Goal: Task Accomplishment & Management: Manage account settings

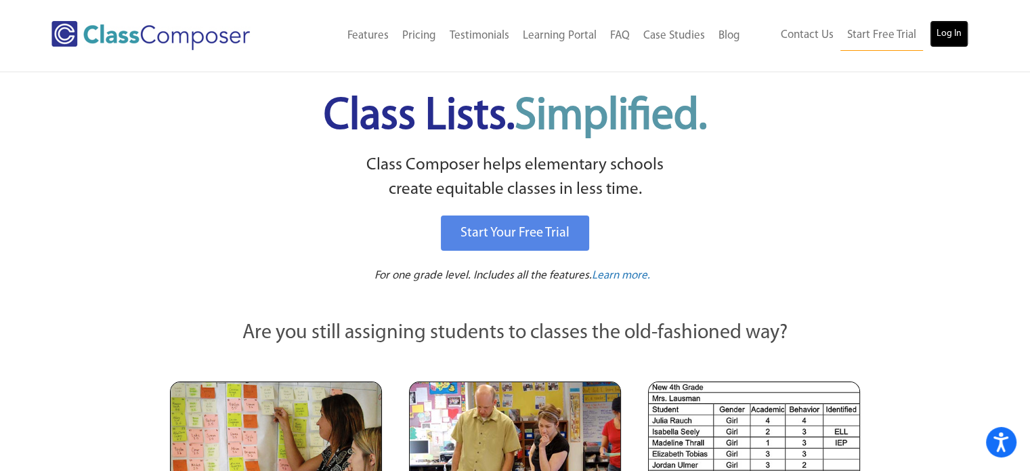
click at [946, 26] on link "Log In" at bounding box center [949, 33] width 39 height 27
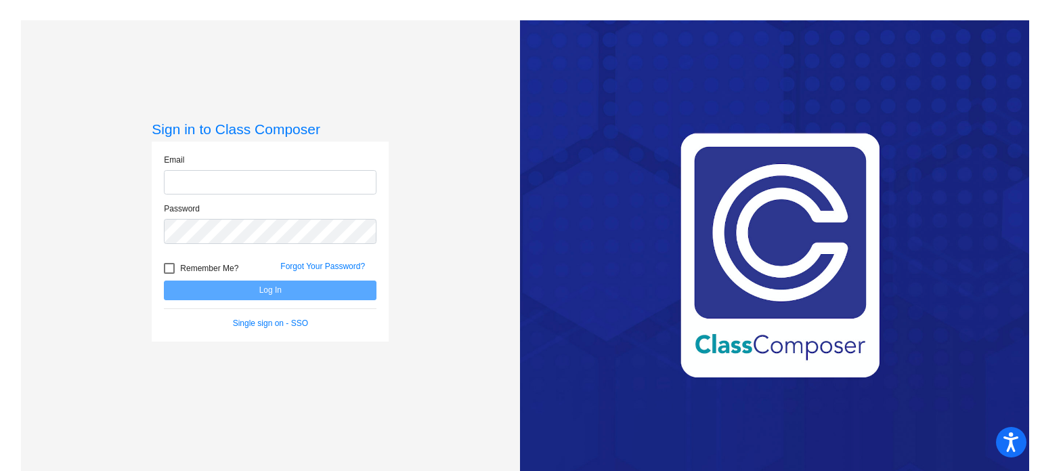
type input "[EMAIL_ADDRESS][DOMAIN_NAME]"
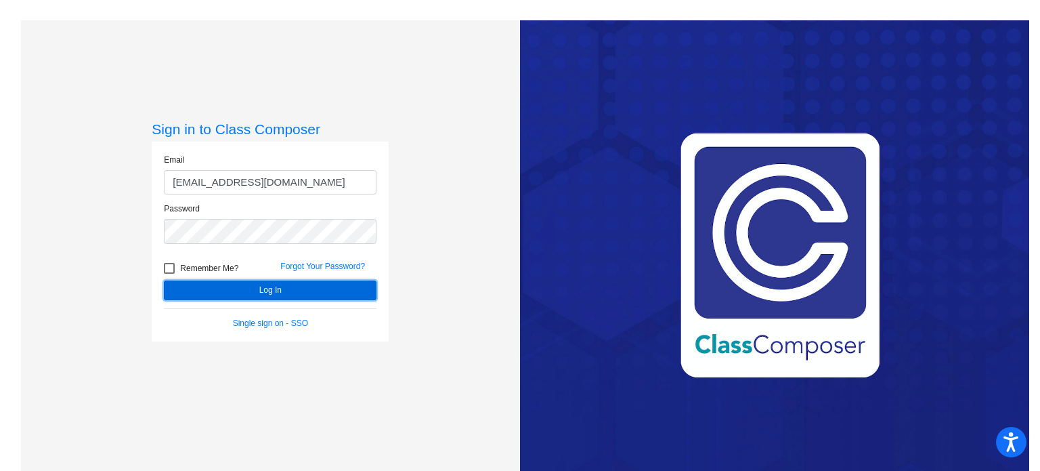
click at [236, 295] on button "Log In" at bounding box center [270, 290] width 213 height 20
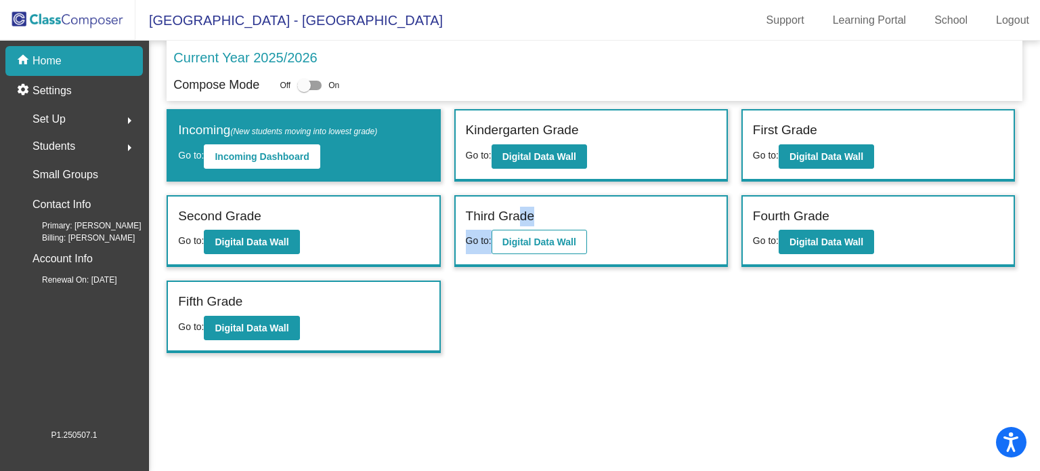
drag, startPoint x: 517, startPoint y: 211, endPoint x: 530, endPoint y: 235, distance: 27.3
click at [530, 235] on div "Third Grade Go to: Digital Data Wall" at bounding box center [591, 231] width 271 height 70
drag, startPoint x: 530, startPoint y: 235, endPoint x: 565, endPoint y: 2, distance: 235.6
click at [563, 39] on mat-toolbar "[GEOGRAPHIC_DATA] - [GEOGRAPHIC_DATA] Support Learning Portal School Logout" at bounding box center [520, 20] width 1040 height 41
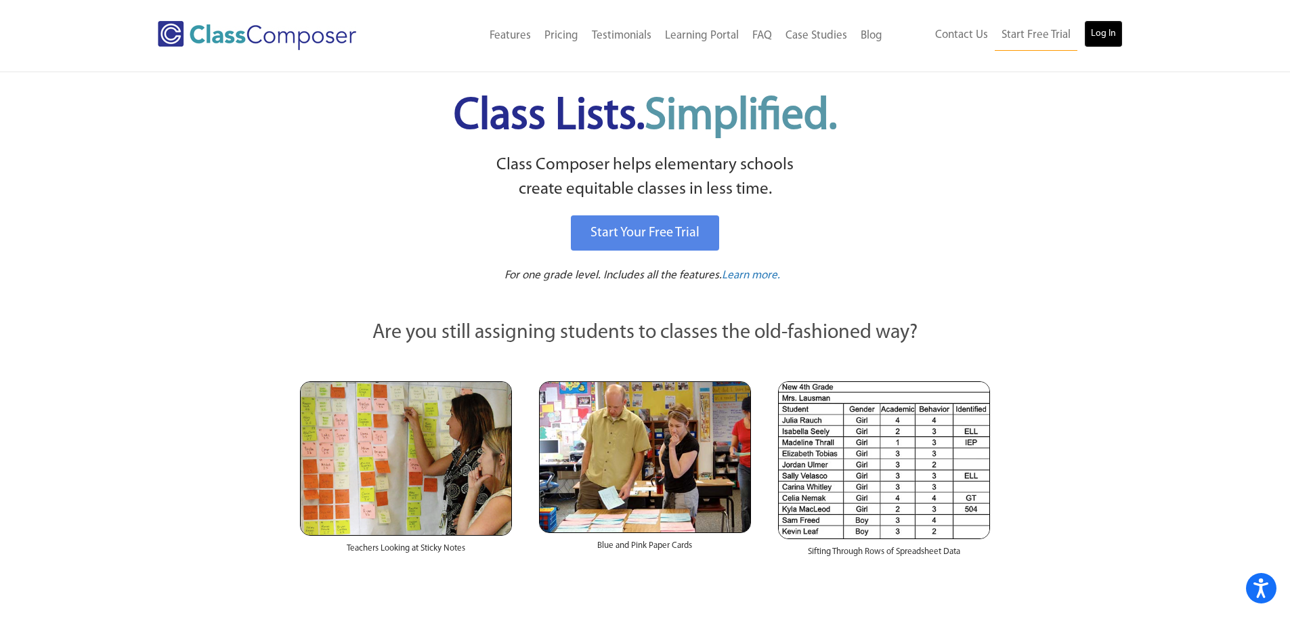
click at [1103, 38] on link "Log In" at bounding box center [1103, 33] width 39 height 27
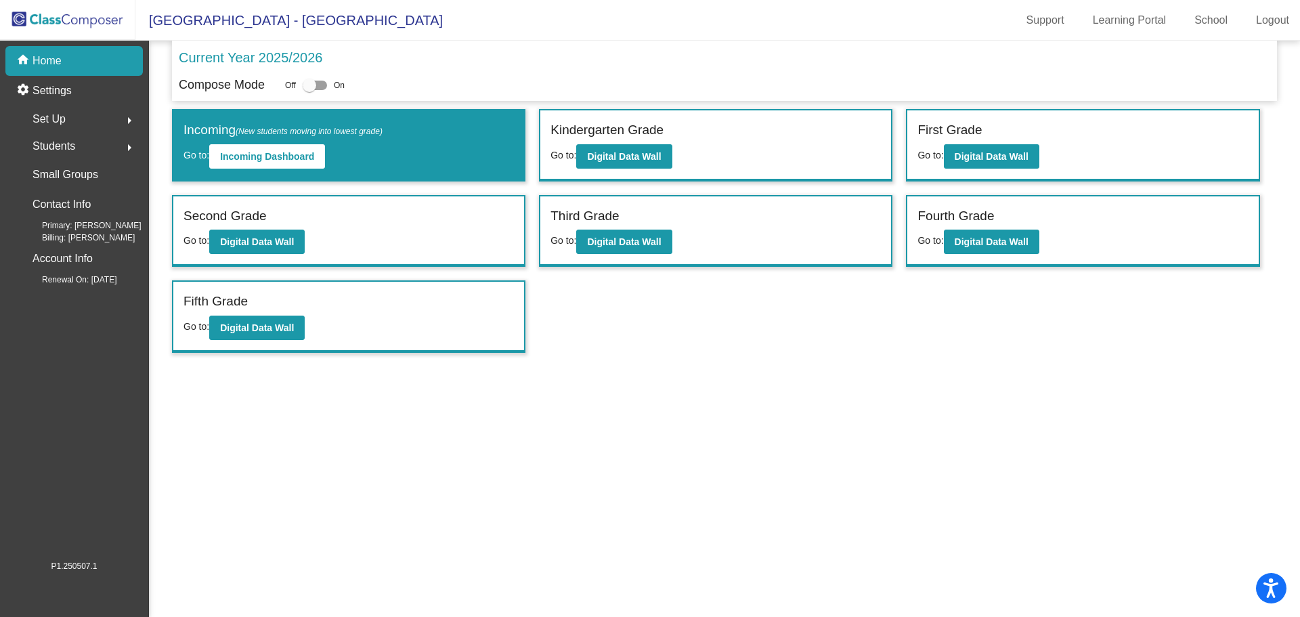
click at [639, 213] on div "Third Grade" at bounding box center [716, 219] width 330 height 24
click at [640, 246] on b "Digital Data Wall" at bounding box center [624, 241] width 74 height 11
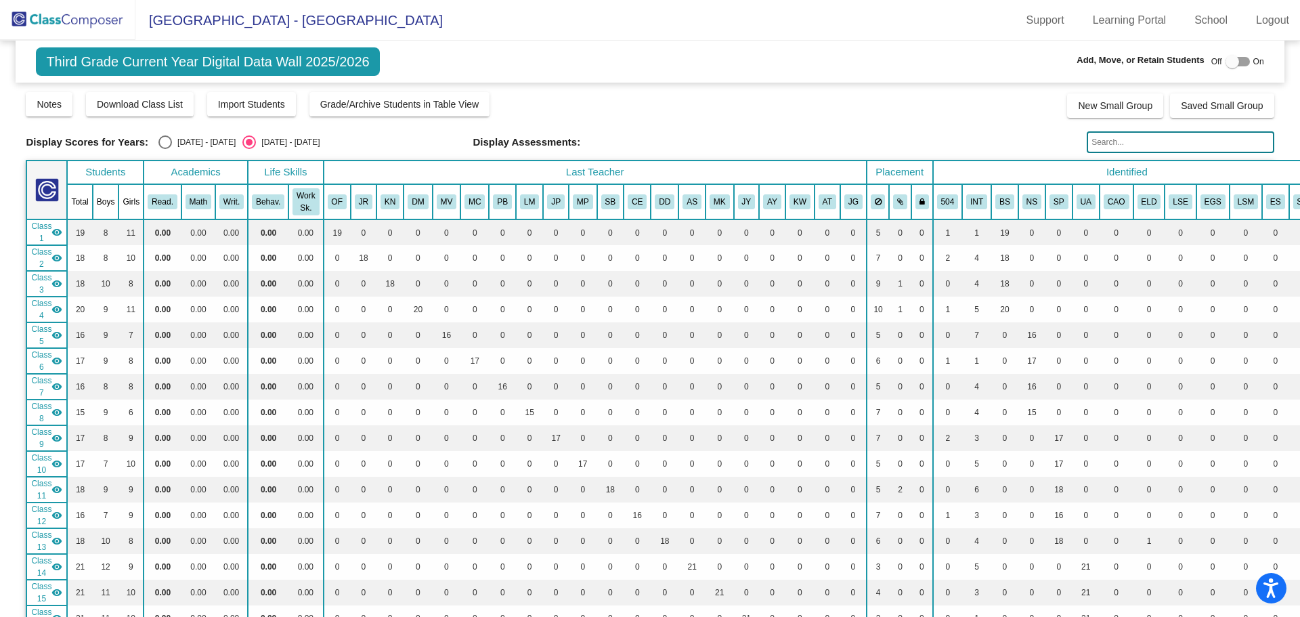
click at [1234, 62] on div at bounding box center [1238, 61] width 24 height 9
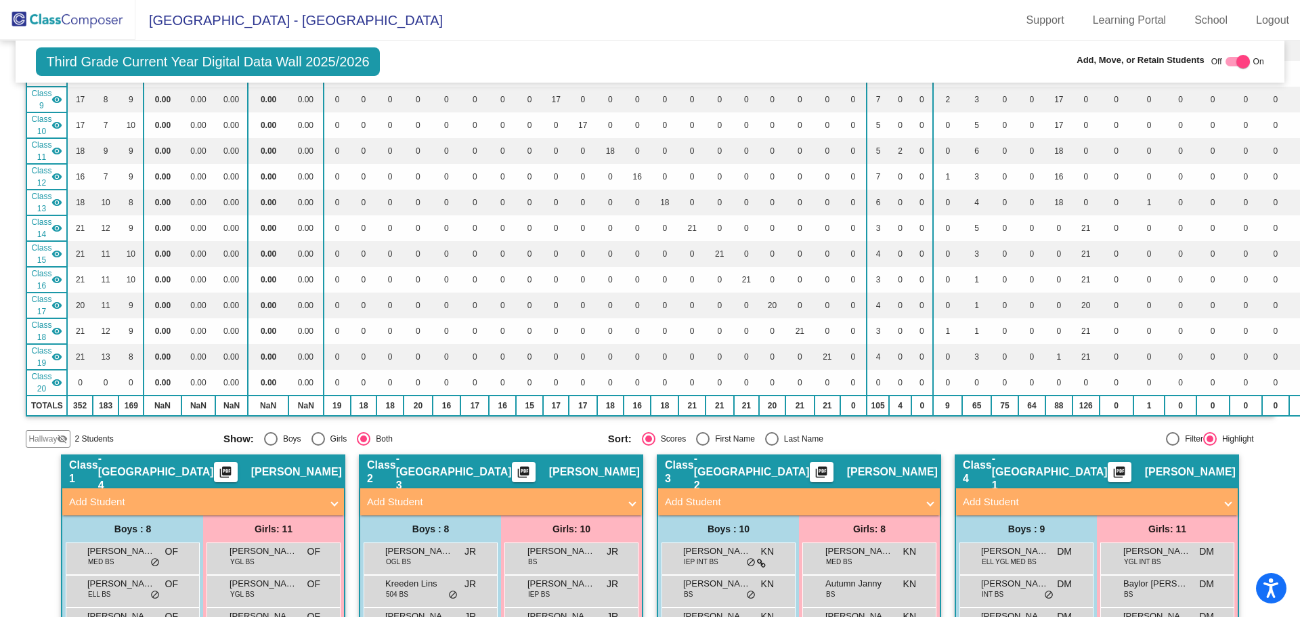
scroll to position [542, 0]
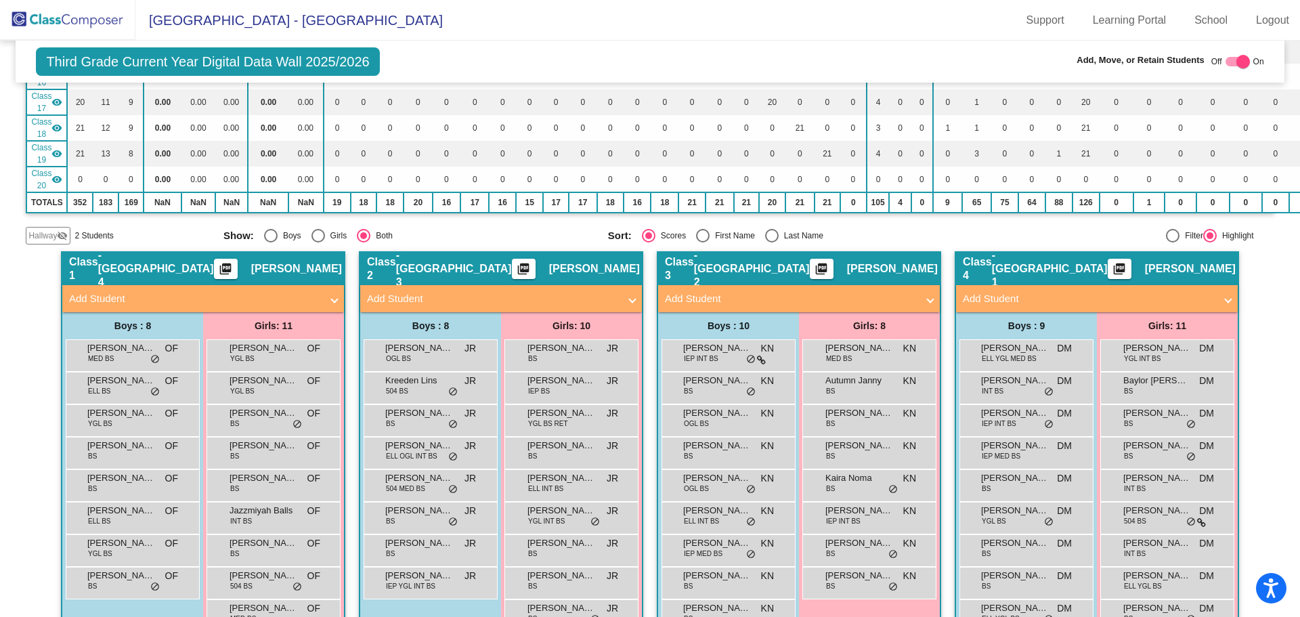
click at [47, 236] on span "Hallway" at bounding box center [42, 236] width 28 height 12
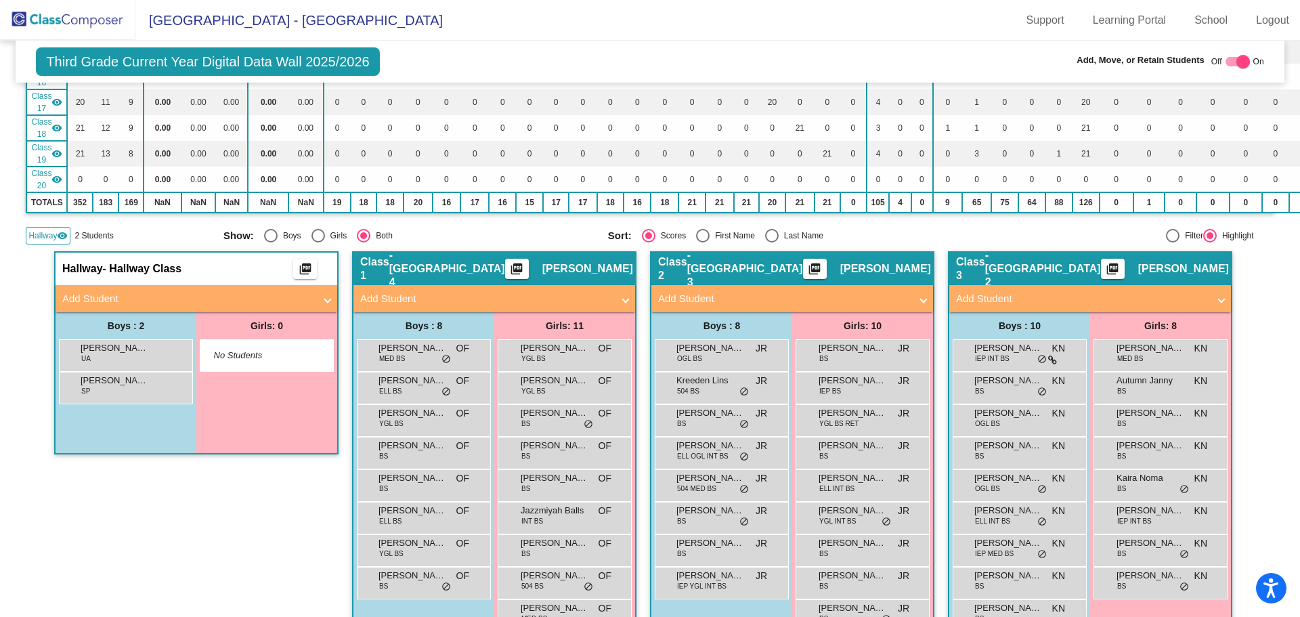
click at [47, 236] on span "Hallway" at bounding box center [42, 236] width 28 height 12
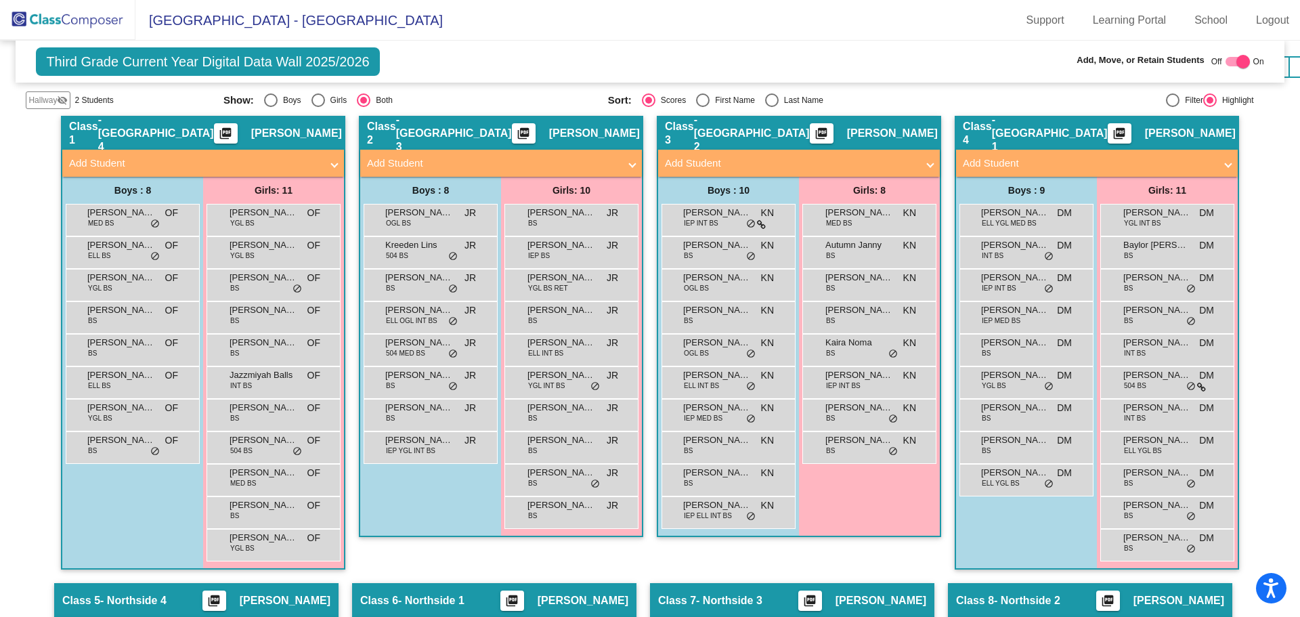
scroll to position [745, 0]
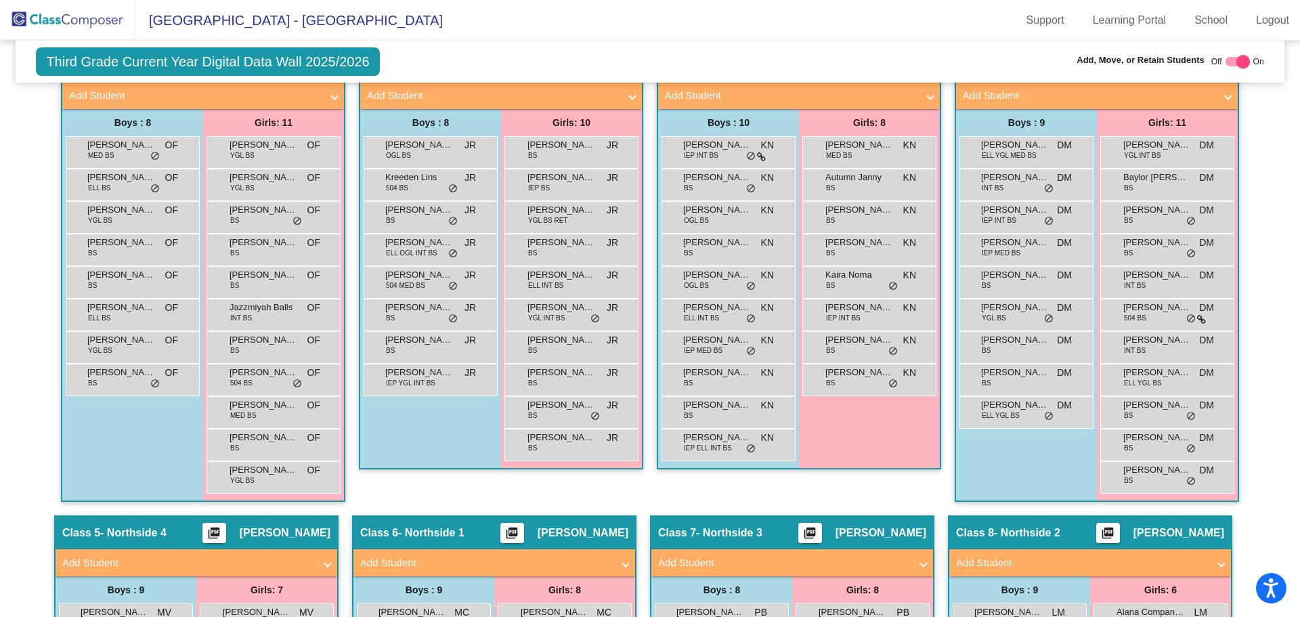
click at [196, 533] on div "Class 5 - Northside 4 picture_as_pdf Melina Varney" at bounding box center [197, 533] width 282 height 33
click at [325, 563] on span at bounding box center [327, 563] width 5 height 16
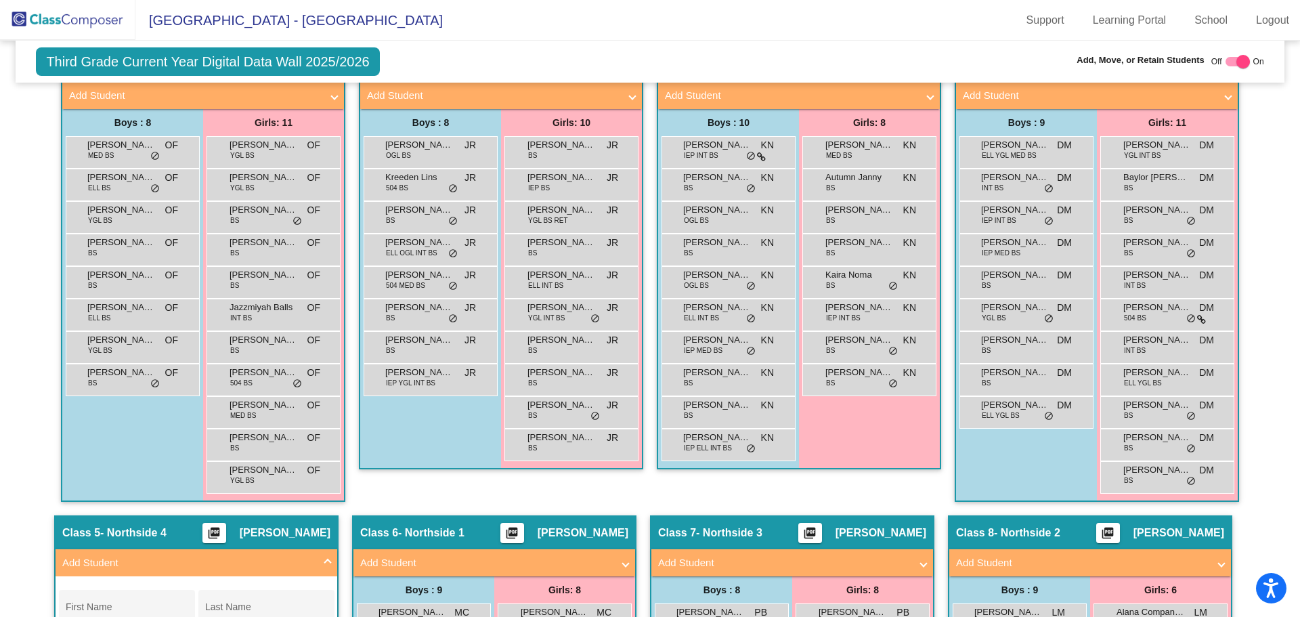
click at [325, 563] on span at bounding box center [327, 563] width 5 height 16
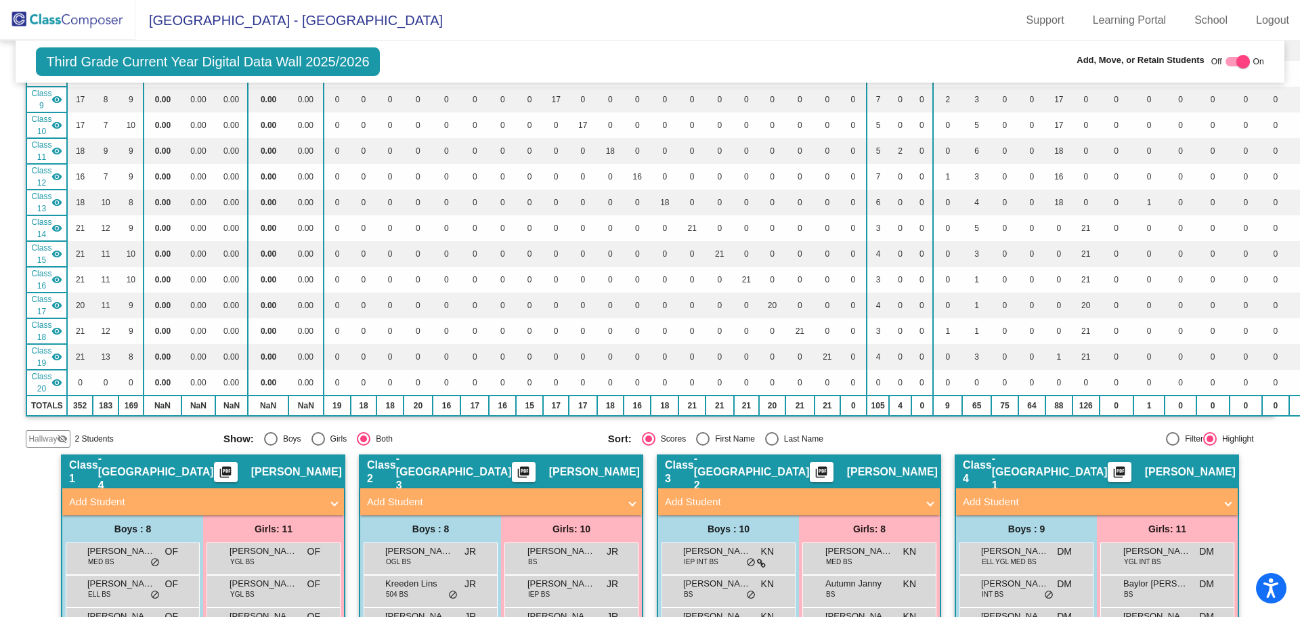
scroll to position [0, 0]
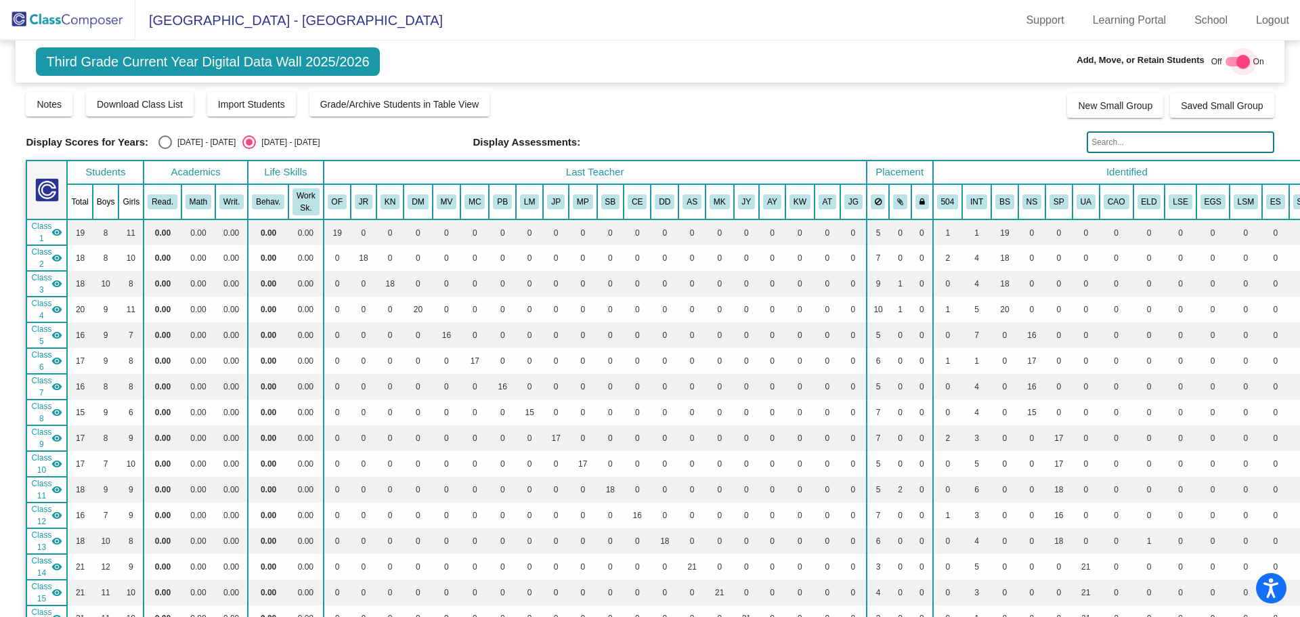
click at [1237, 65] on div at bounding box center [1244, 62] width 14 height 14
checkbox input "false"
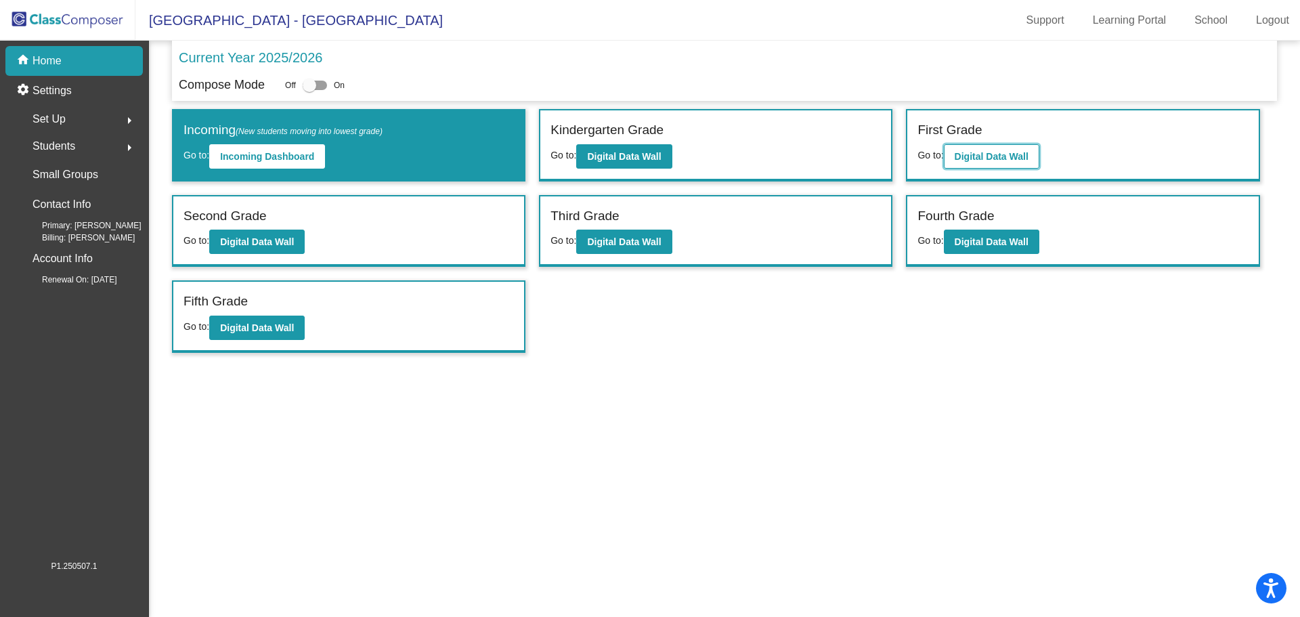
click at [980, 158] on b "Digital Data Wall" at bounding box center [992, 156] width 74 height 11
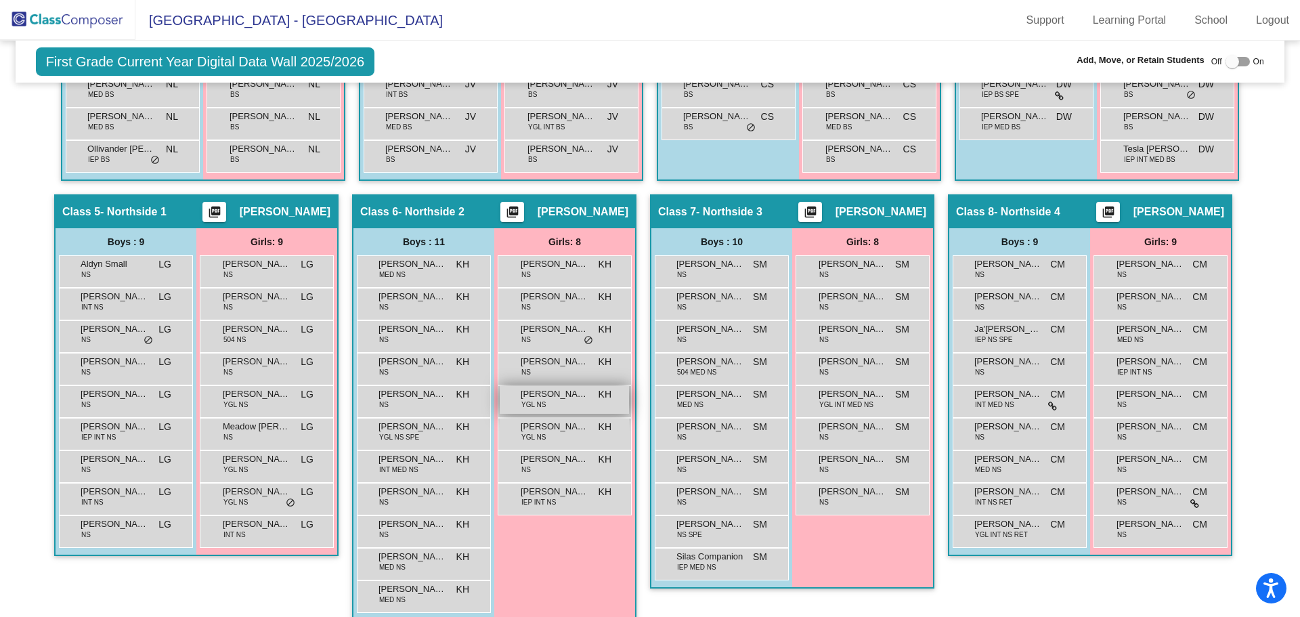
scroll to position [1016, 0]
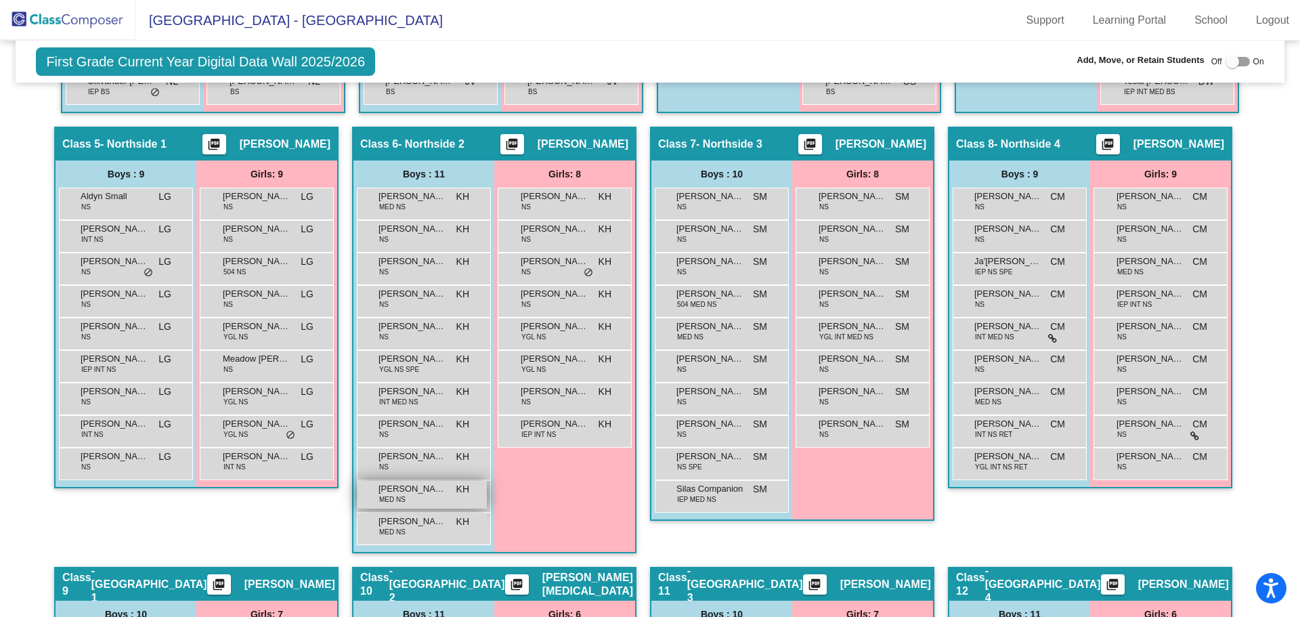
click at [416, 491] on span "Quentin Bethea" at bounding box center [413, 489] width 68 height 14
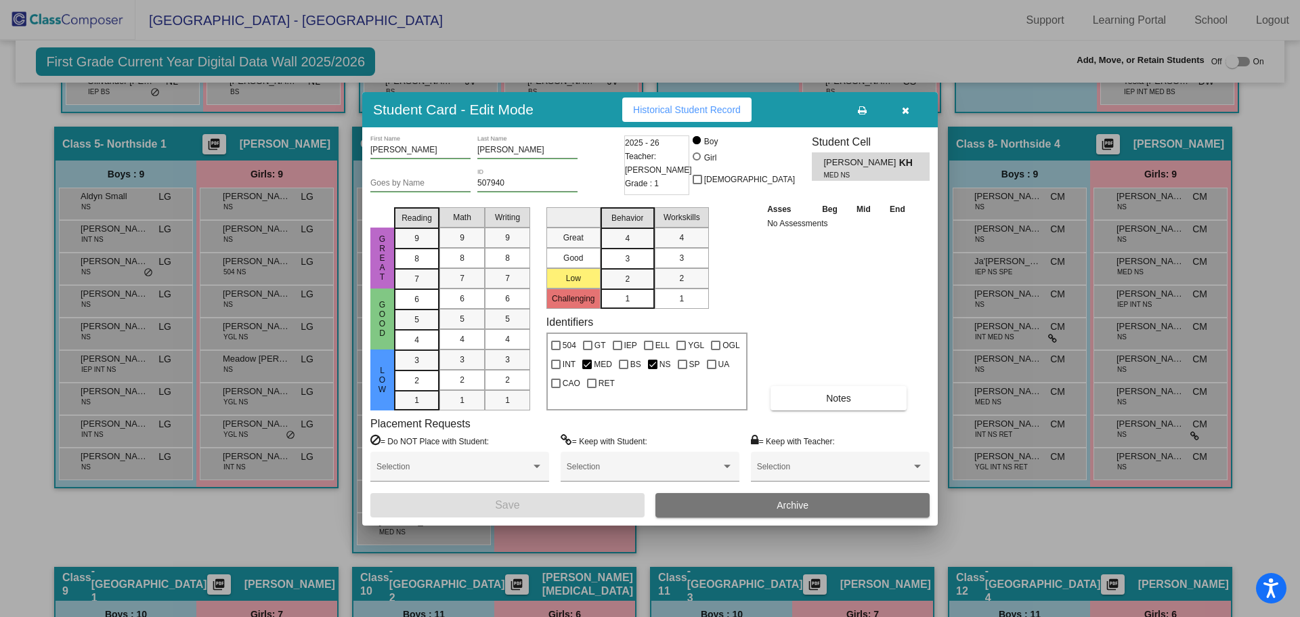
click at [762, 513] on button "Archive" at bounding box center [793, 505] width 274 height 24
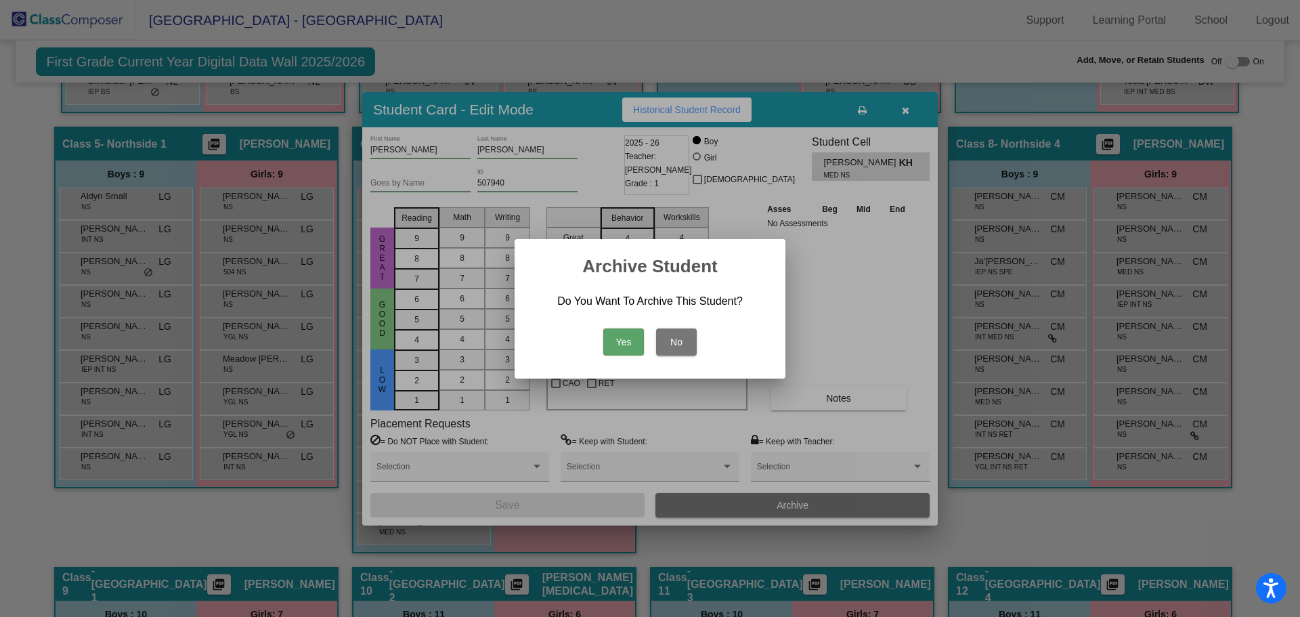
click at [626, 344] on button "Yes" at bounding box center [623, 341] width 41 height 27
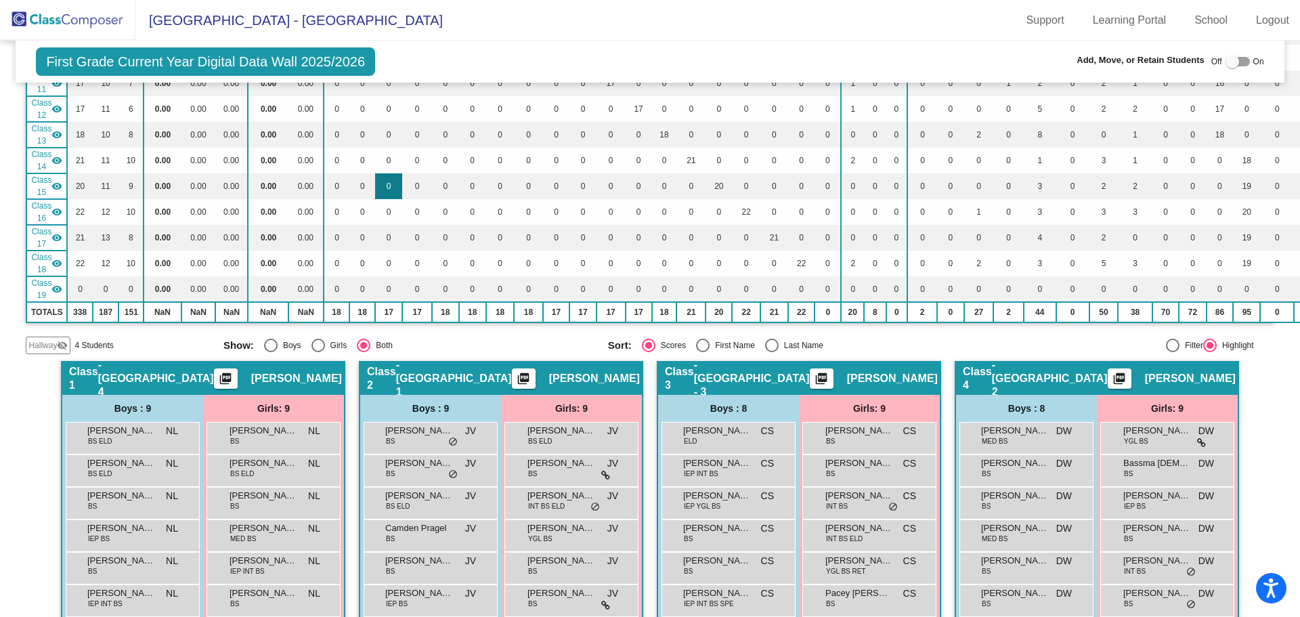
scroll to position [0, 0]
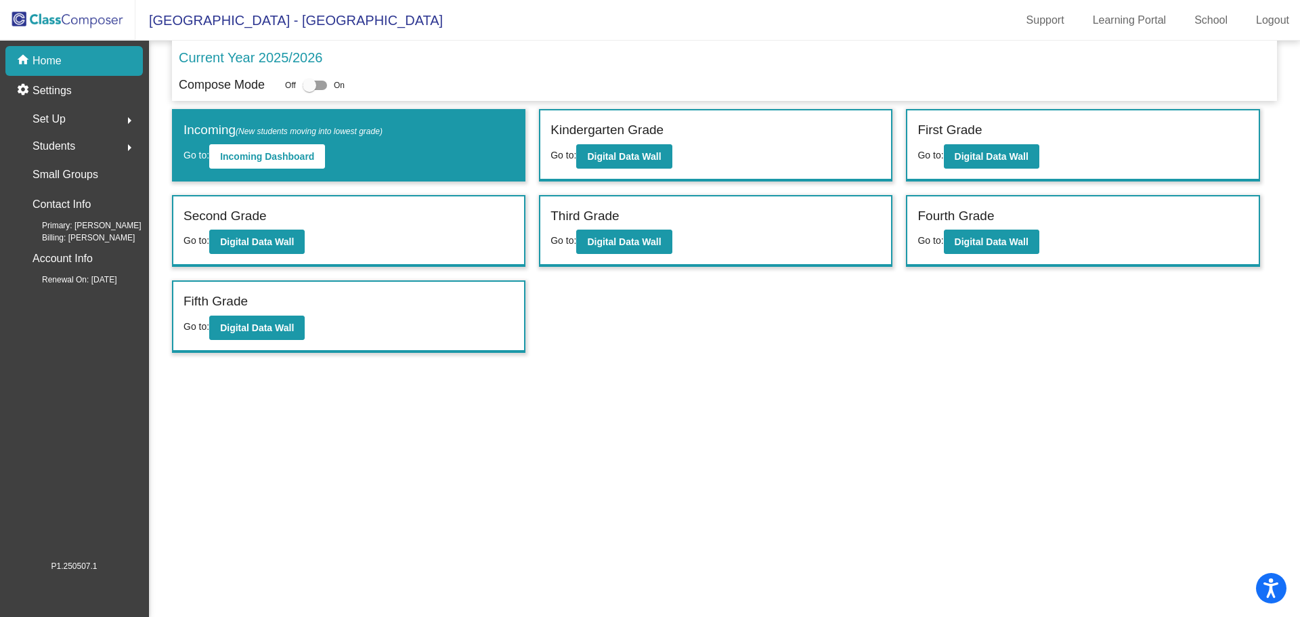
click at [309, 244] on div "Second Grade Go to: Digital Data Wall" at bounding box center [348, 231] width 351 height 70
click at [271, 242] on b "Digital Data Wall" at bounding box center [257, 241] width 74 height 11
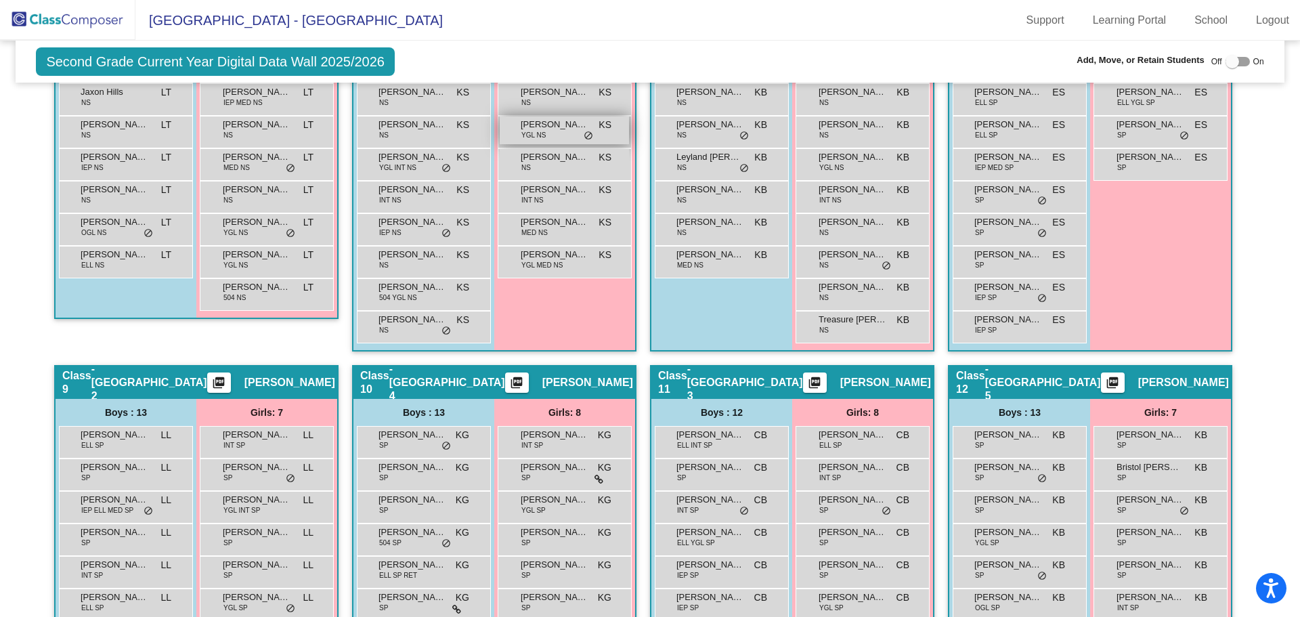
scroll to position [1151, 0]
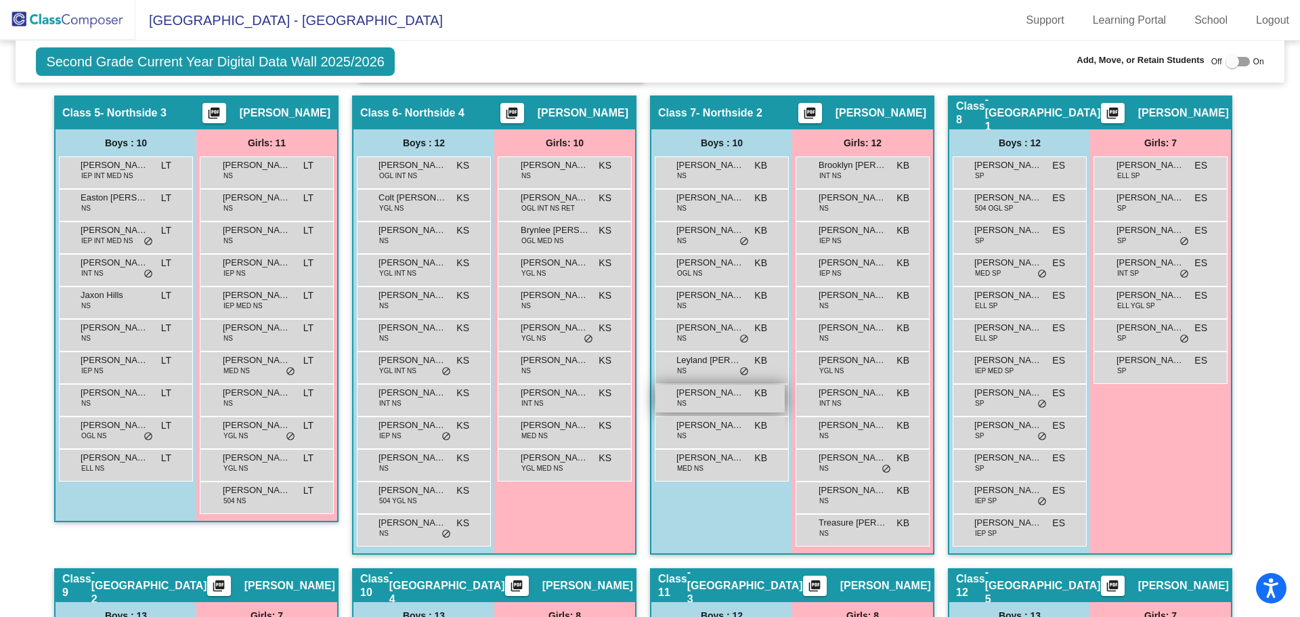
click at [718, 393] on span "Quintin Baumgartner" at bounding box center [711, 393] width 68 height 14
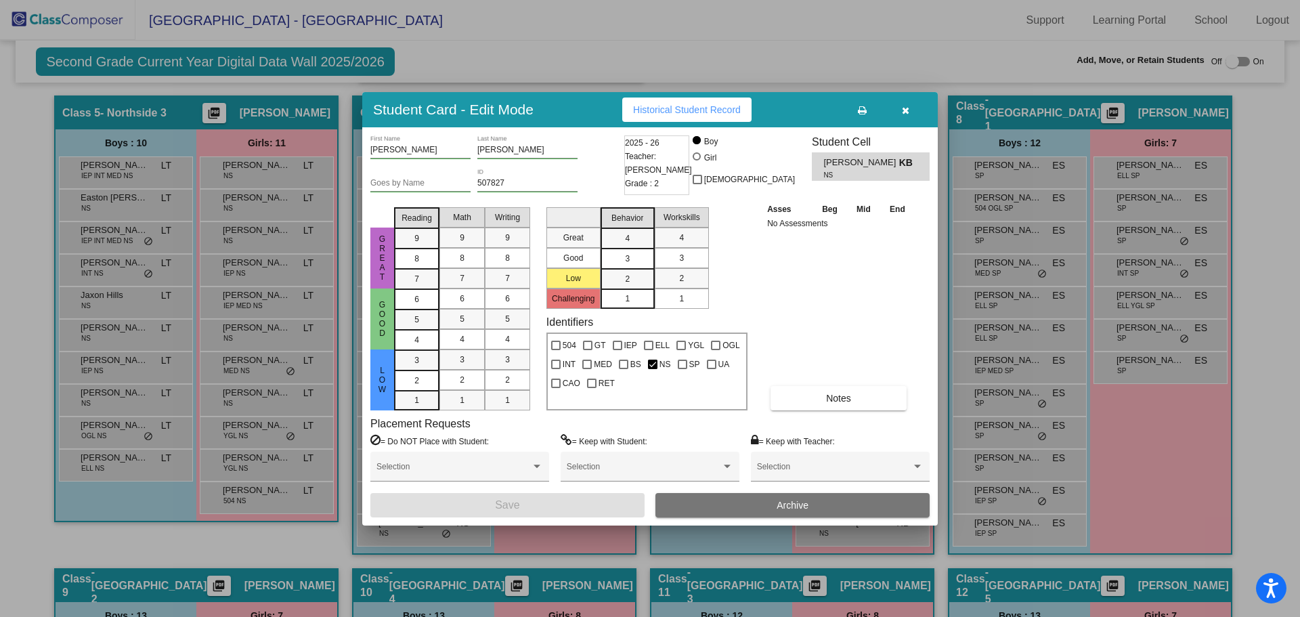
click at [771, 506] on button "Archive" at bounding box center [793, 505] width 274 height 24
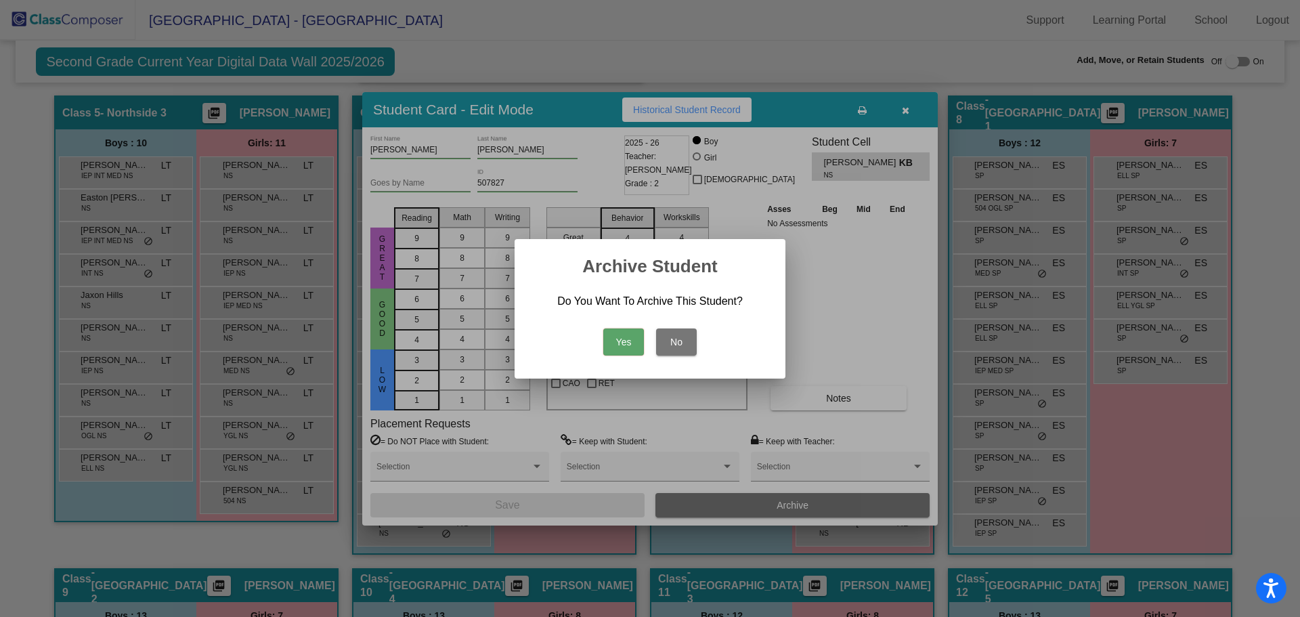
click at [636, 348] on button "Yes" at bounding box center [623, 341] width 41 height 27
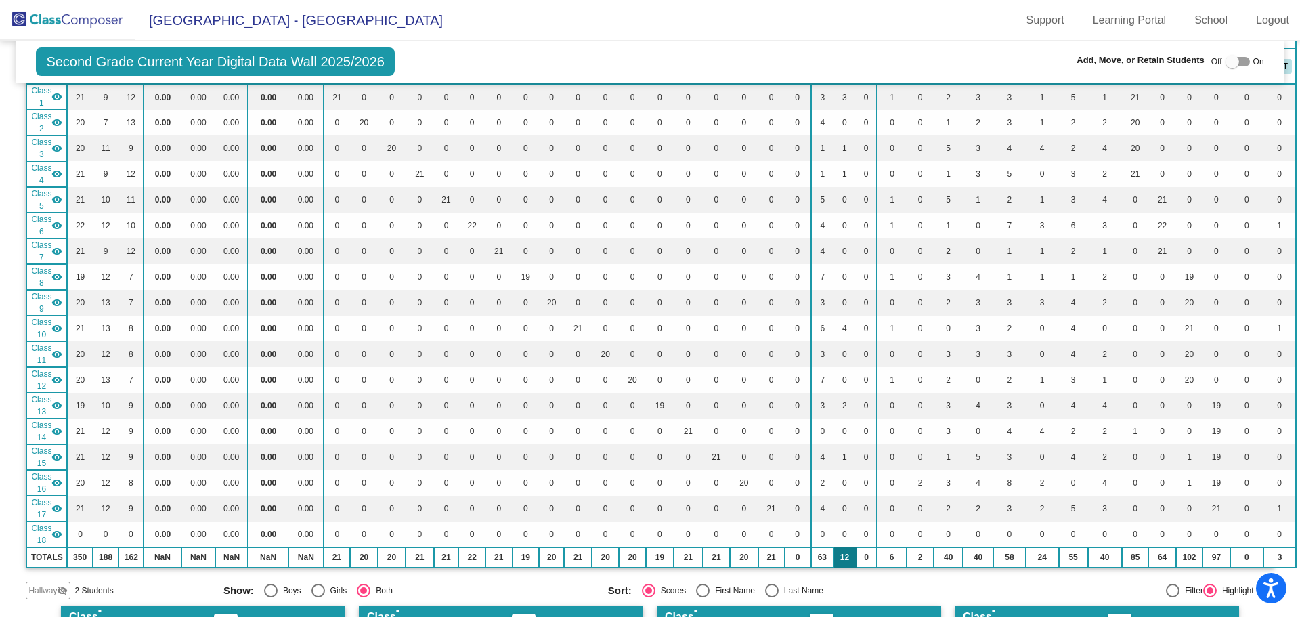
scroll to position [0, 0]
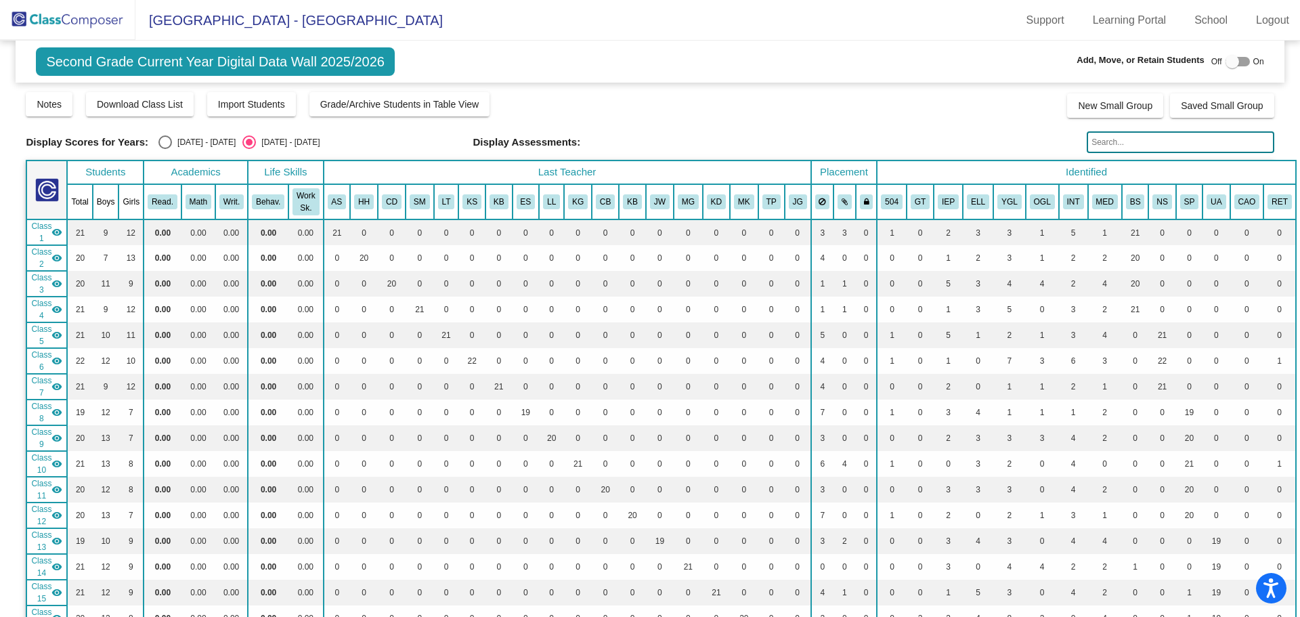
click at [1226, 58] on div at bounding box center [1233, 62] width 14 height 14
checkbox input "true"
click at [449, 105] on span "Grade/Archive Students in Table View" at bounding box center [399, 104] width 159 height 11
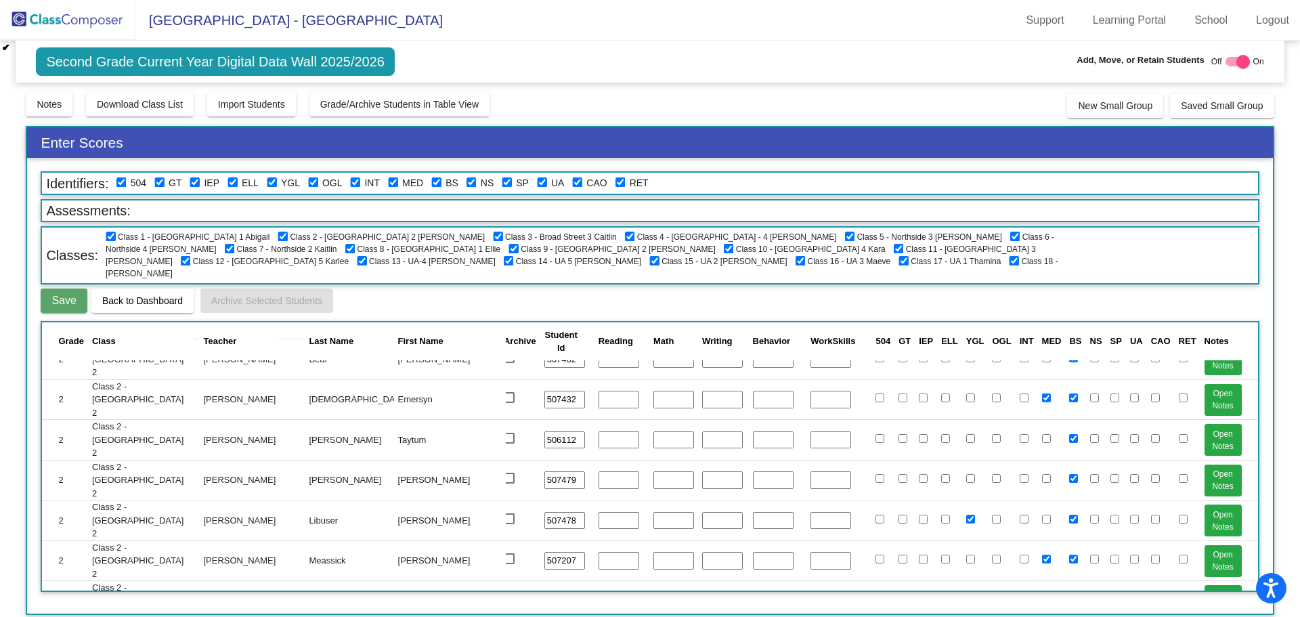
scroll to position [880, 0]
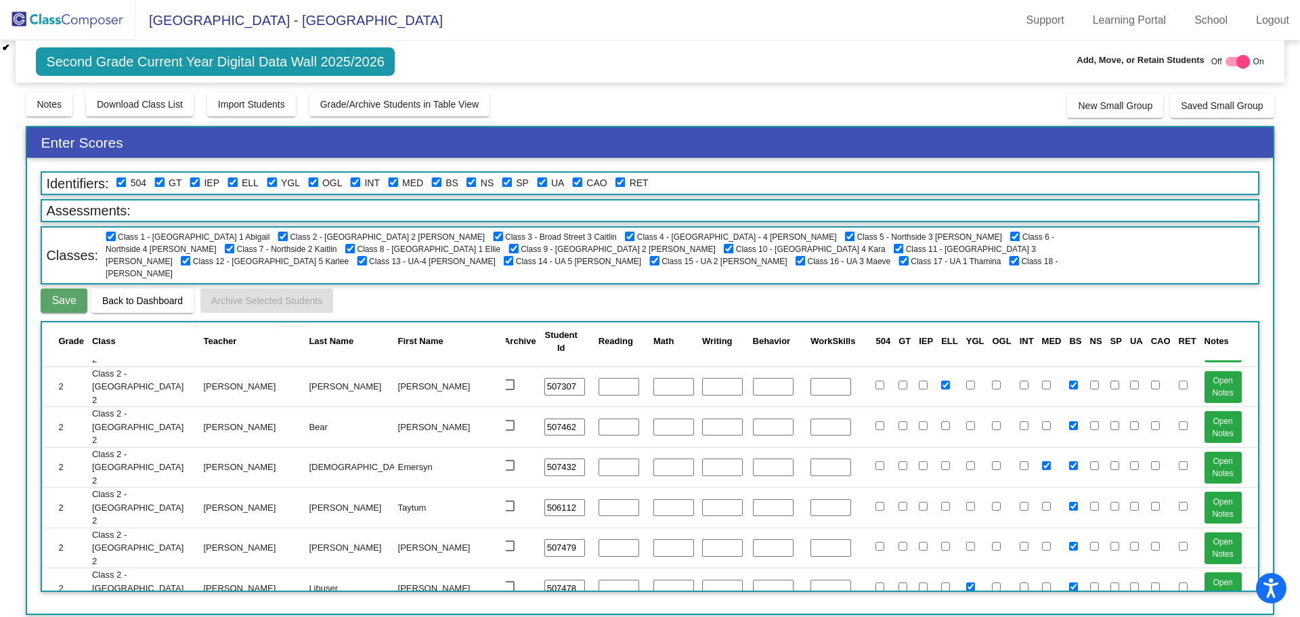
click at [108, 236] on input "checkbox" at bounding box center [111, 237] width 11 height 11
checkbox input "false"
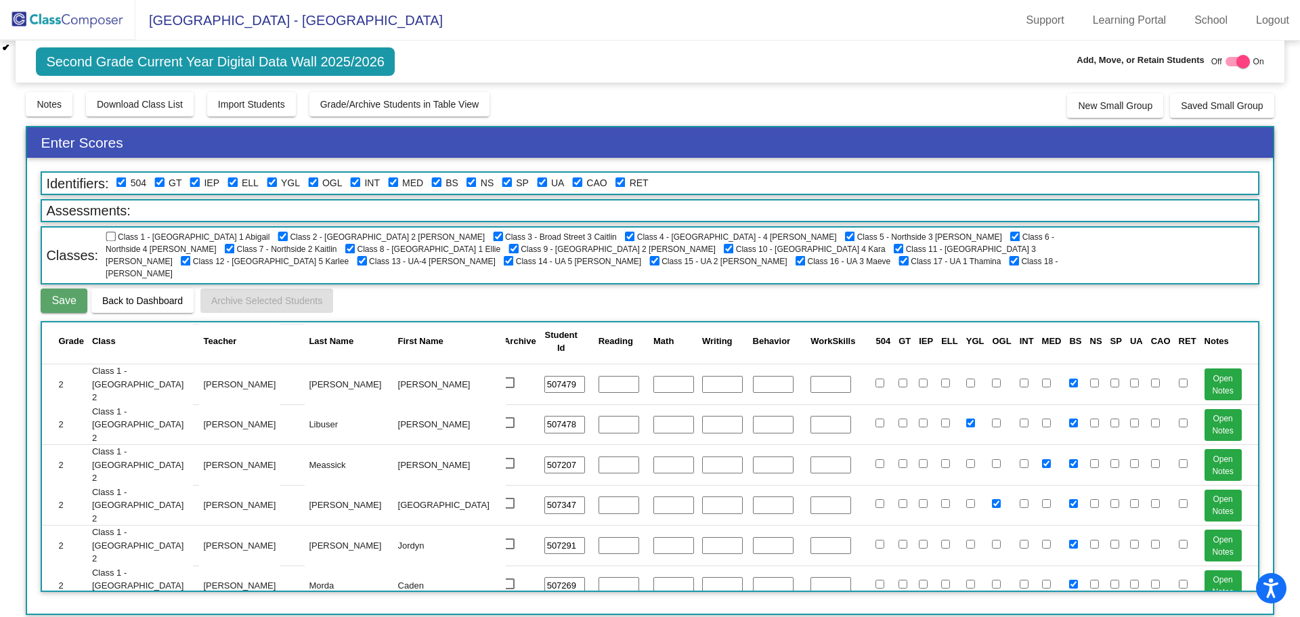
click at [278, 236] on input "checkbox" at bounding box center [283, 237] width 11 height 11
checkbox input "false"
click at [493, 234] on input "checkbox" at bounding box center [498, 237] width 11 height 11
checkbox input "false"
click at [625, 234] on input "checkbox" at bounding box center [630, 237] width 11 height 11
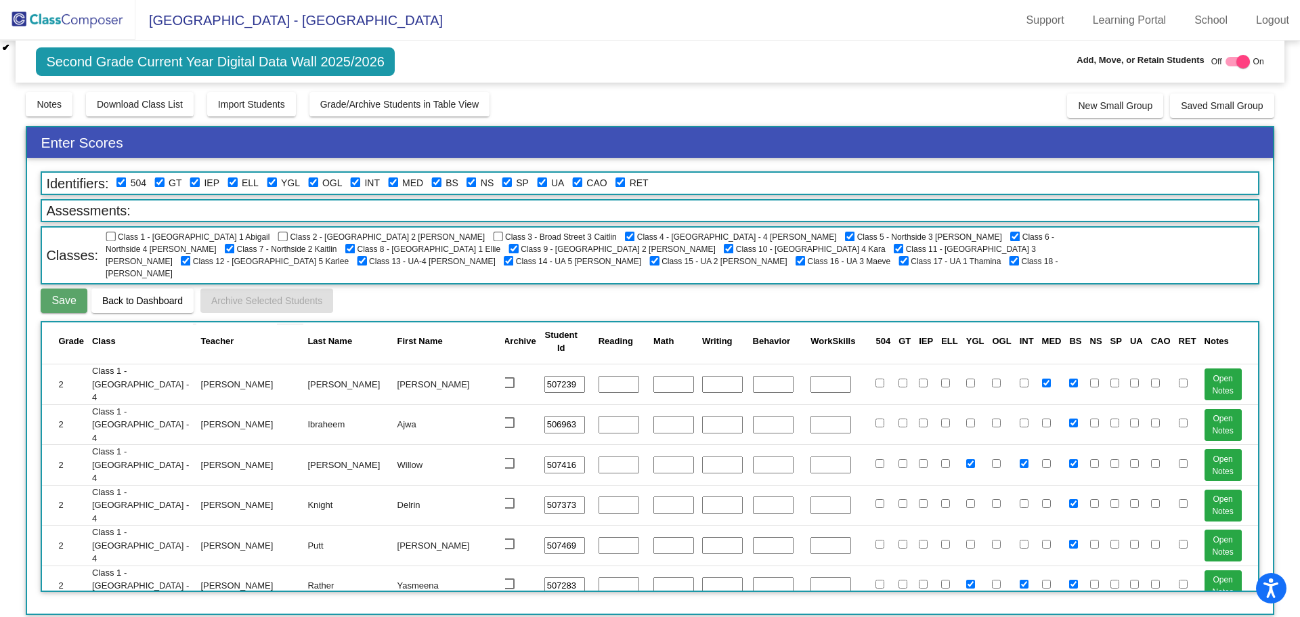
checkbox input "false"
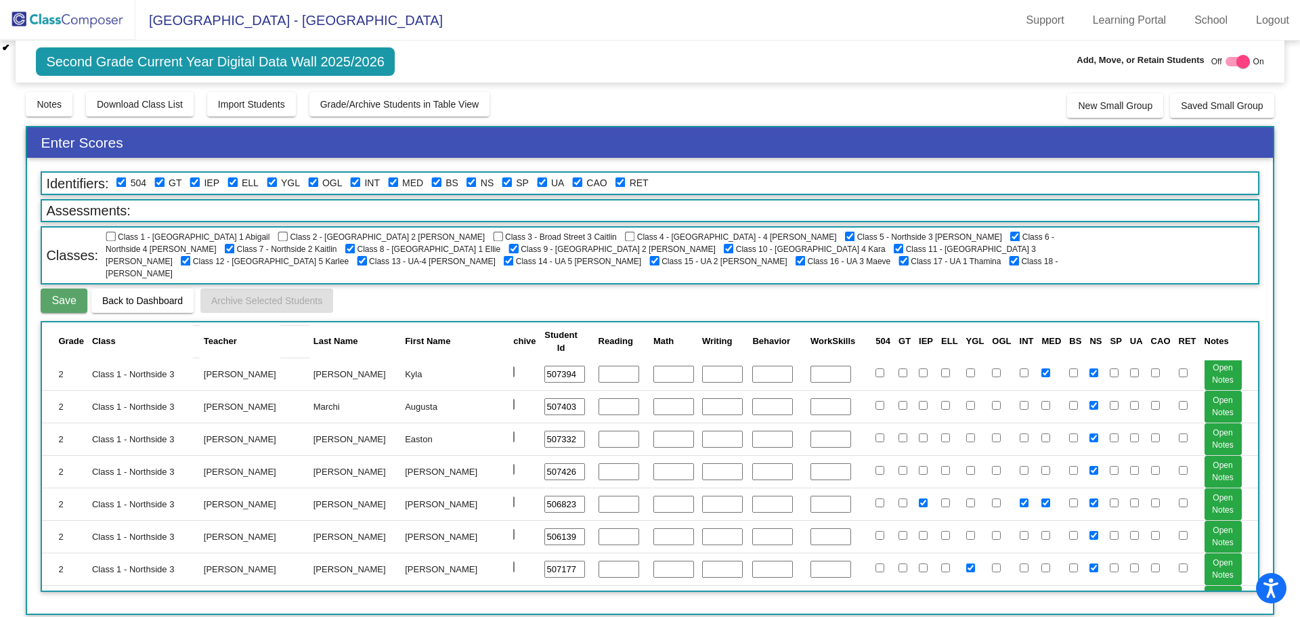
click at [356, 244] on input "checkbox" at bounding box center [350, 249] width 11 height 11
checkbox input "false"
click at [660, 256] on input "checkbox" at bounding box center [654, 261] width 11 height 11
checkbox input "false"
click at [515, 256] on input "checkbox" at bounding box center [509, 261] width 11 height 11
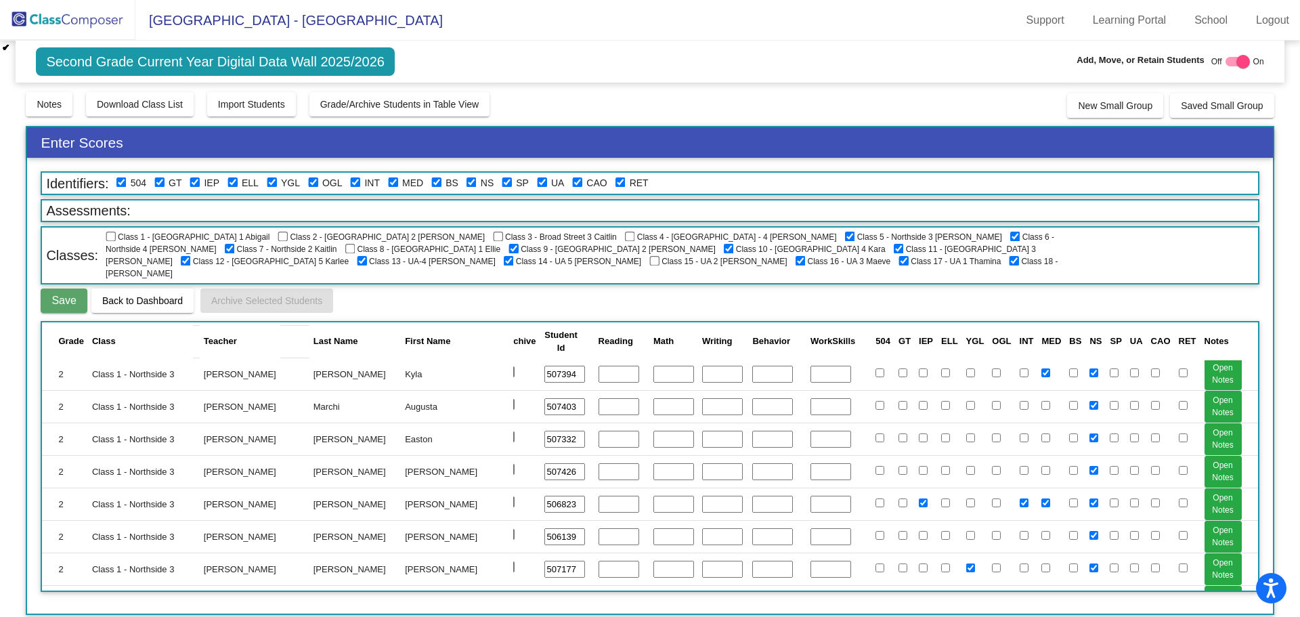
checkbox input "false"
click at [368, 256] on input "checkbox" at bounding box center [362, 261] width 11 height 11
checkbox input "false"
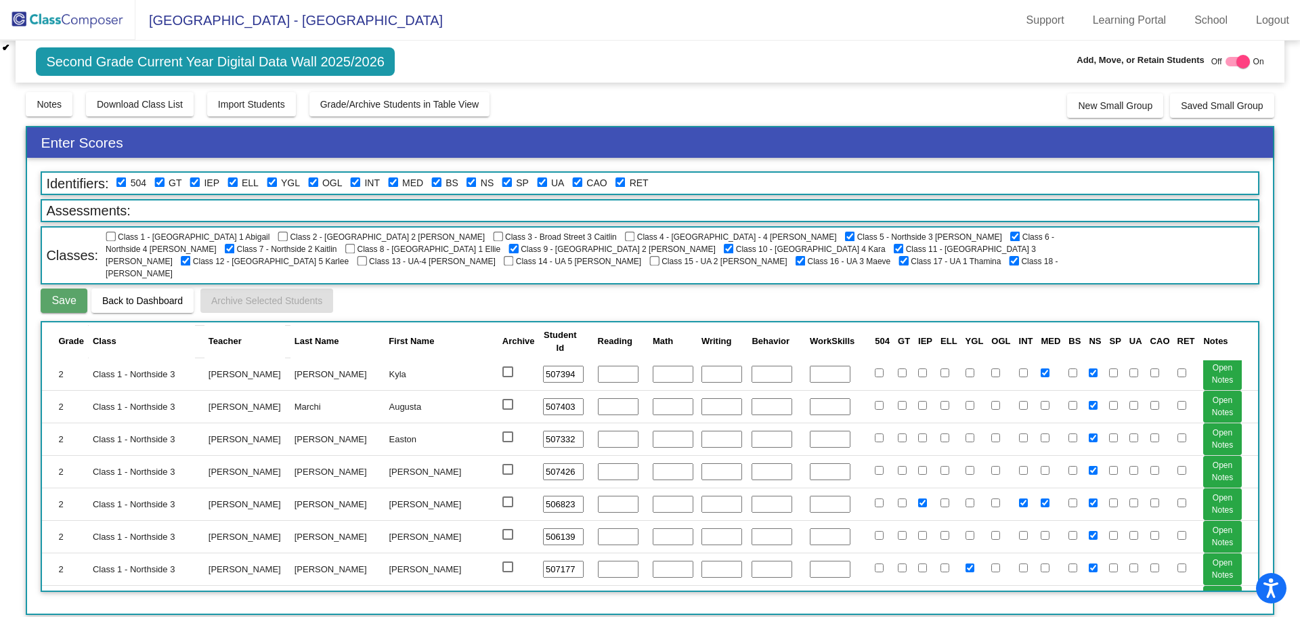
click at [192, 256] on input "checkbox" at bounding box center [186, 261] width 11 height 11
checkbox input "false"
click at [894, 248] on input "checkbox" at bounding box center [899, 249] width 11 height 11
checkbox input "false"
click at [724, 250] on input "checkbox" at bounding box center [729, 249] width 11 height 11
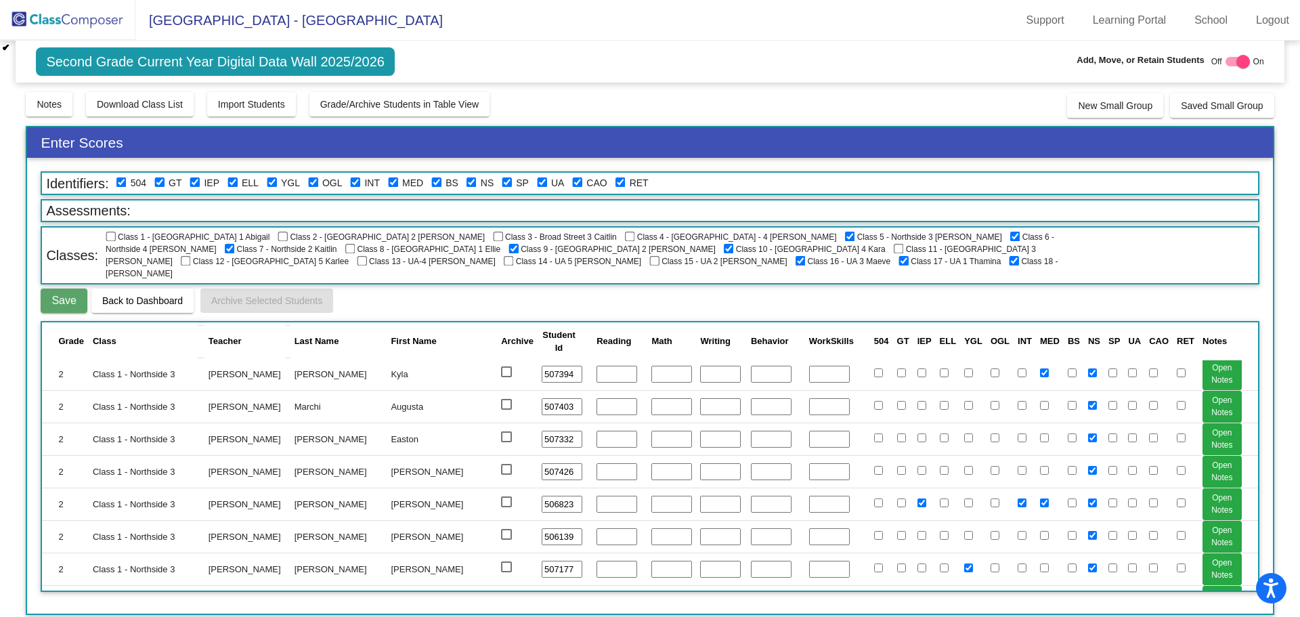
checkbox input "false"
click at [509, 249] on input "checkbox" at bounding box center [514, 249] width 11 height 11
checkbox input "false"
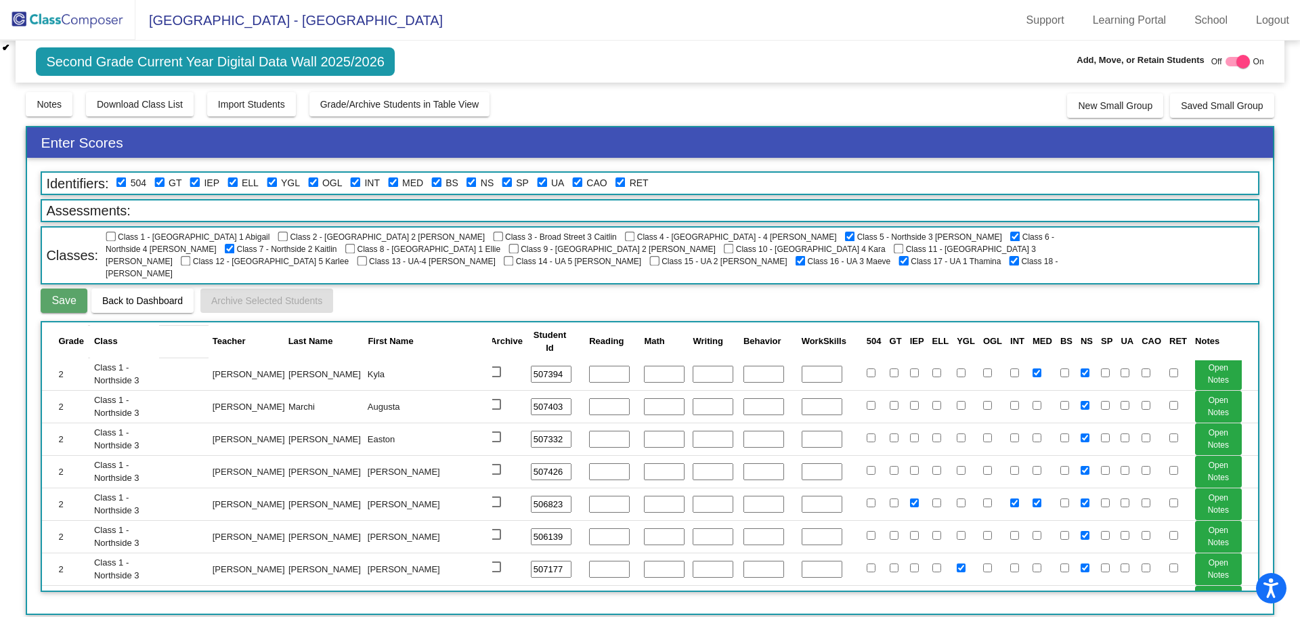
click at [796, 259] on input "checkbox" at bounding box center [801, 261] width 11 height 11
checkbox input "false"
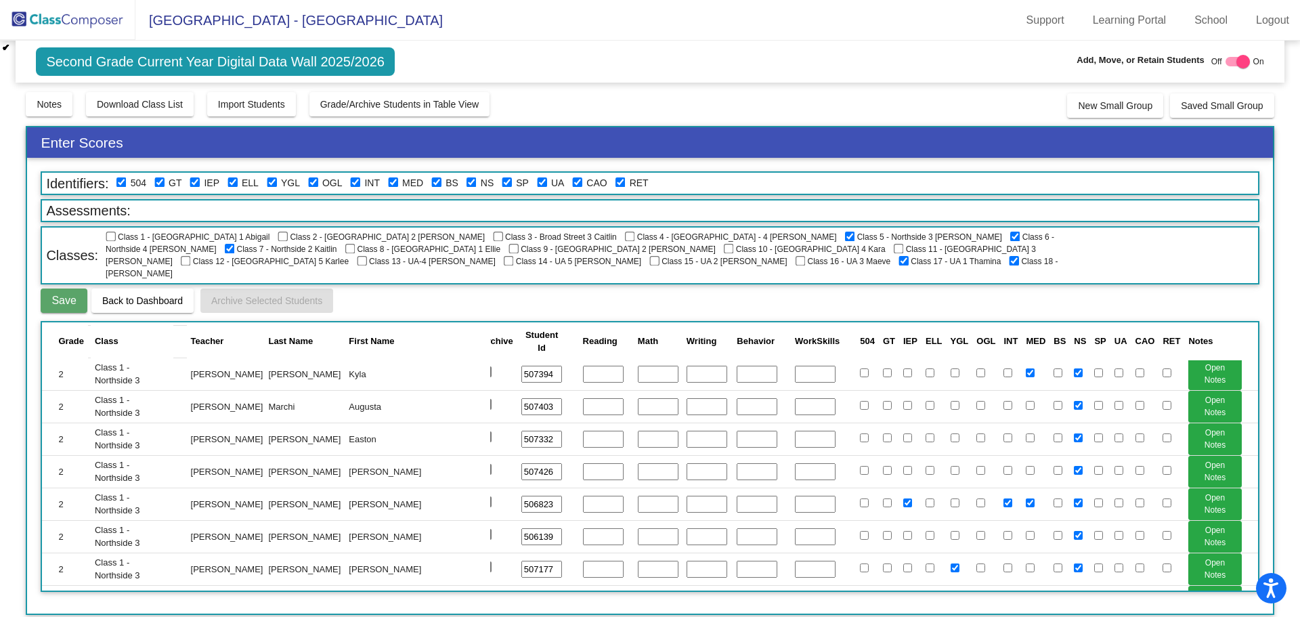
click at [899, 263] on input "checkbox" at bounding box center [904, 261] width 11 height 11
checkbox input "false"
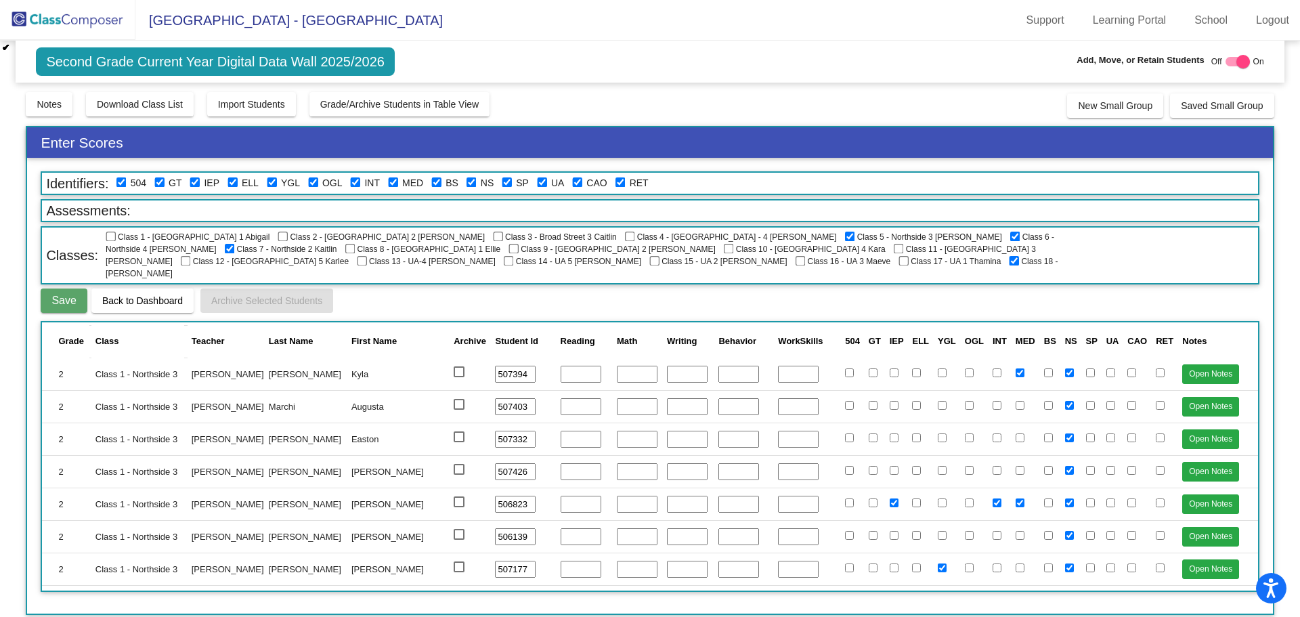
click at [1009, 263] on input "checkbox" at bounding box center [1014, 261] width 11 height 11
checkbox input "false"
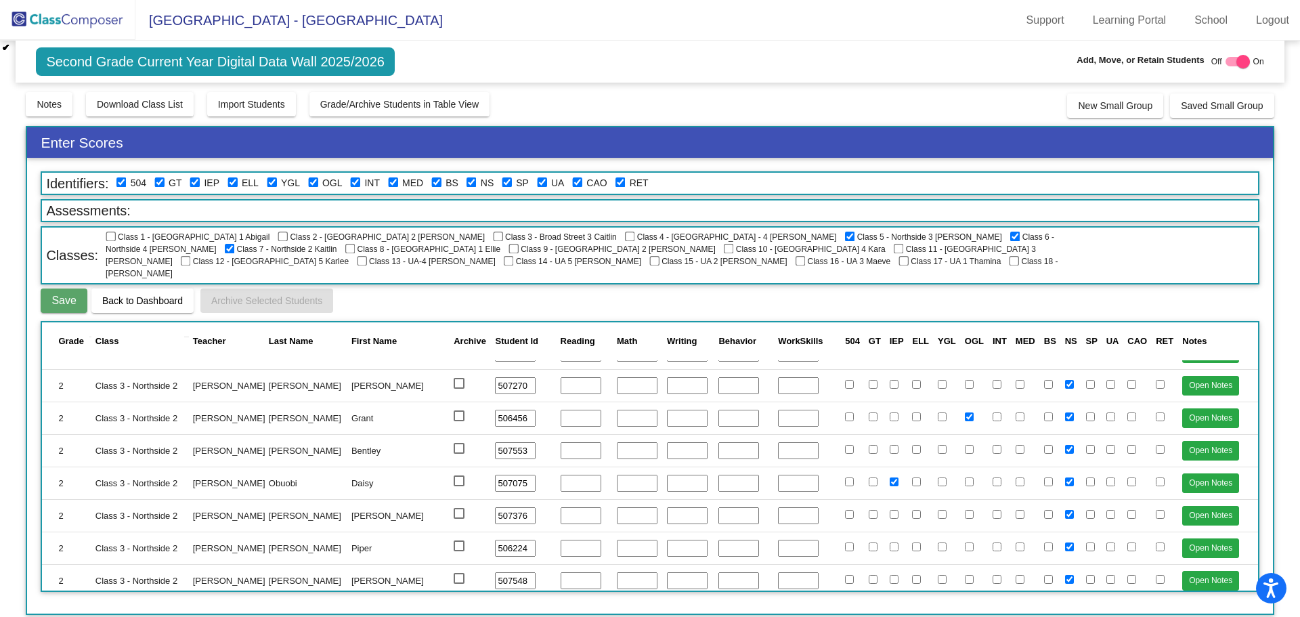
scroll to position [1045, 0]
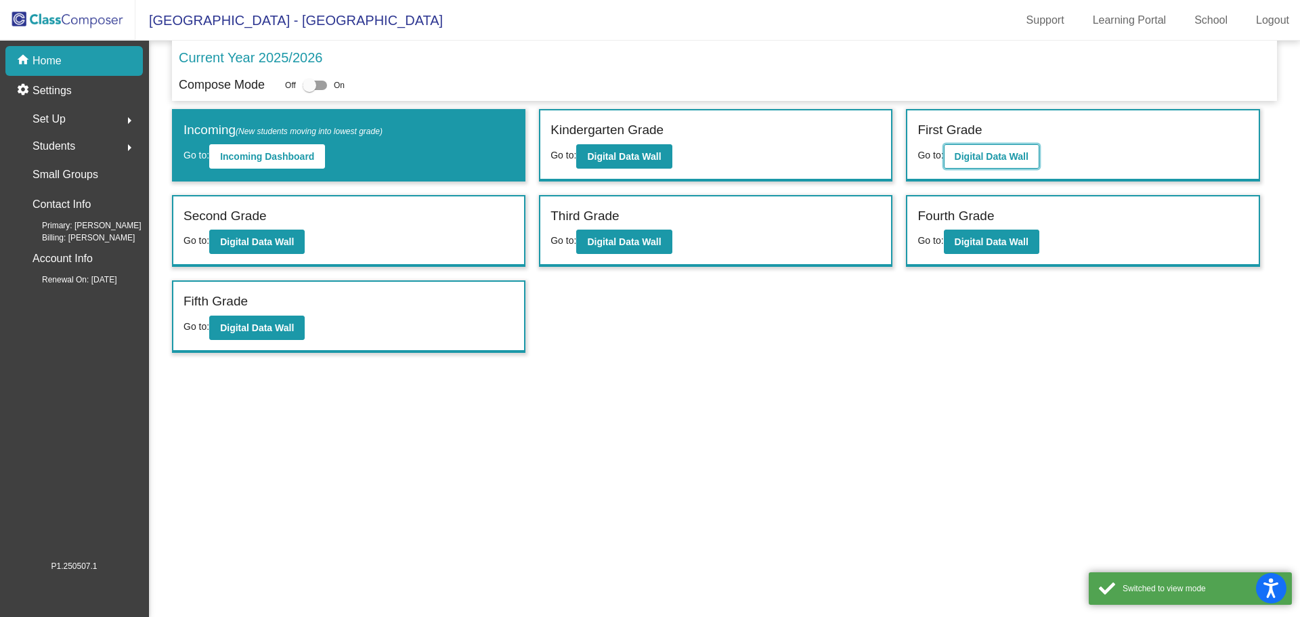
click at [953, 153] on button "Digital Data Wall" at bounding box center [991, 156] width 95 height 24
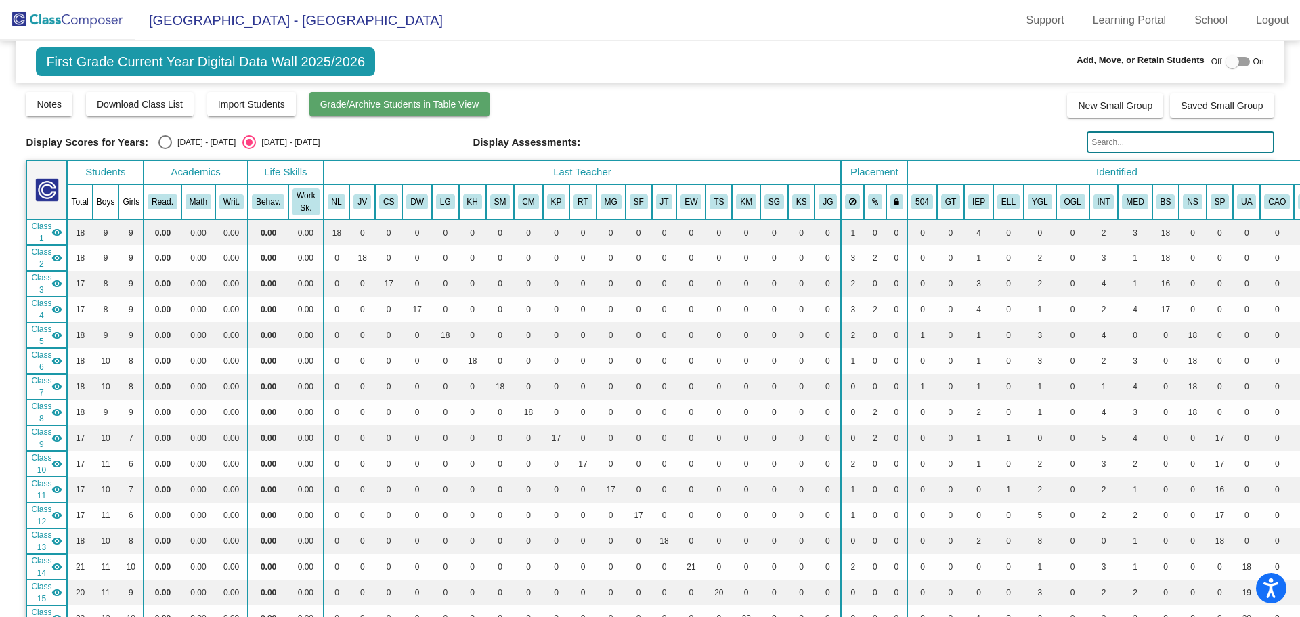
click at [393, 104] on span "Grade/Archive Students in Table View" at bounding box center [399, 104] width 159 height 11
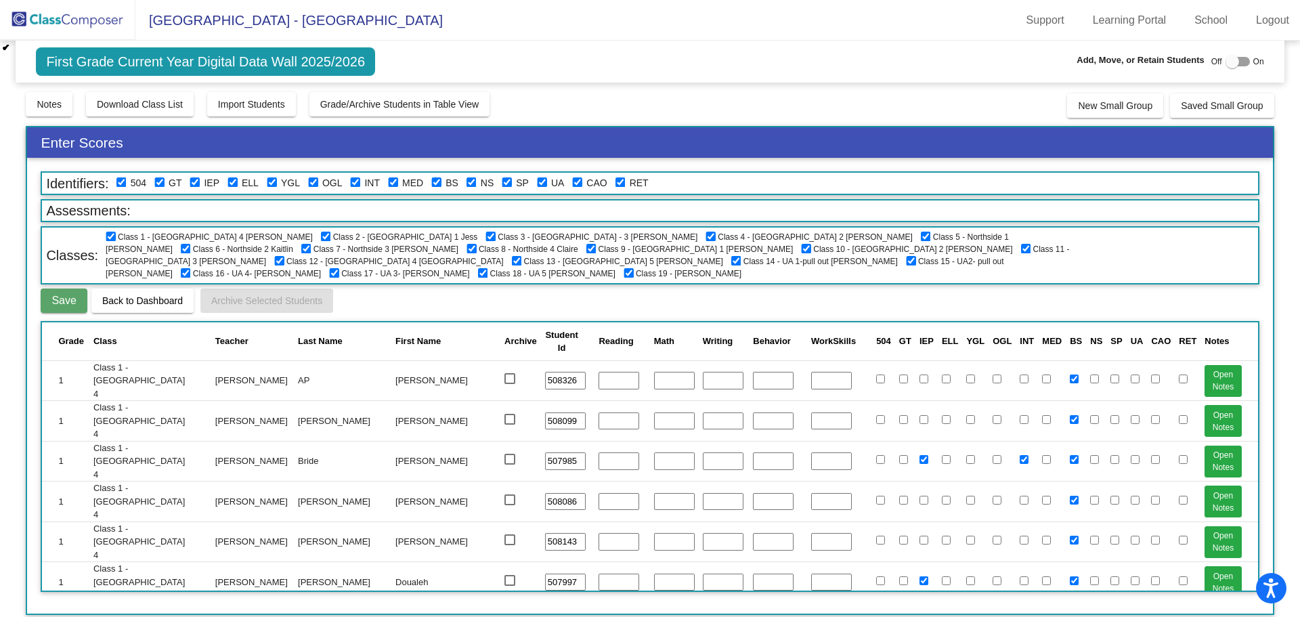
click at [111, 237] on input "checkbox" at bounding box center [111, 237] width 11 height 11
checkbox input "false"
click at [321, 235] on input "checkbox" at bounding box center [326, 237] width 11 height 11
checkbox input "false"
click at [486, 236] on input "checkbox" at bounding box center [491, 237] width 11 height 11
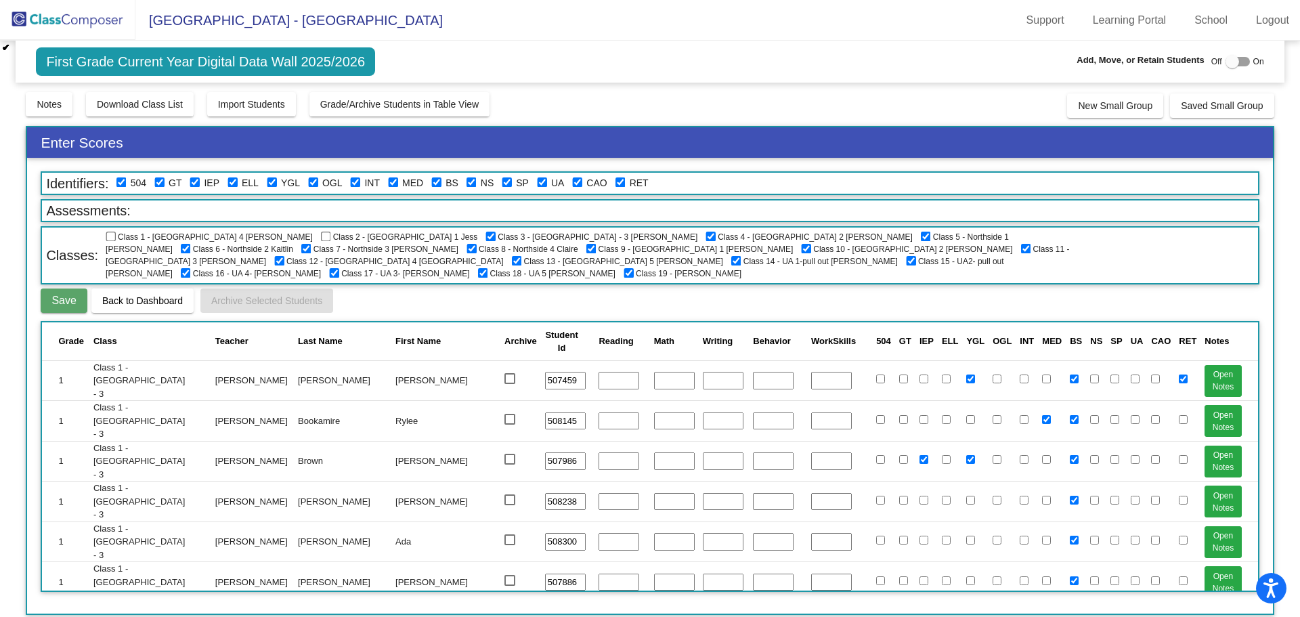
checkbox input "false"
click at [706, 238] on input "checkbox" at bounding box center [711, 237] width 11 height 11
checkbox input "false"
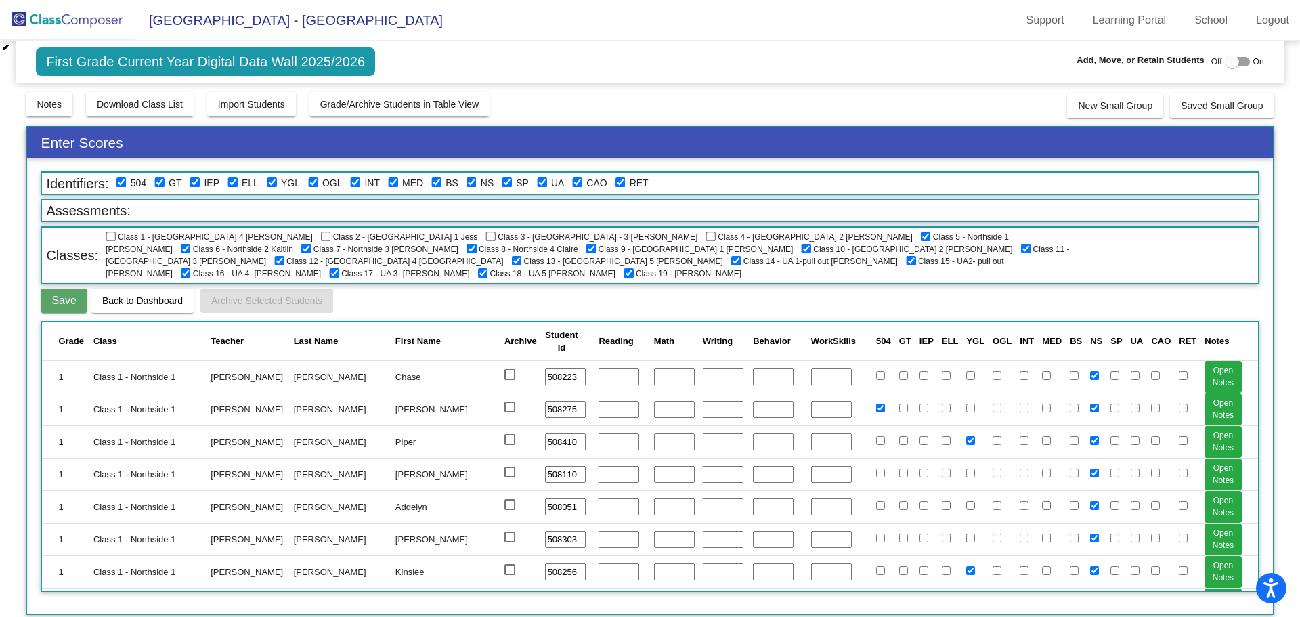
click at [586, 248] on input "checkbox" at bounding box center [591, 249] width 11 height 11
checkbox input "false"
click at [801, 247] on input "checkbox" at bounding box center [806, 249] width 11 height 11
checkbox input "false"
click at [519, 250] on div "Class 1 - Broad Street 4 Nicolina Class 2 - Broad Street 1 Jess Class 3 - Broad…" at bounding box center [588, 256] width 972 height 56
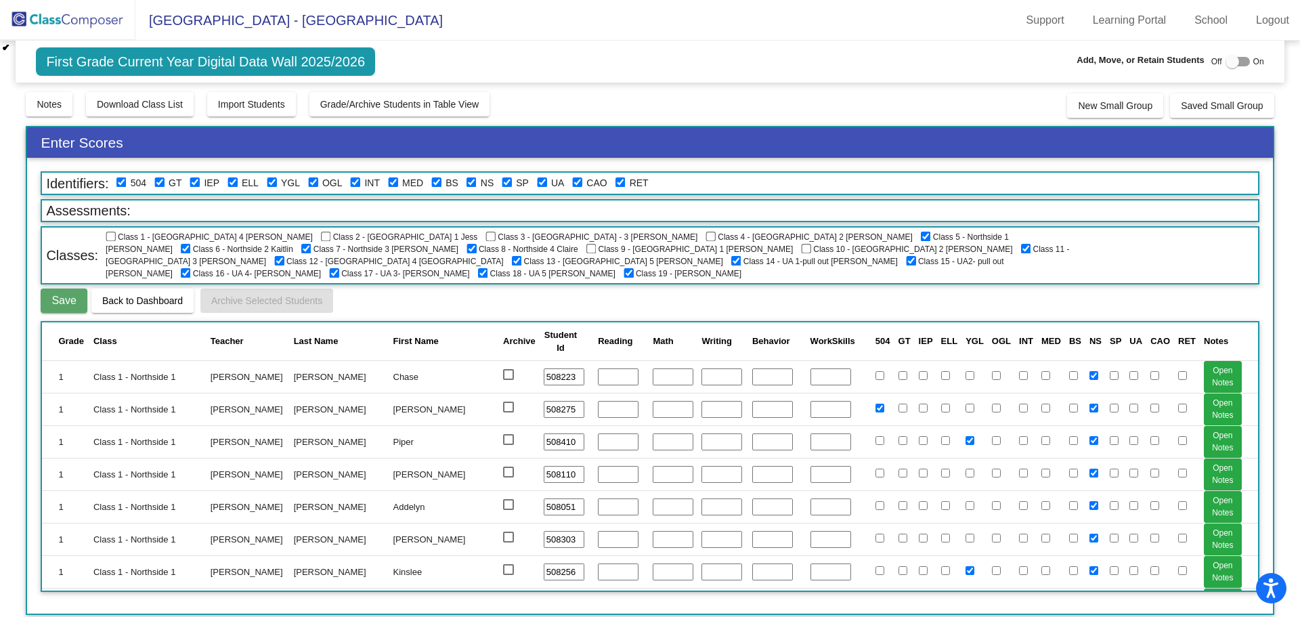
click at [504, 257] on span "Class 12 - Shepherdstown 4 Shelby" at bounding box center [389, 261] width 230 height 9
click at [285, 256] on input "checkbox" at bounding box center [279, 261] width 11 height 11
checkbox input "false"
click at [523, 256] on input "checkbox" at bounding box center [517, 261] width 11 height 11
checkbox input "false"
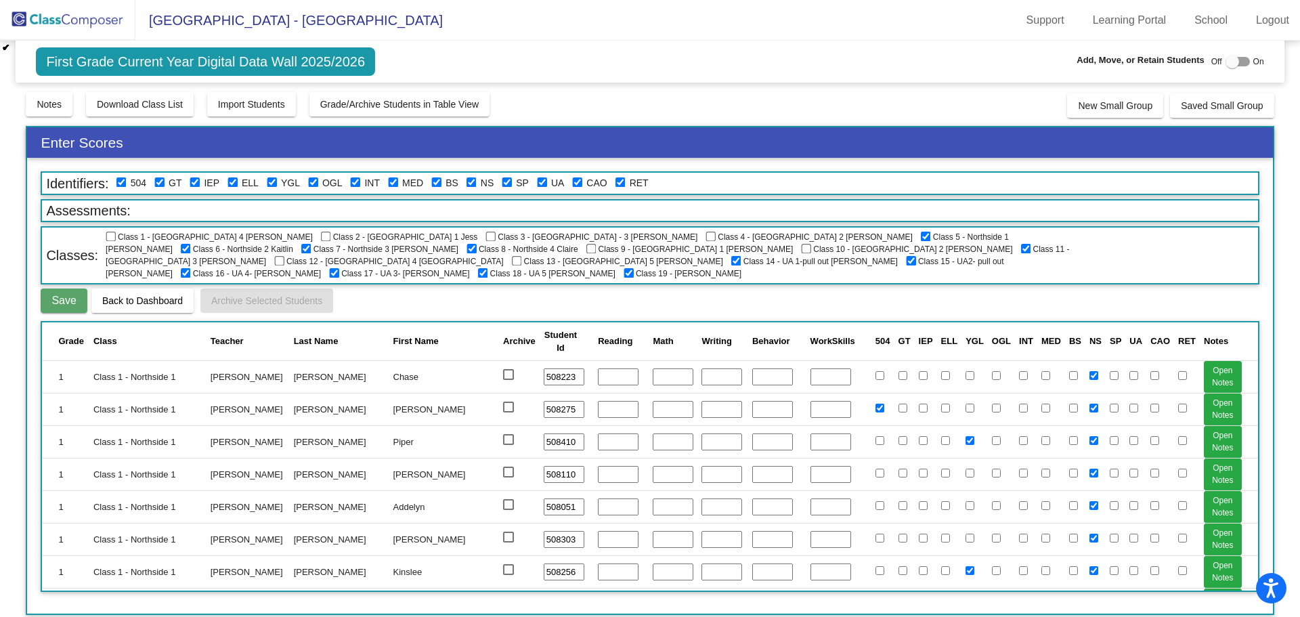
click at [742, 256] on input "checkbox" at bounding box center [736, 261] width 11 height 11
checkbox input "false"
click at [131, 267] on div "Class 1 - Broad Street 4 Nicolina Class 2 - Broad Street 1 Jess Class 3 - Broad…" at bounding box center [588, 256] width 972 height 56
click at [192, 268] on input "checkbox" at bounding box center [186, 273] width 11 height 11
checkbox input "false"
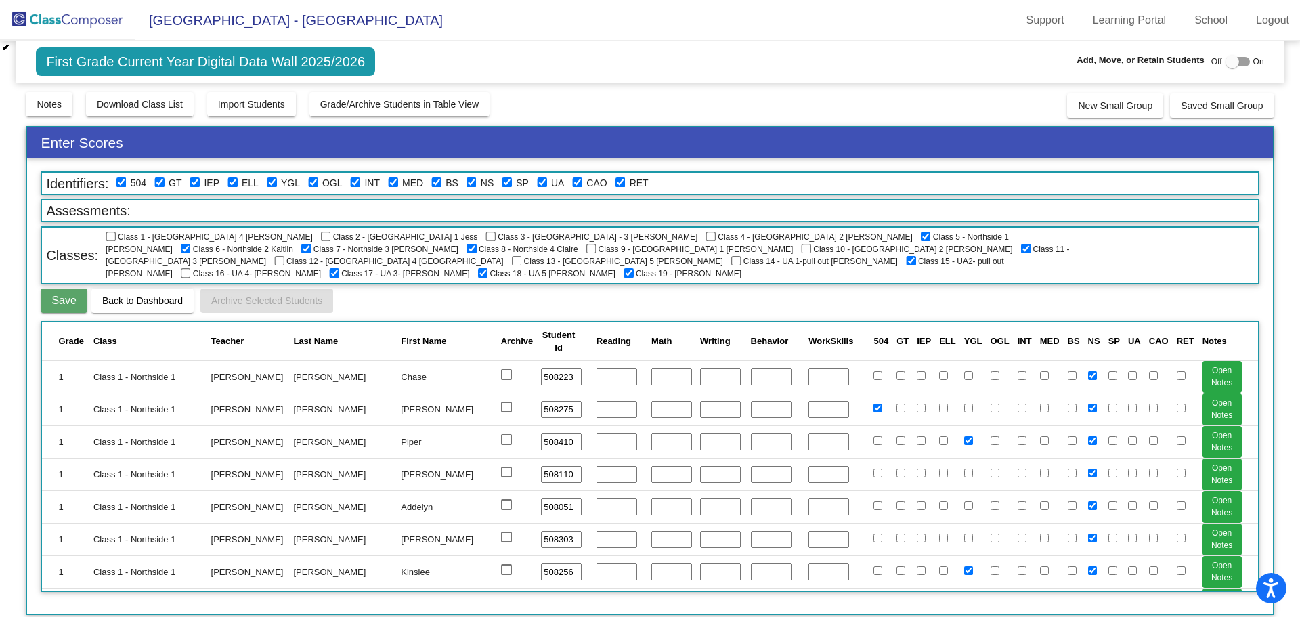
click at [906, 261] on input "checkbox" at bounding box center [911, 261] width 11 height 11
checkbox input "false"
click at [340, 268] on input "checkbox" at bounding box center [334, 273] width 11 height 11
checkbox input "false"
drag, startPoint x: 498, startPoint y: 261, endPoint x: 548, endPoint y: 255, distance: 49.7
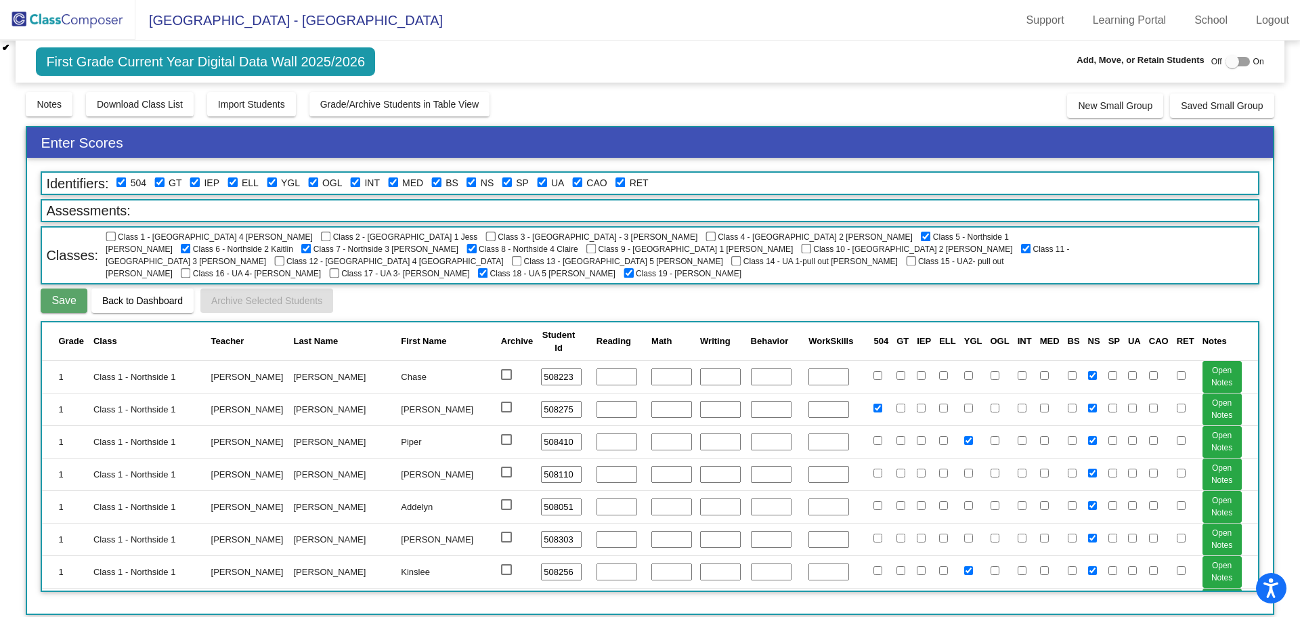
click at [489, 268] on input "checkbox" at bounding box center [483, 273] width 11 height 11
checkbox input "false"
click at [624, 268] on input "checkbox" at bounding box center [629, 273] width 11 height 11
checkbox input "false"
click at [1021, 249] on input "checkbox" at bounding box center [1026, 249] width 11 height 11
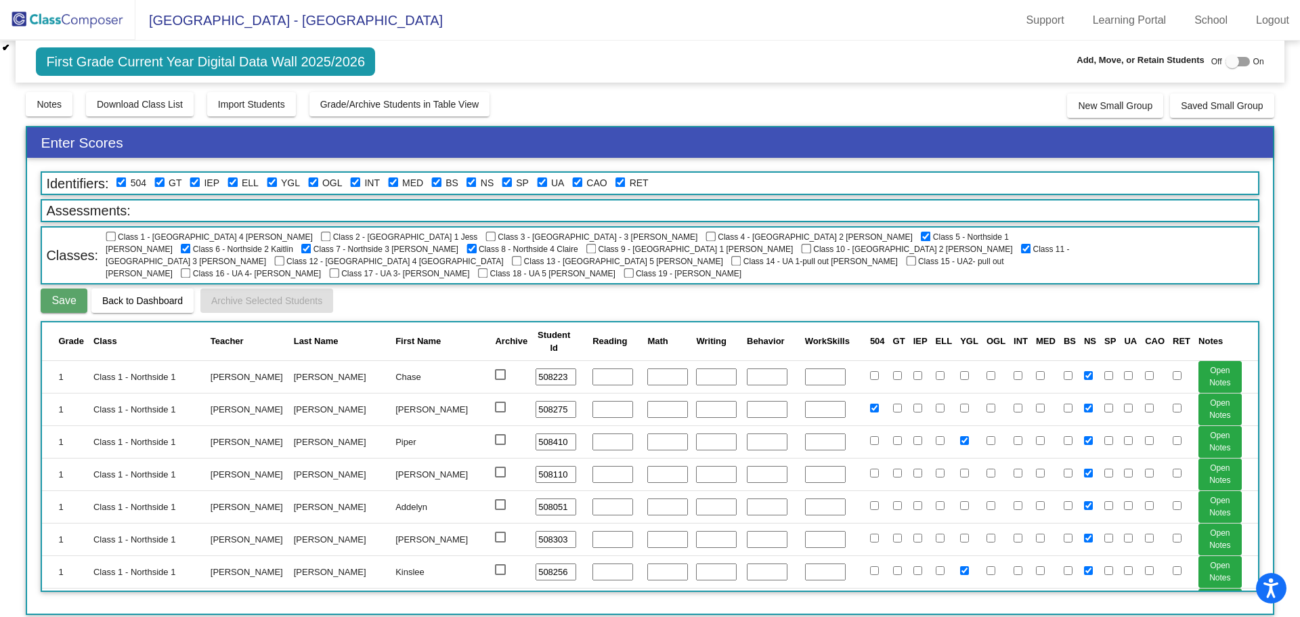
checkbox input "false"
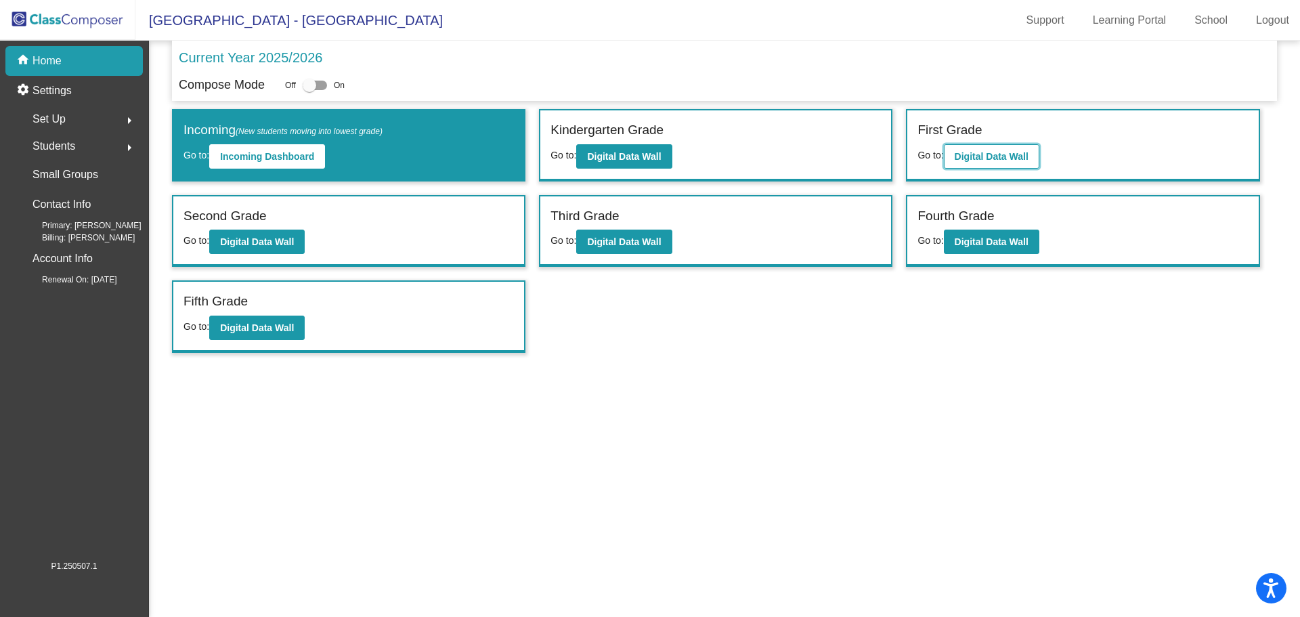
click at [995, 161] on b "Digital Data Wall" at bounding box center [992, 156] width 74 height 11
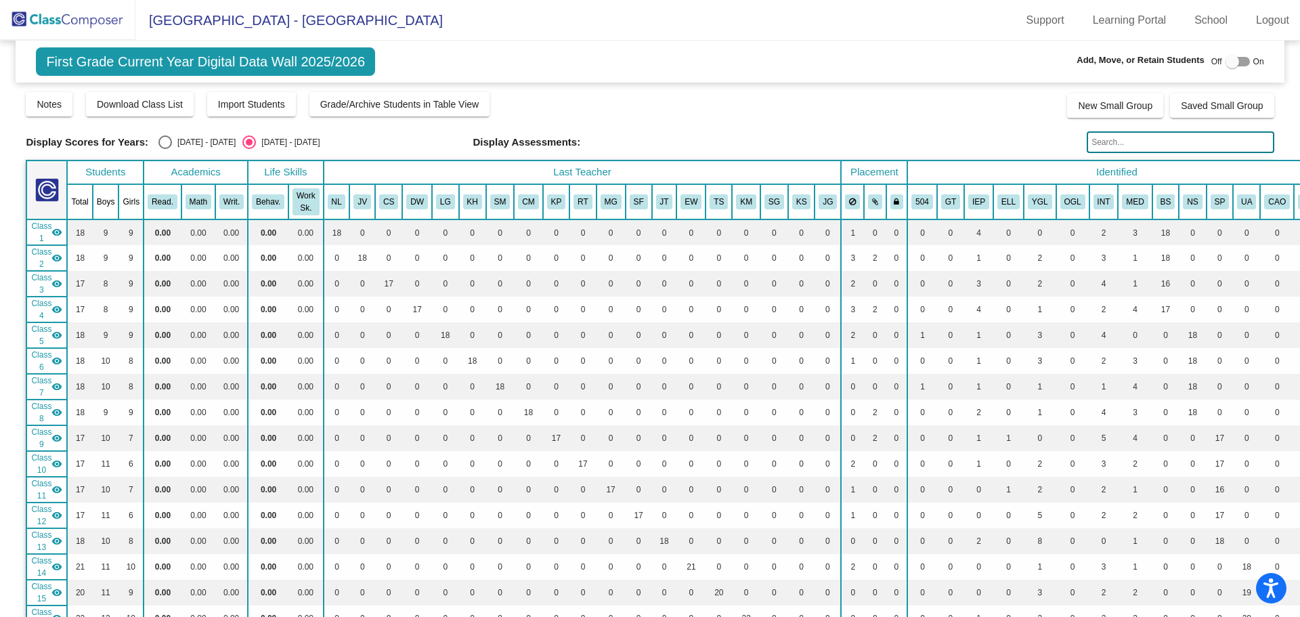
click at [87, 12] on img at bounding box center [67, 20] width 135 height 40
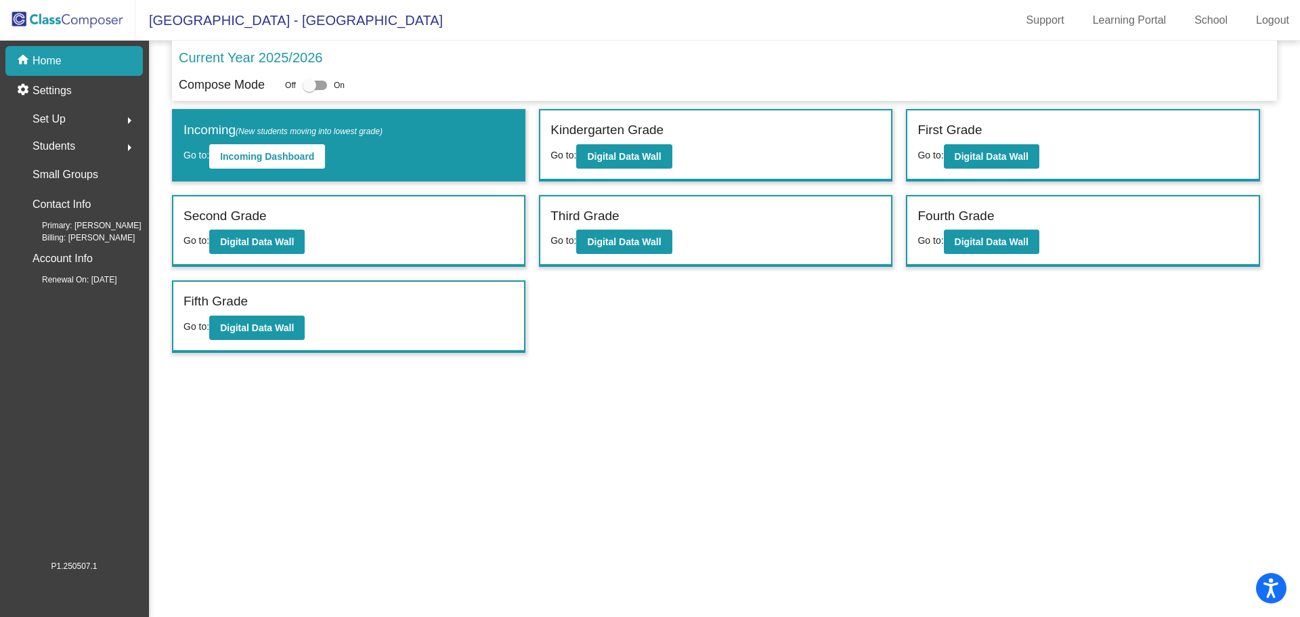
click at [106, 146] on div "Students arrow_right" at bounding box center [78, 146] width 129 height 27
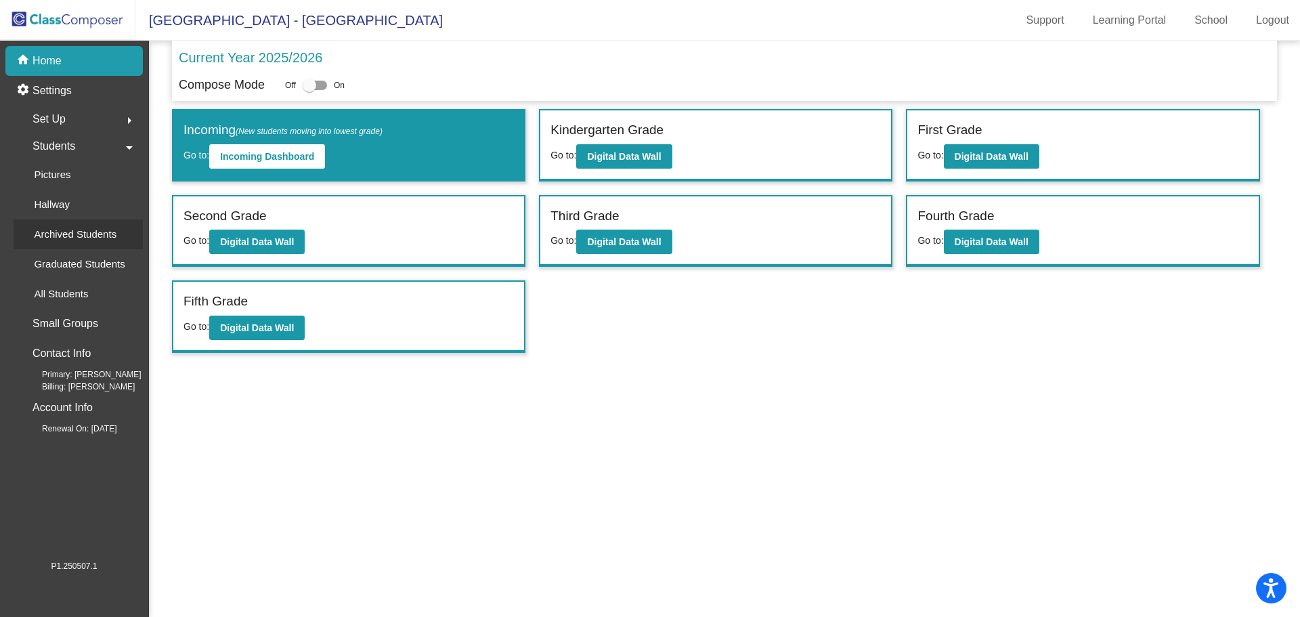
click at [74, 233] on p "Archived Students" at bounding box center [75, 234] width 83 height 16
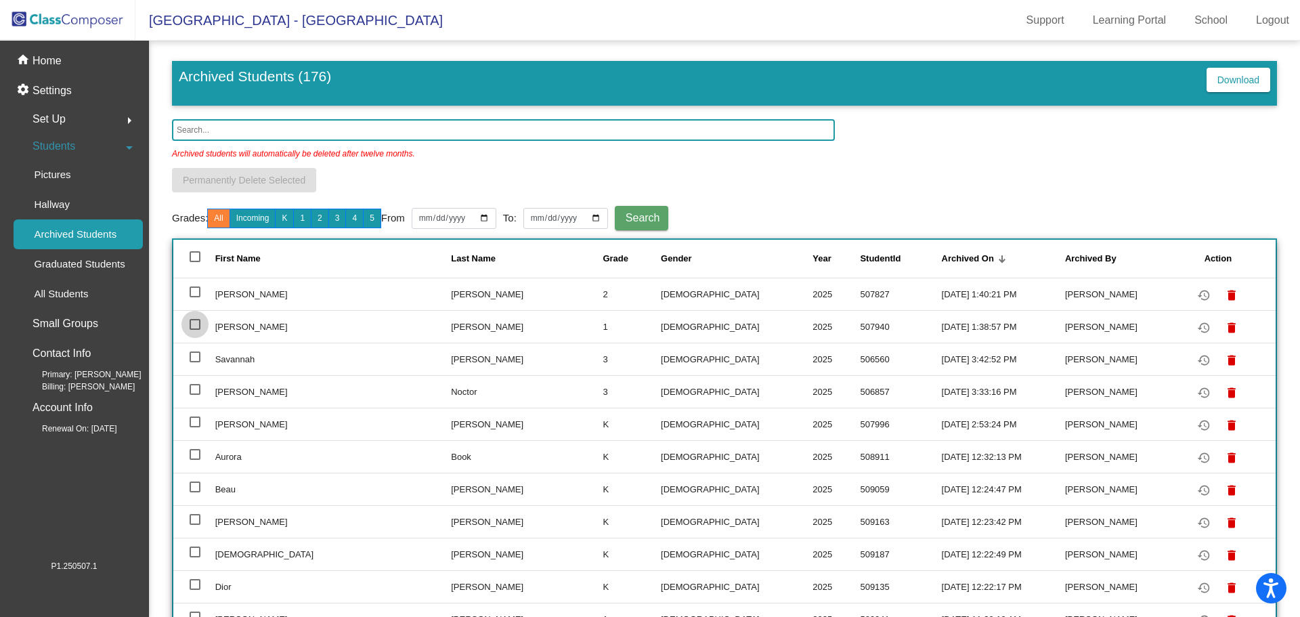
click at [200, 322] on div at bounding box center [195, 324] width 11 height 11
click at [195, 330] on input "select row 3" at bounding box center [194, 330] width 1 height 1
checkbox input "true"
click at [451, 322] on td "Bethea" at bounding box center [527, 326] width 152 height 33
click at [1196, 328] on mat-icon "restore" at bounding box center [1204, 328] width 16 height 16
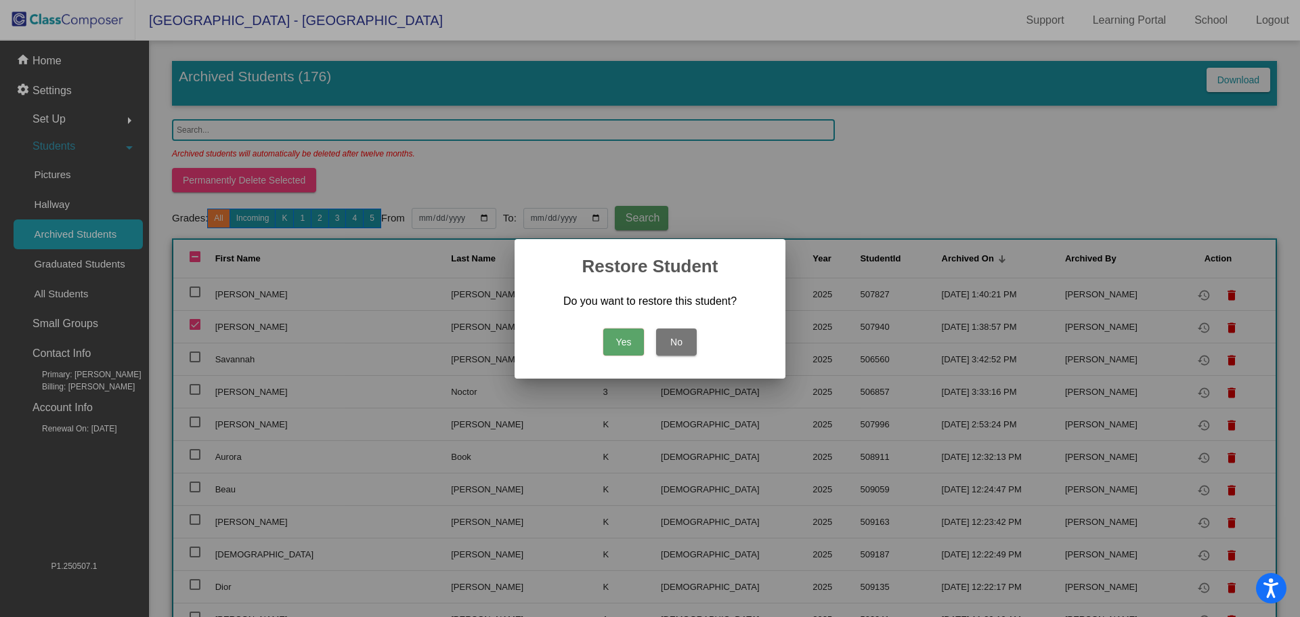
click at [614, 350] on button "Yes" at bounding box center [623, 341] width 41 height 27
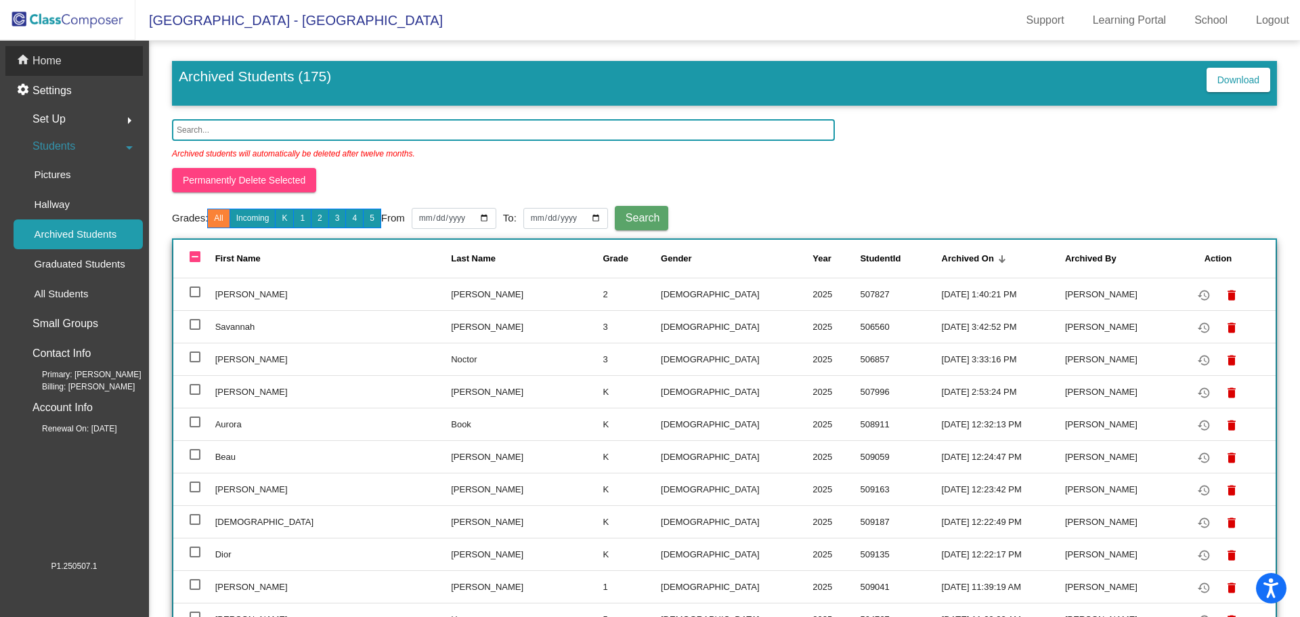
click at [67, 68] on div "home Home" at bounding box center [73, 61] width 137 height 30
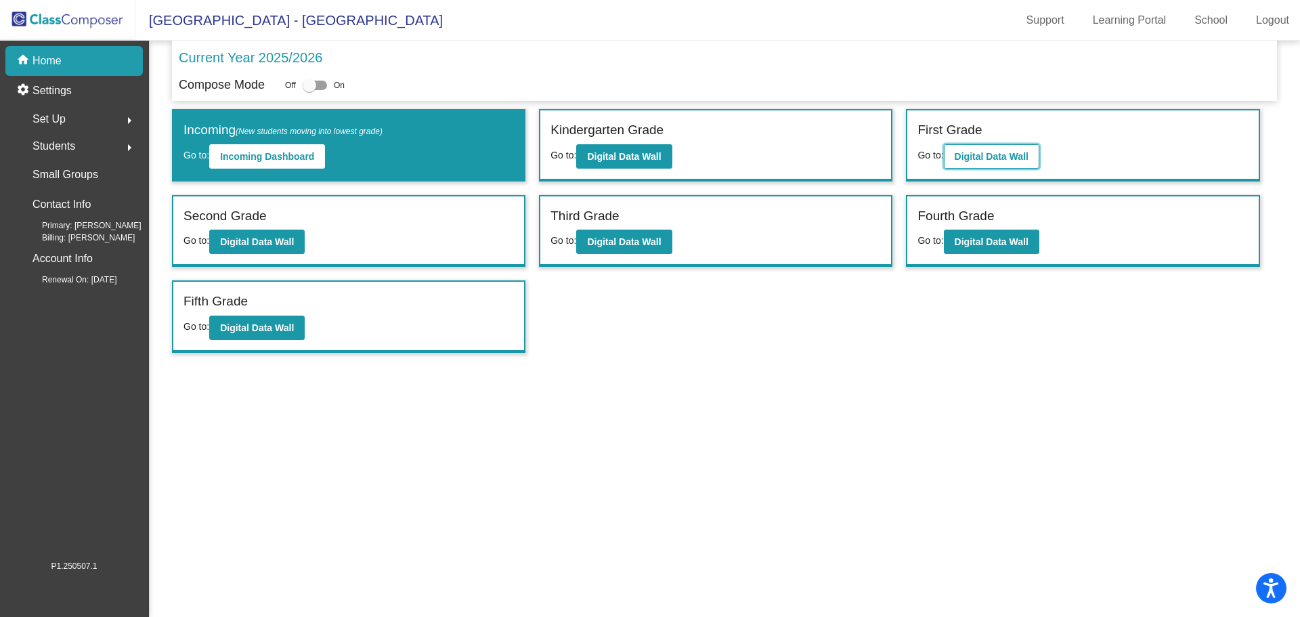
click at [1007, 152] on b "Digital Data Wall" at bounding box center [992, 156] width 74 height 11
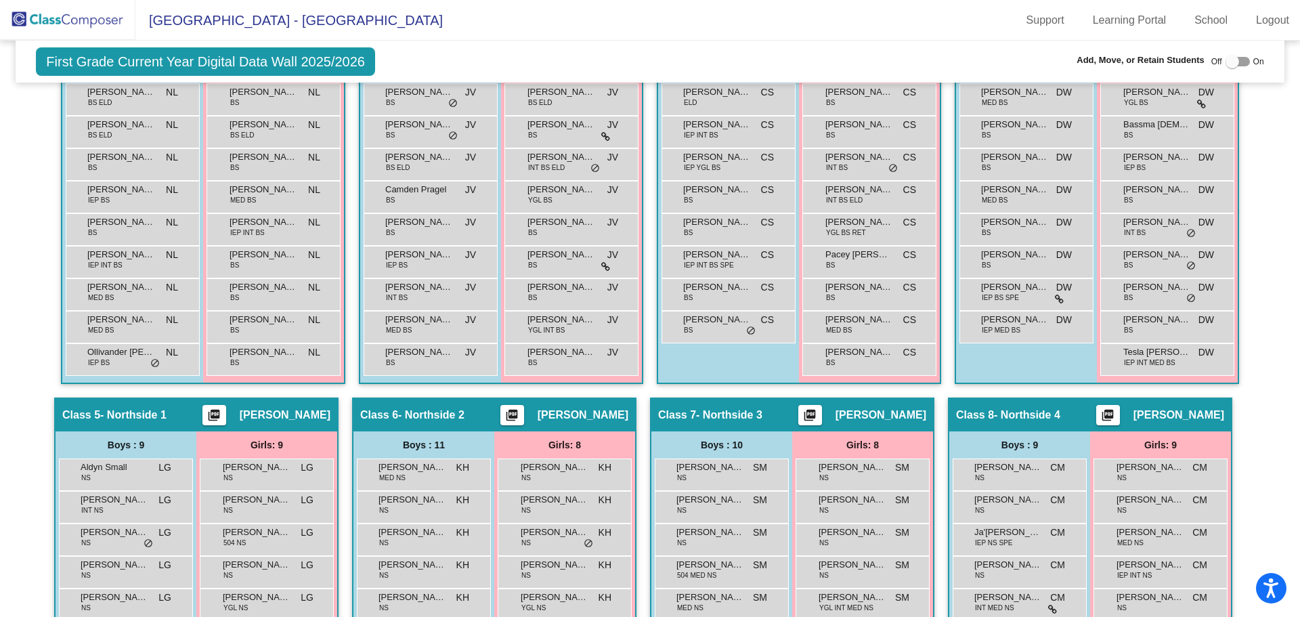
scroll to position [1016, 0]
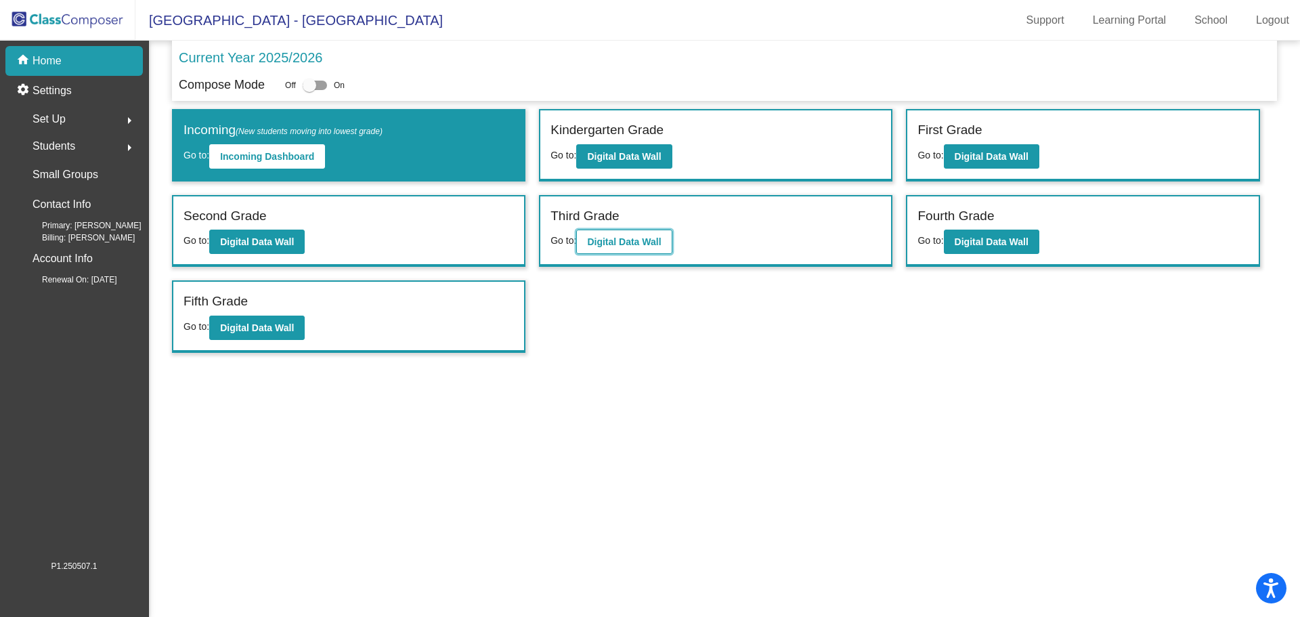
click at [616, 234] on button "Digital Data Wall" at bounding box center [623, 242] width 95 height 24
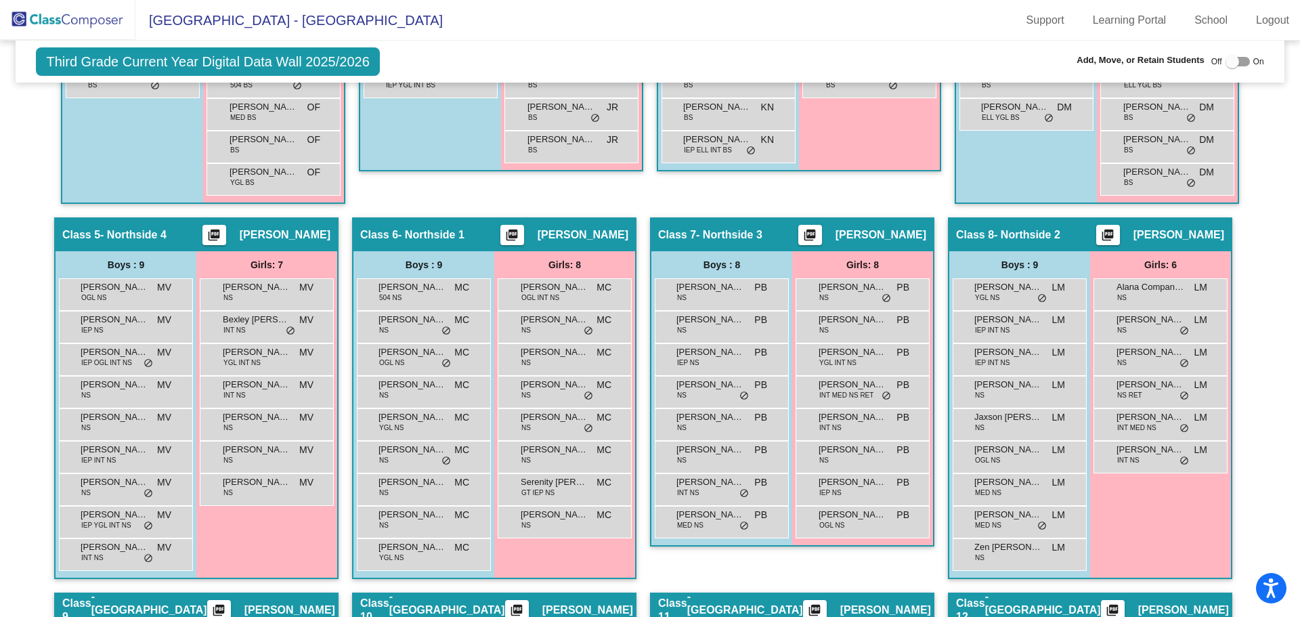
scroll to position [1083, 0]
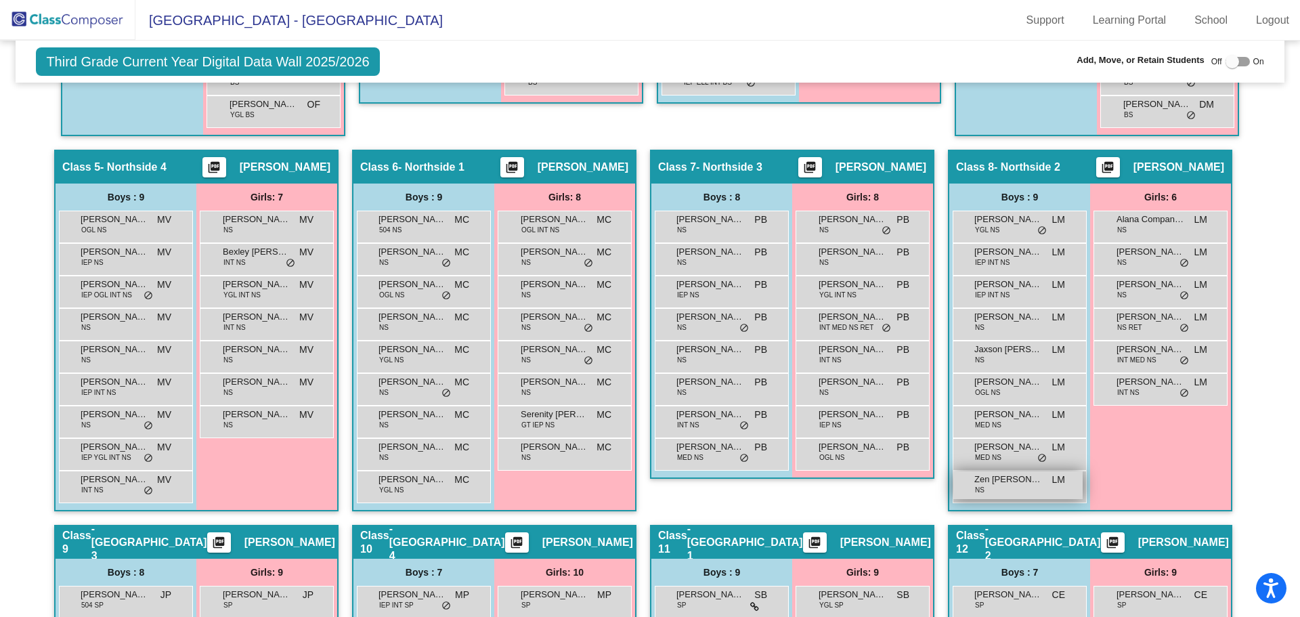
click at [998, 482] on span "Zen Brearley" at bounding box center [1008, 480] width 68 height 14
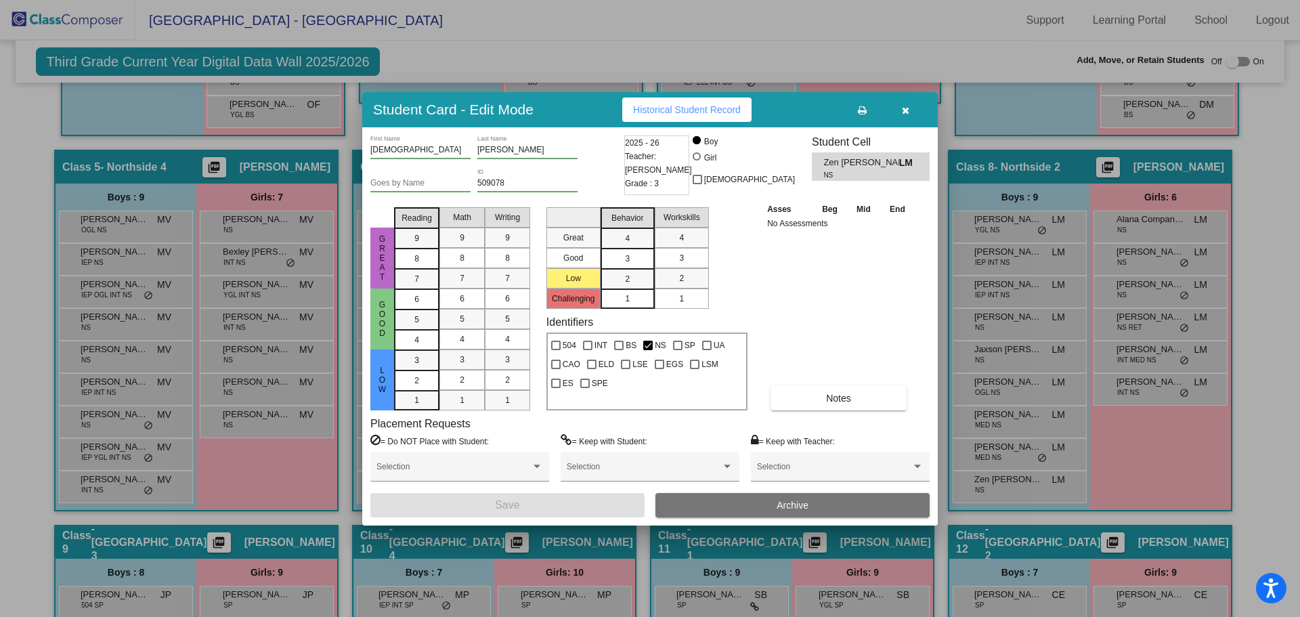
click at [809, 500] on button "Archive" at bounding box center [793, 505] width 274 height 24
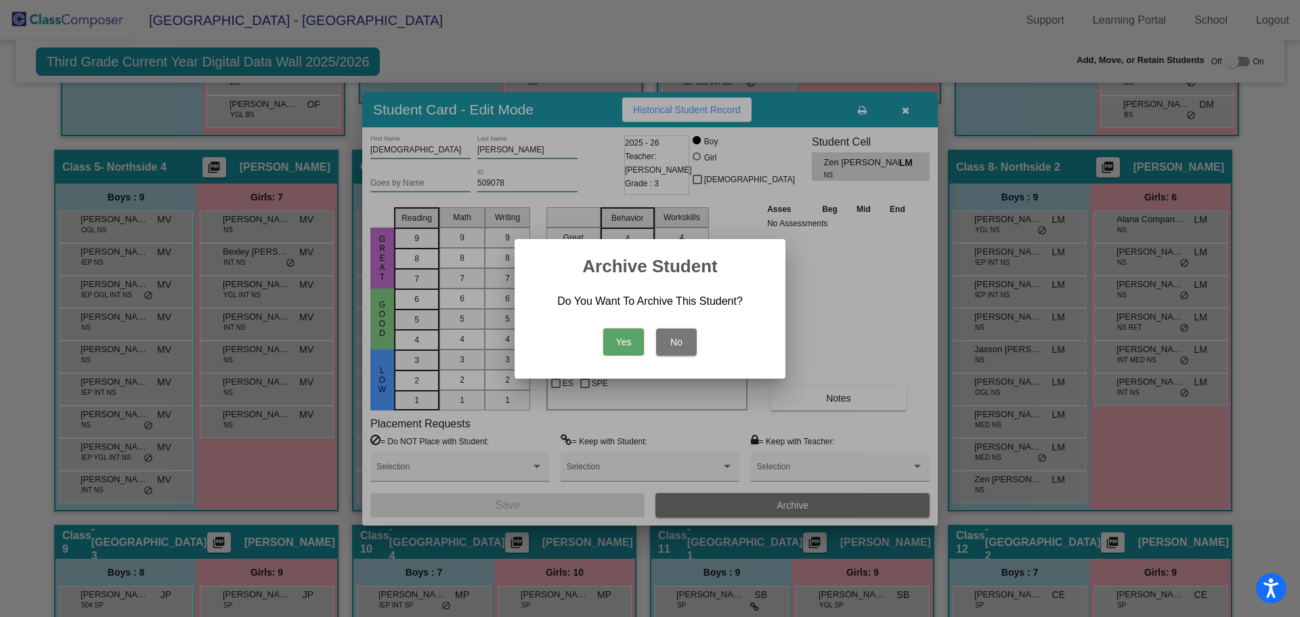
click at [624, 341] on button "Yes" at bounding box center [623, 341] width 41 height 27
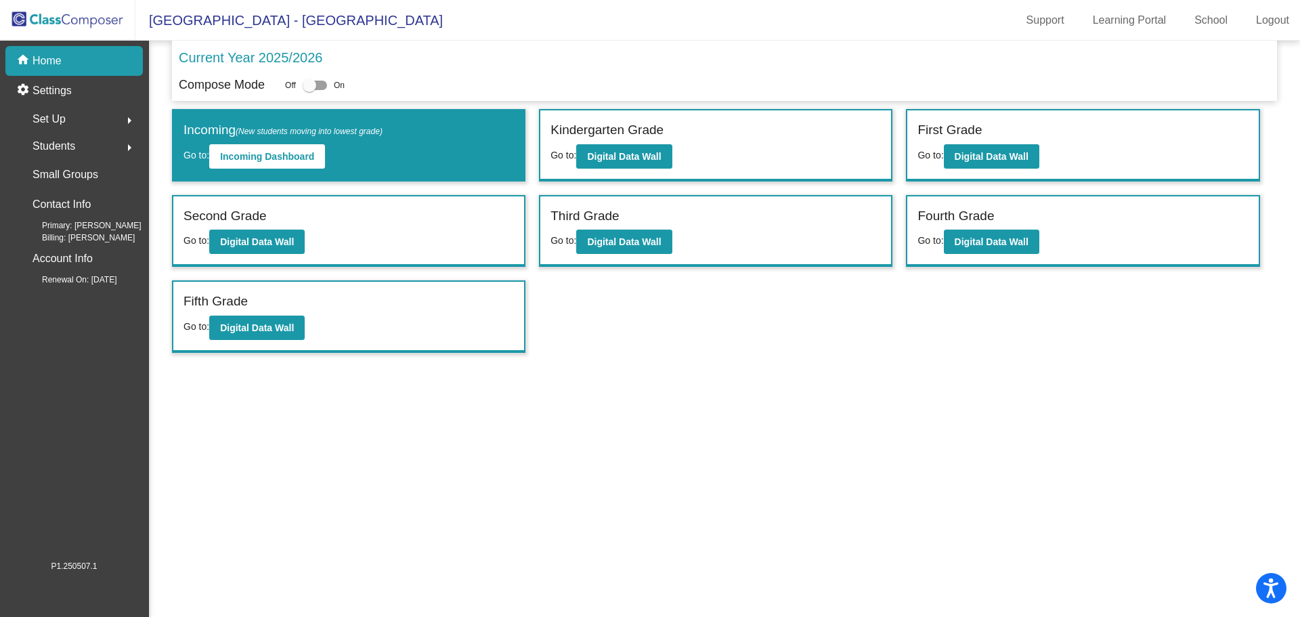
click at [1004, 171] on div "First Grade Go to: Digital Data Wall" at bounding box center [1082, 145] width 351 height 70
click at [1004, 155] on b "Digital Data Wall" at bounding box center [992, 156] width 74 height 11
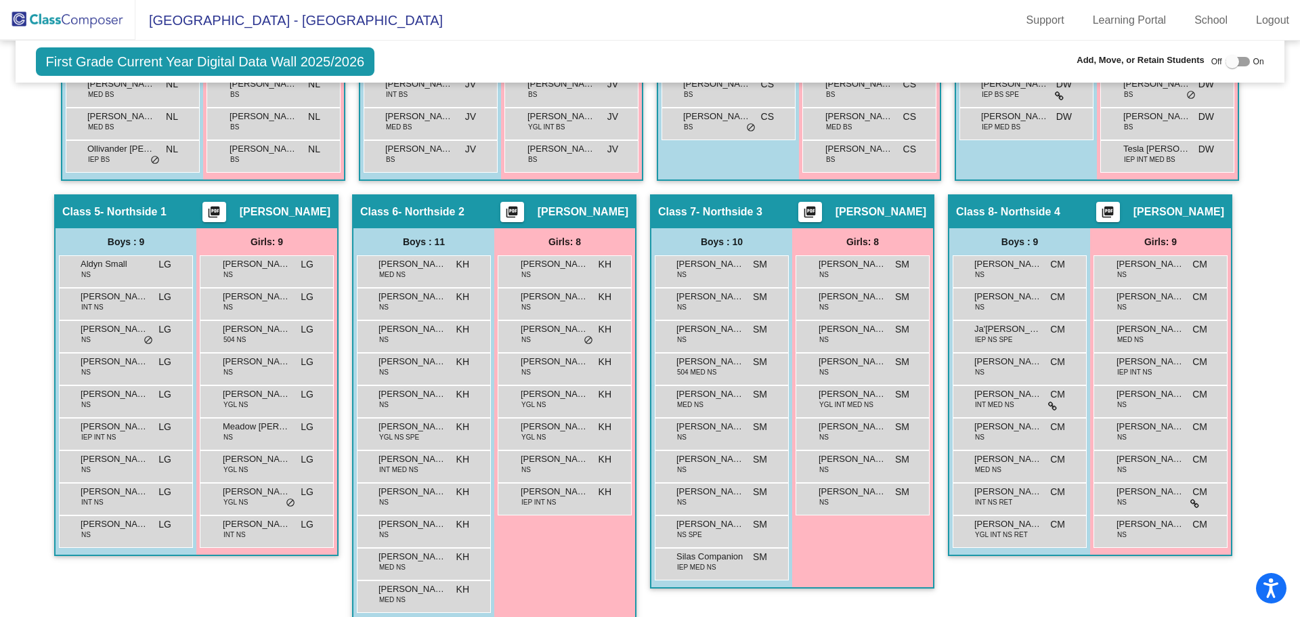
scroll to position [1016, 0]
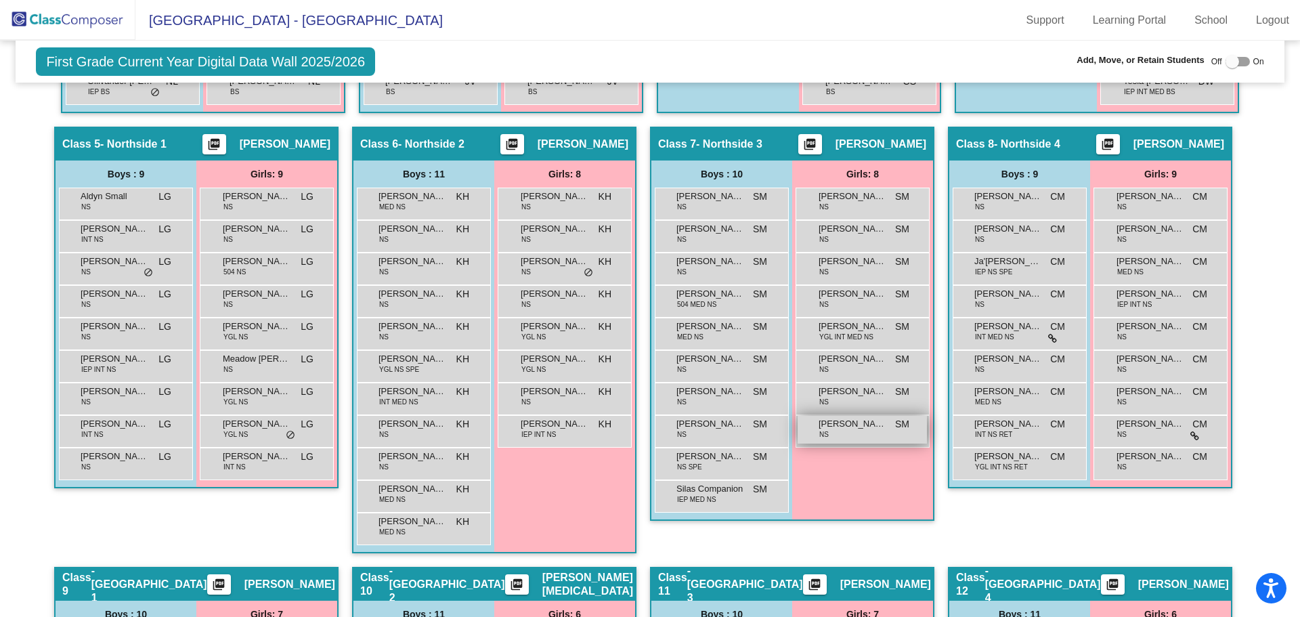
click at [857, 427] on span "Xyla Piccioni" at bounding box center [853, 424] width 68 height 14
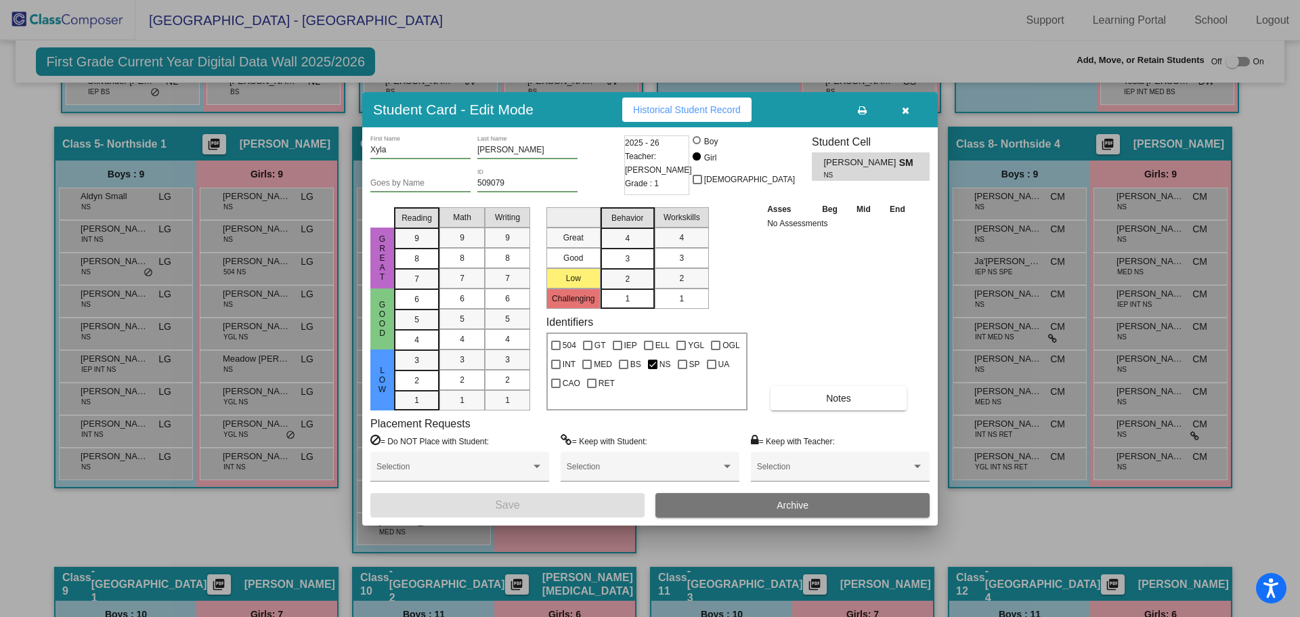
click at [792, 502] on span "Archive" at bounding box center [793, 505] width 32 height 11
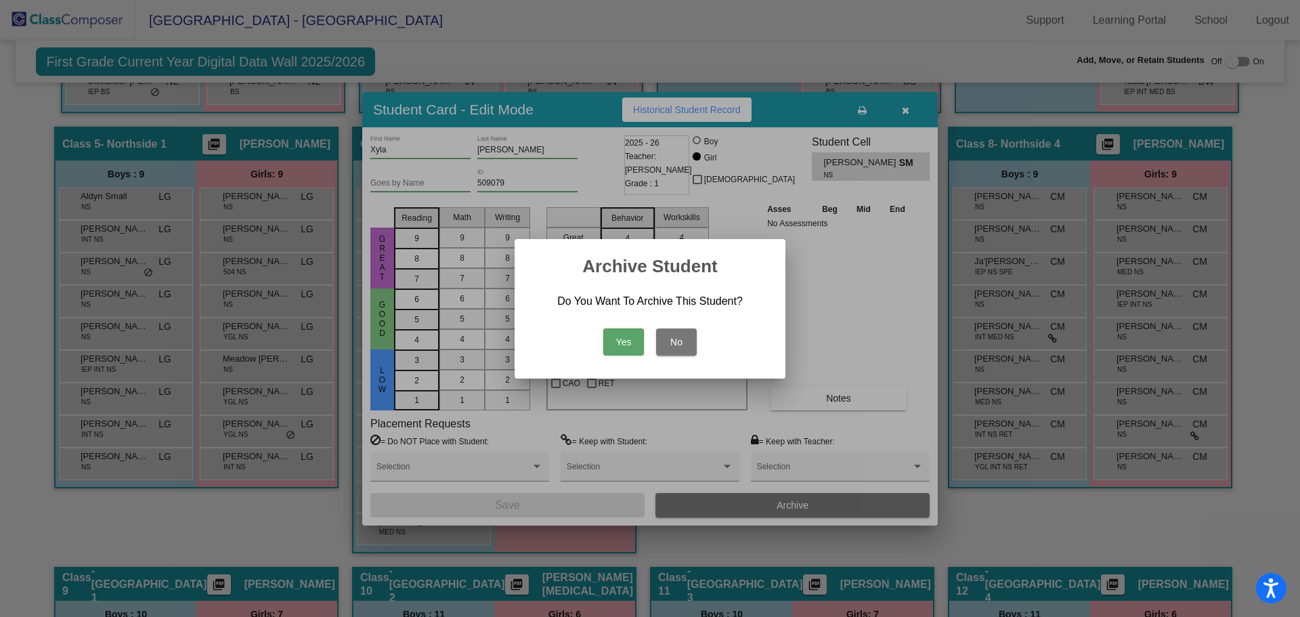
click at [630, 345] on button "Yes" at bounding box center [623, 341] width 41 height 27
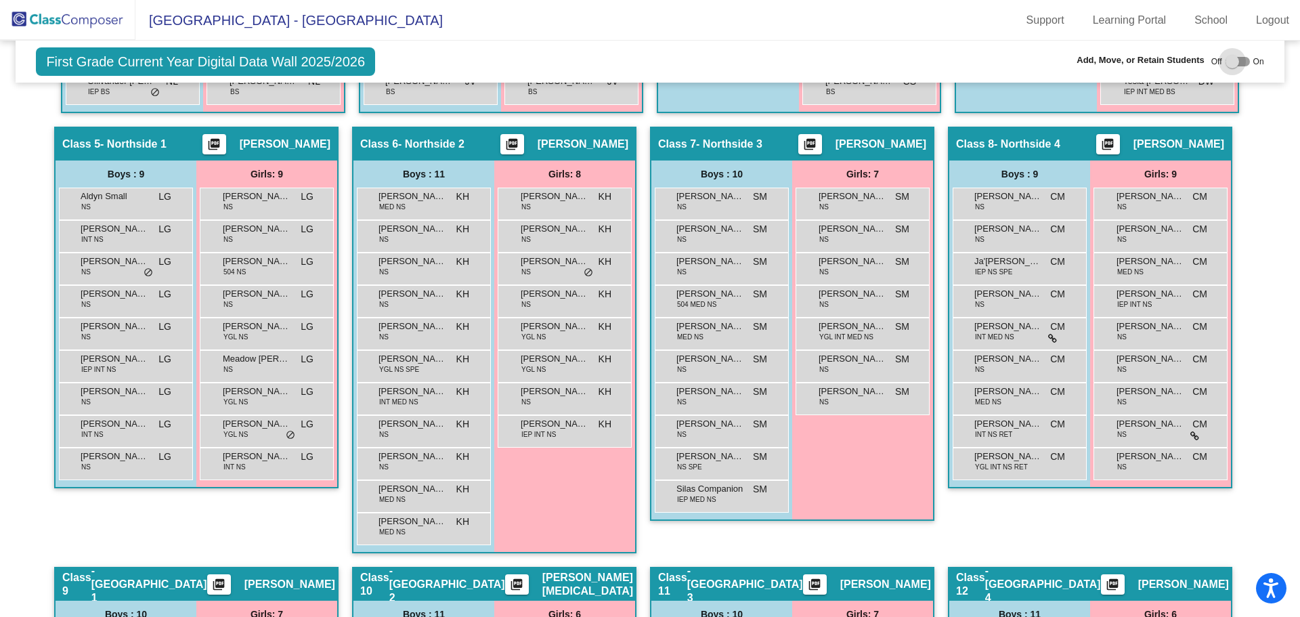
click at [1227, 56] on div at bounding box center [1233, 62] width 14 height 14
checkbox input "true"
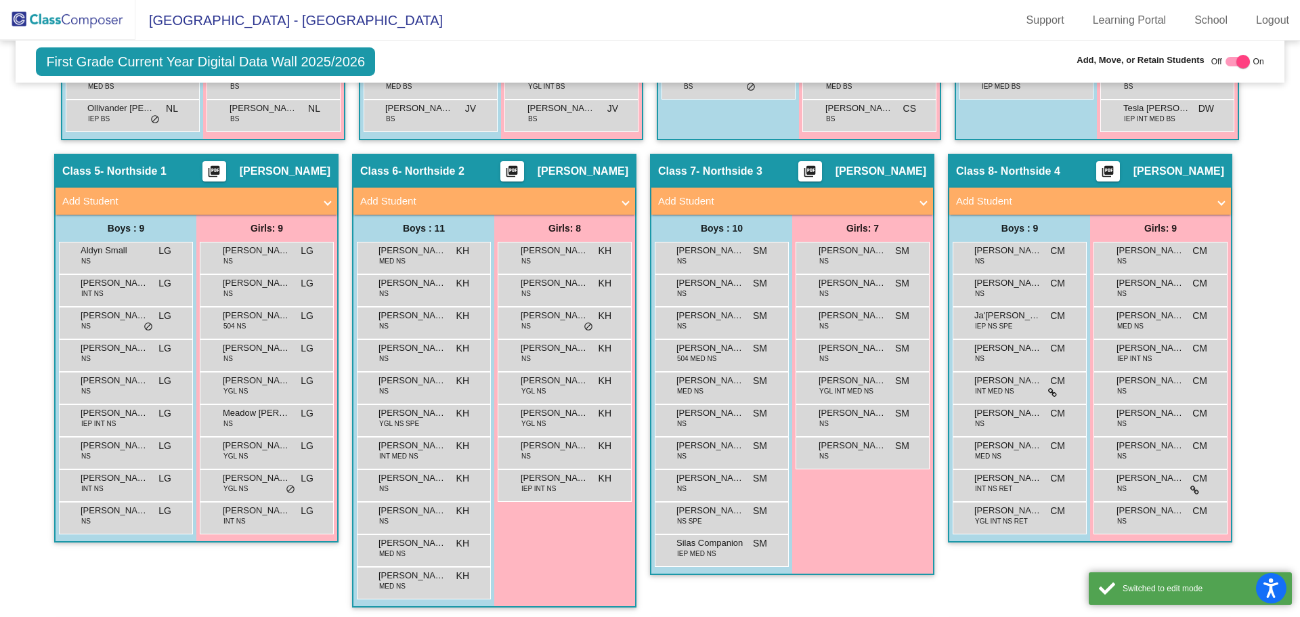
scroll to position [1043, 0]
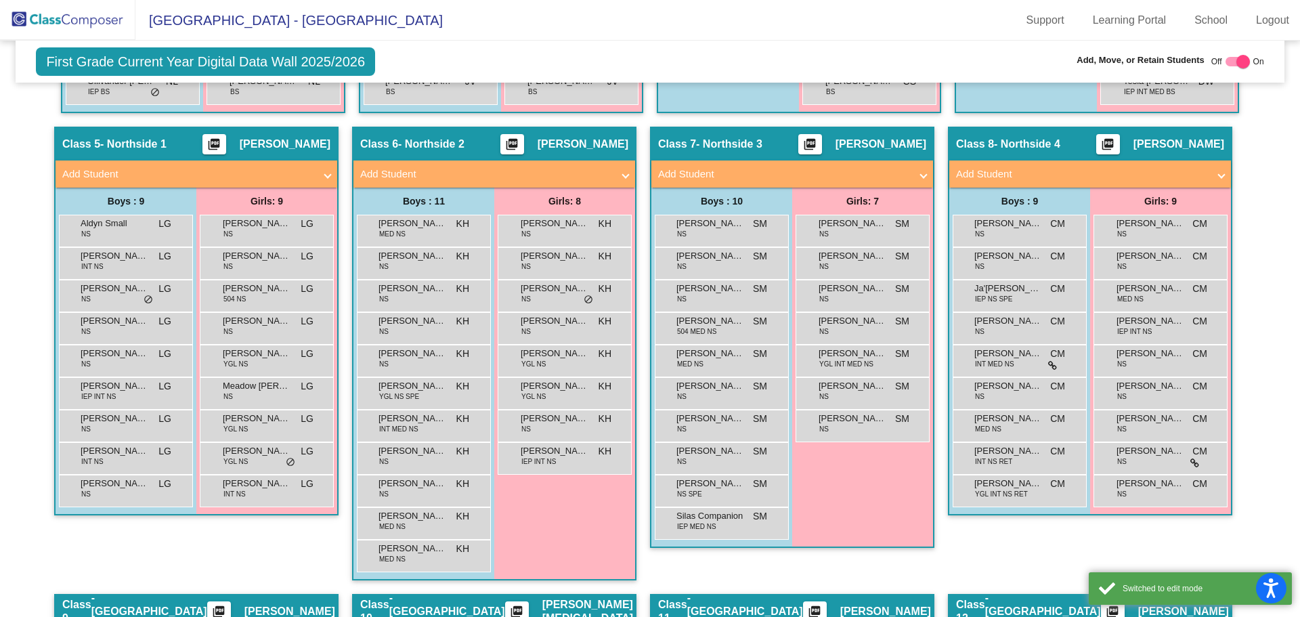
click at [825, 158] on div "Class 7 - Northside 3 picture_as_pdf Sheree MacFarlan" at bounding box center [792, 144] width 282 height 33
click at [924, 171] on mat-expansion-panel-header "Add Student" at bounding box center [792, 173] width 282 height 27
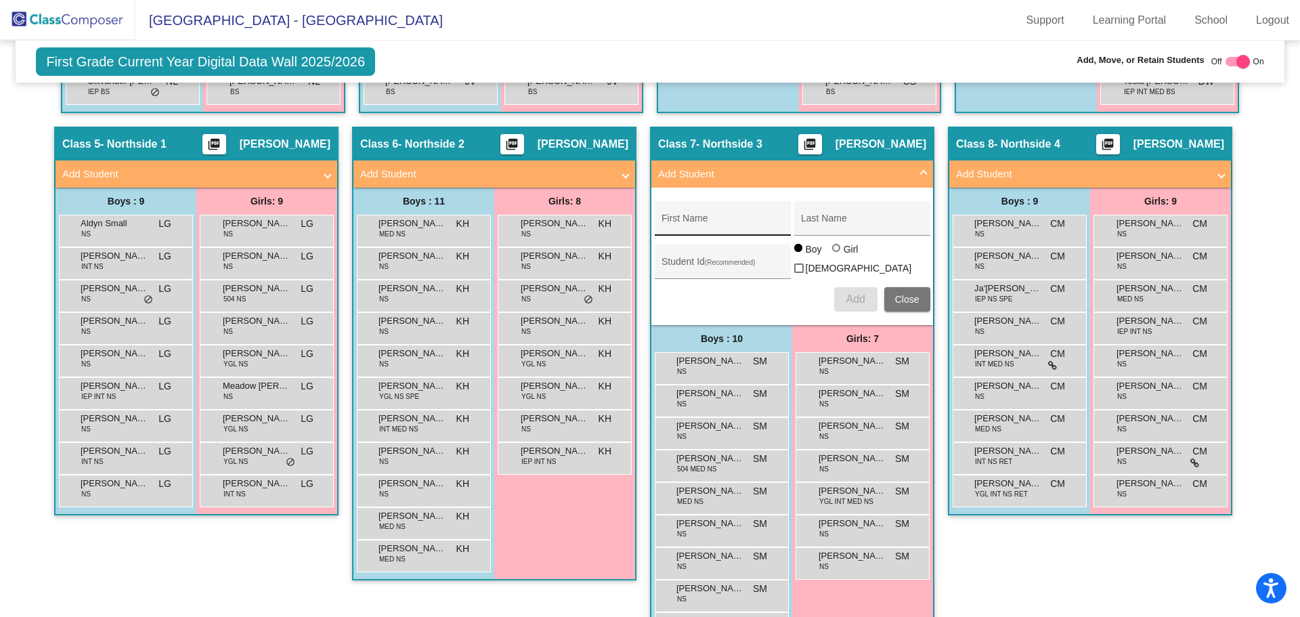
click at [722, 215] on div "First Name" at bounding box center [723, 223] width 122 height 28
click at [696, 224] on input "First Name" at bounding box center [723, 223] width 122 height 11
paste input "Nassim"
type input "Nassim"
click at [840, 213] on div "Last Name" at bounding box center [862, 223] width 122 height 28
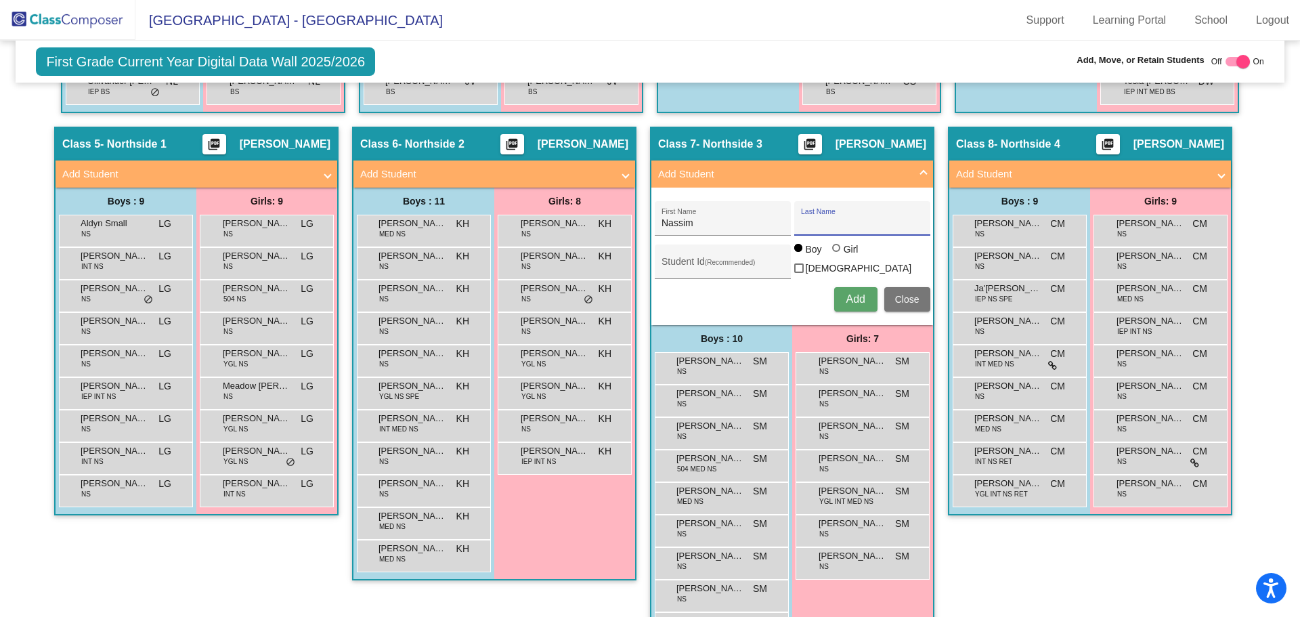
paste input "Boubakri"
type input "Boubakri"
drag, startPoint x: 704, startPoint y: 267, endPoint x: 698, endPoint y: 260, distance: 9.2
click at [704, 267] on input "Student Id (Recommended)" at bounding box center [723, 266] width 122 height 11
paste input "509481"
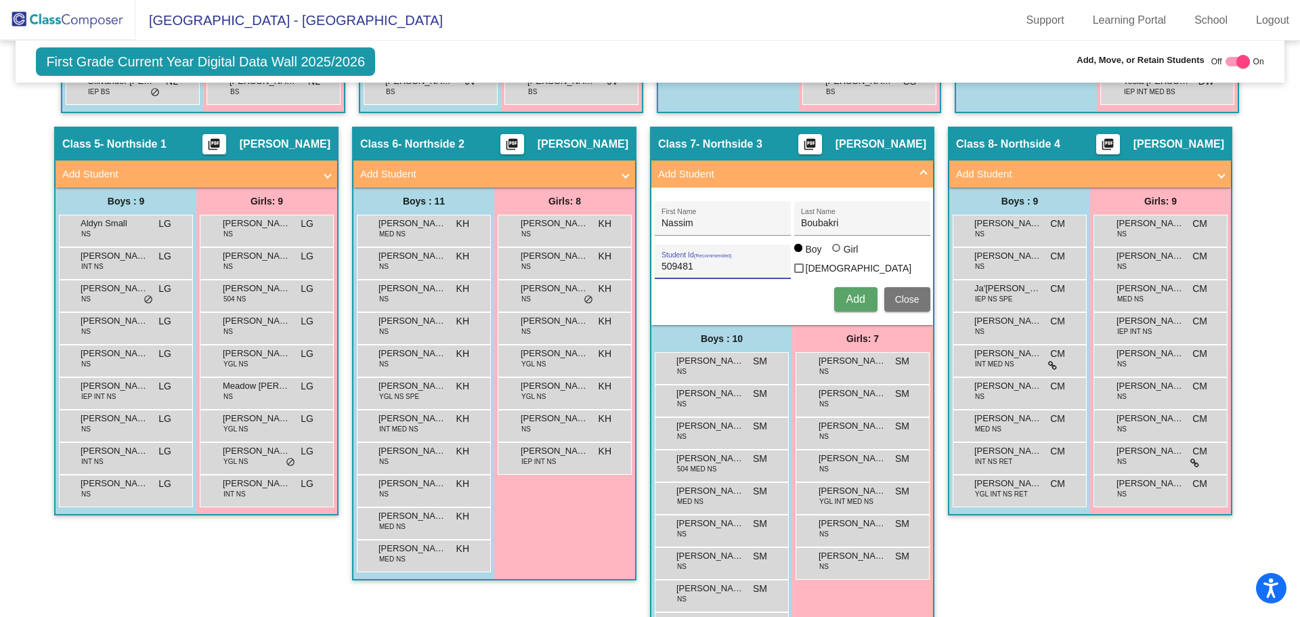
type input "509481"
click at [860, 288] on button "Add" at bounding box center [855, 299] width 43 height 24
click at [901, 303] on button "Close" at bounding box center [907, 299] width 46 height 24
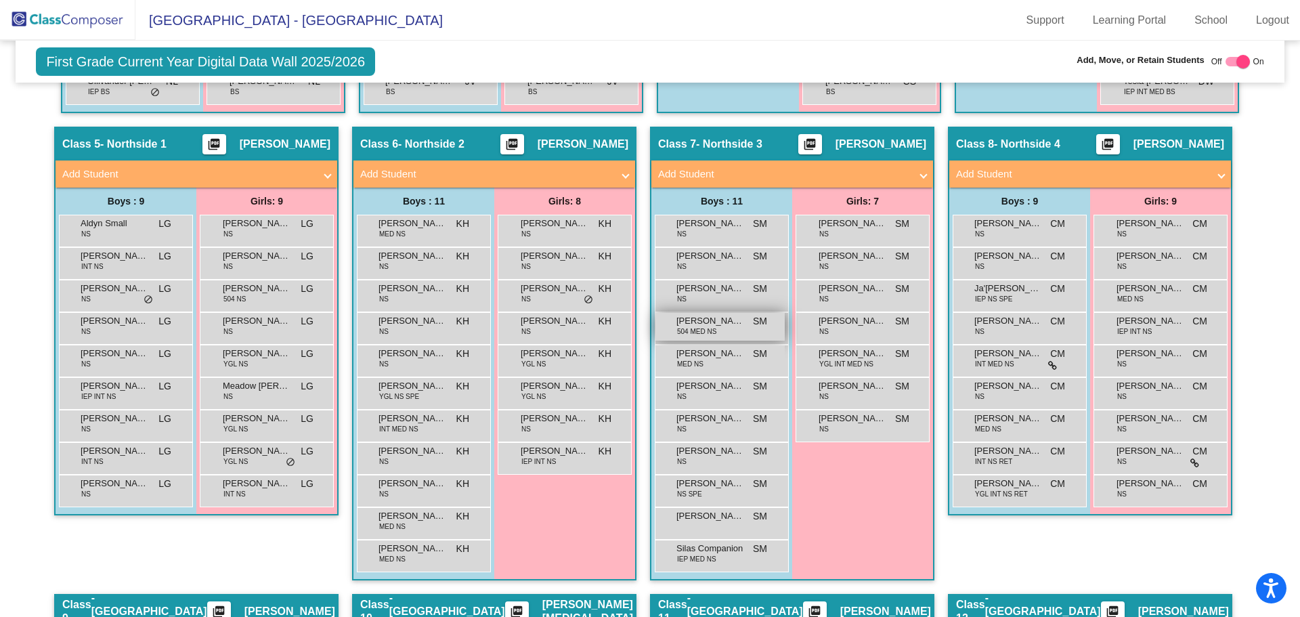
click at [745, 319] on div "Felix Roth 504 MED NS SM lock do_not_disturb_alt" at bounding box center [720, 327] width 129 height 28
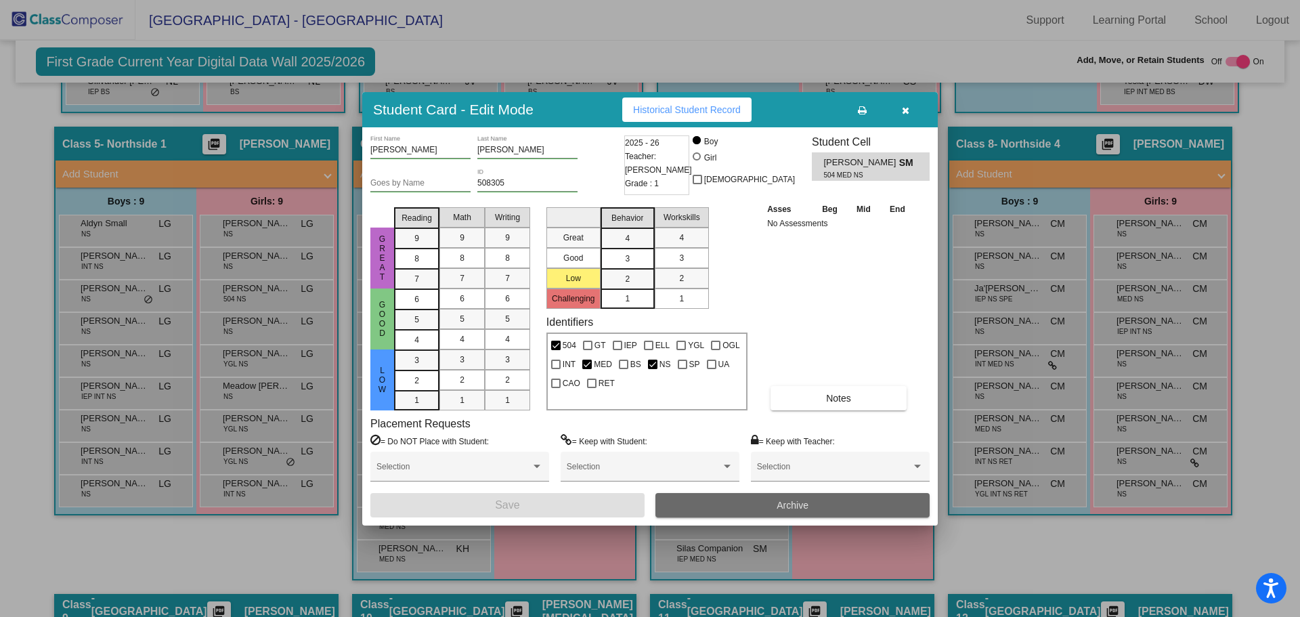
click at [802, 505] on span "Archive" at bounding box center [793, 505] width 32 height 11
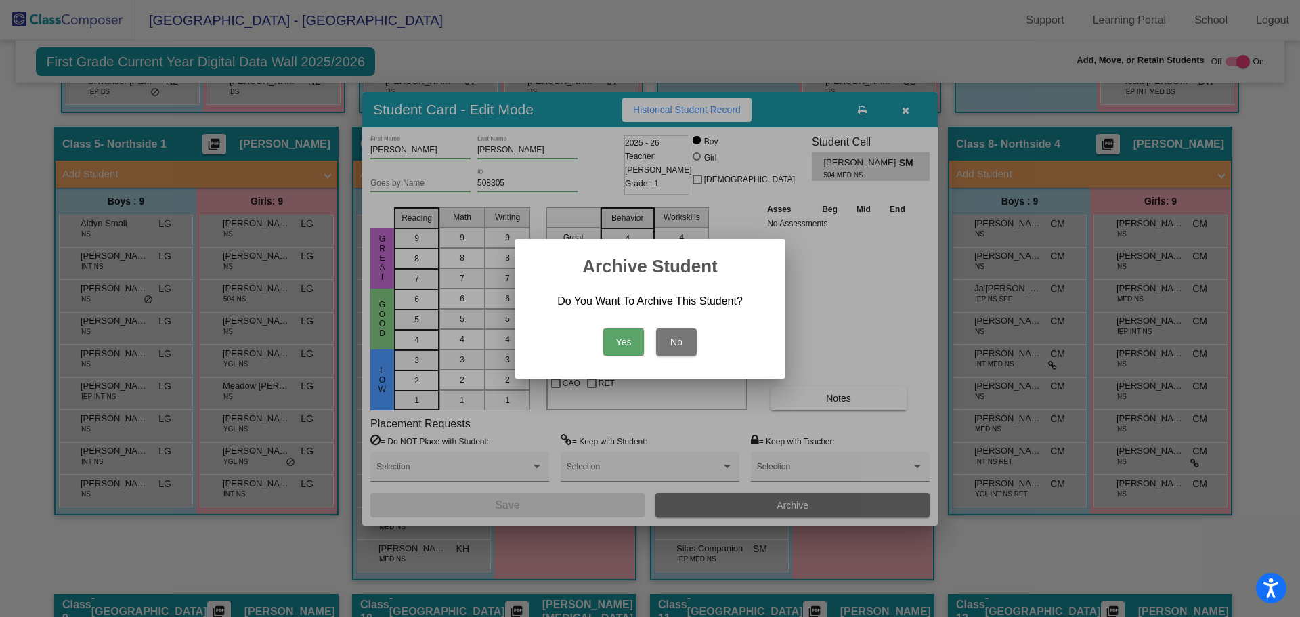
click at [625, 335] on button "Yes" at bounding box center [623, 341] width 41 height 27
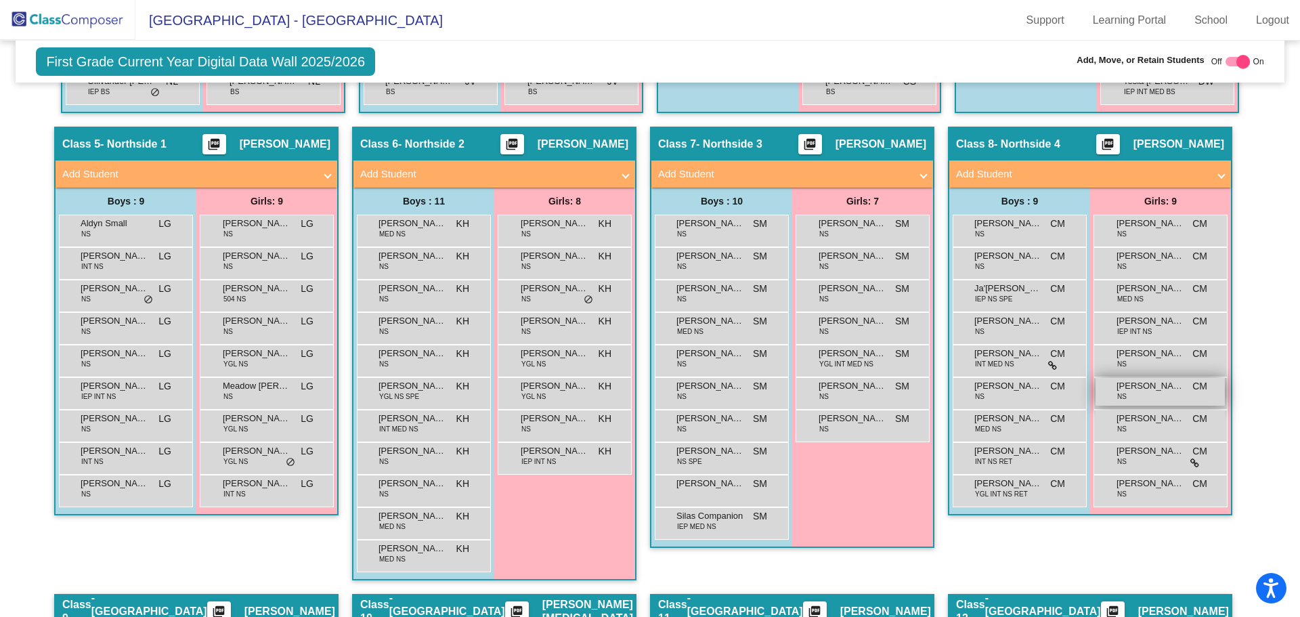
click at [1134, 398] on div "Layla Downey NS CM lock do_not_disturb_alt" at bounding box center [1160, 392] width 129 height 28
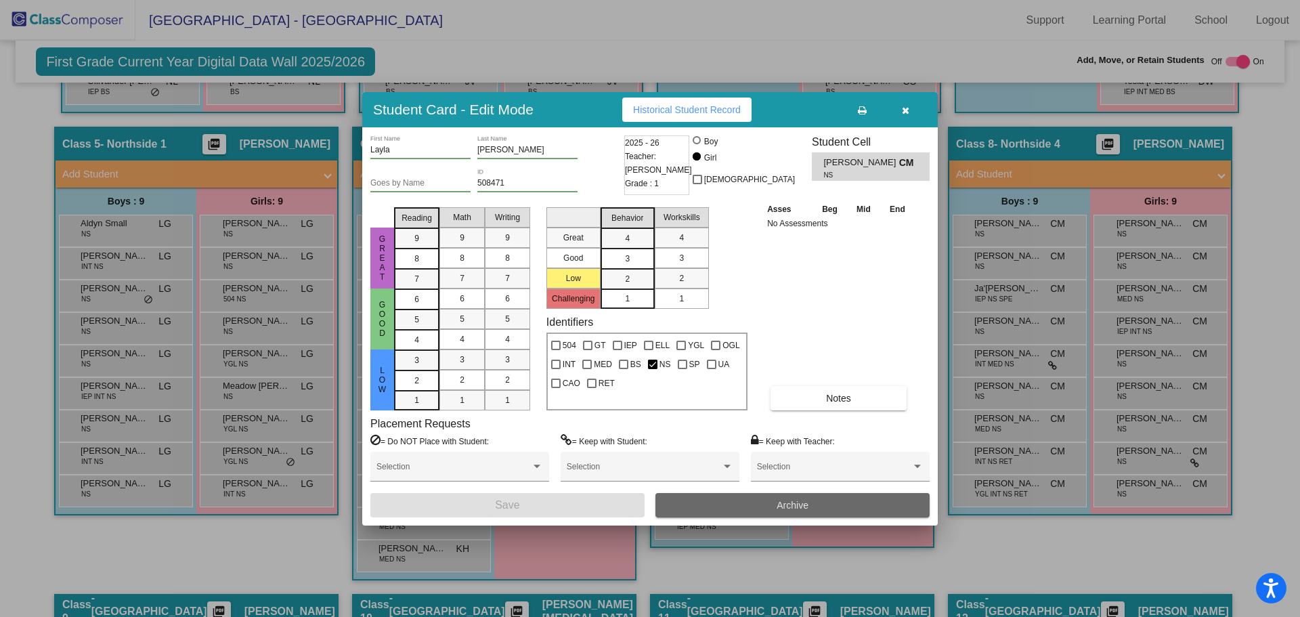
click at [777, 502] on span "Archive" at bounding box center [793, 505] width 32 height 11
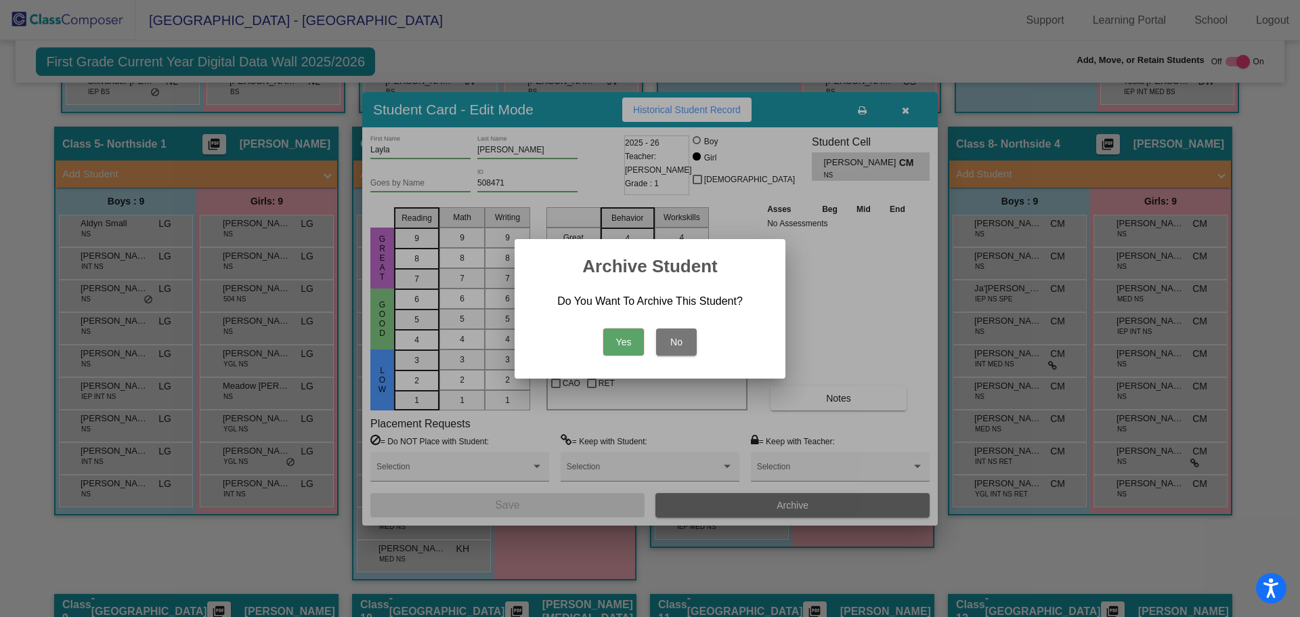
click at [605, 341] on button "Yes" at bounding box center [623, 341] width 41 height 27
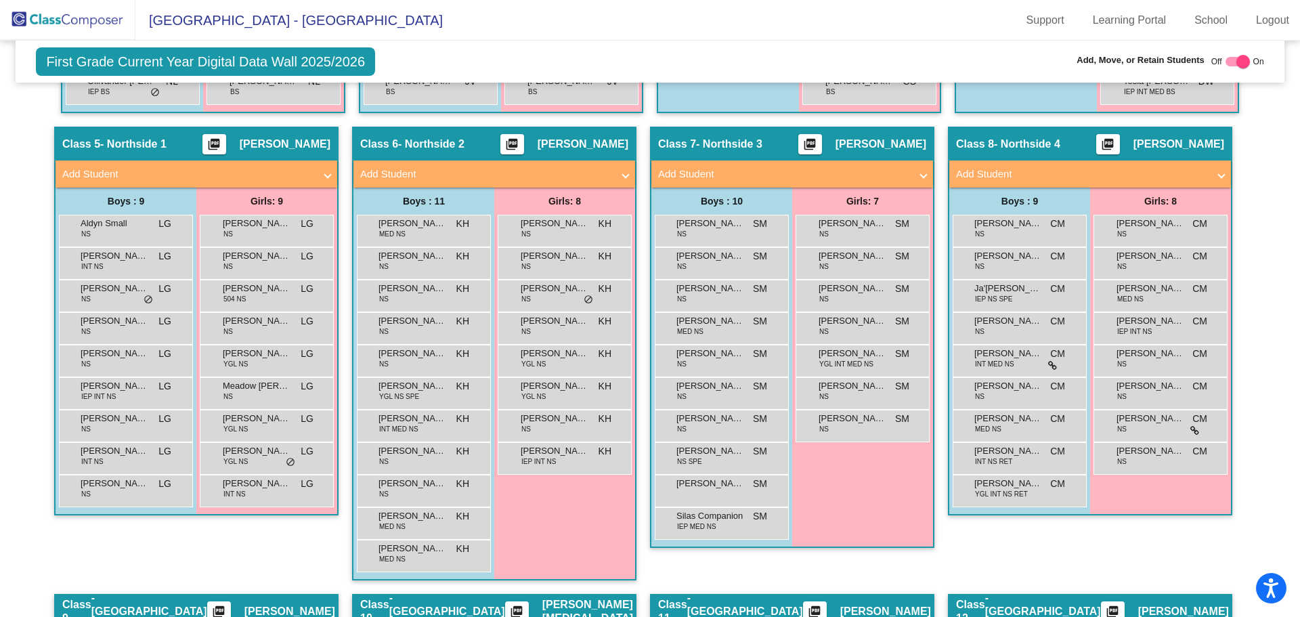
click at [1226, 58] on div at bounding box center [1238, 61] width 24 height 9
checkbox input "false"
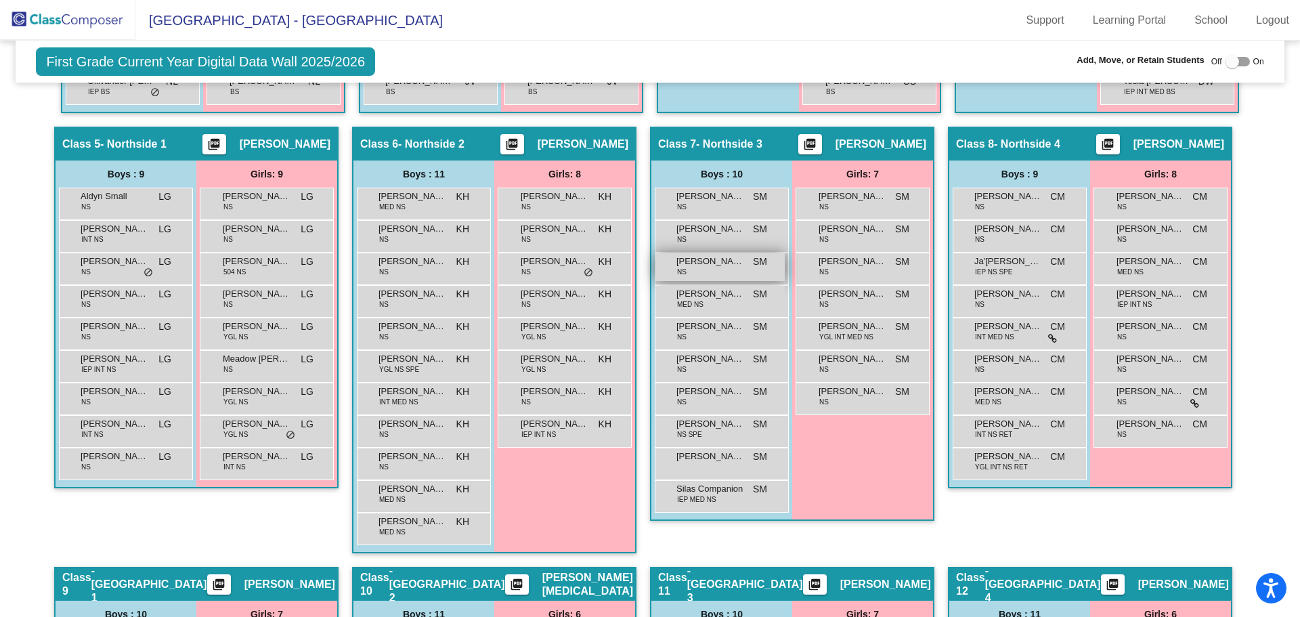
click at [712, 259] on span "Ezra Lehman" at bounding box center [711, 262] width 68 height 14
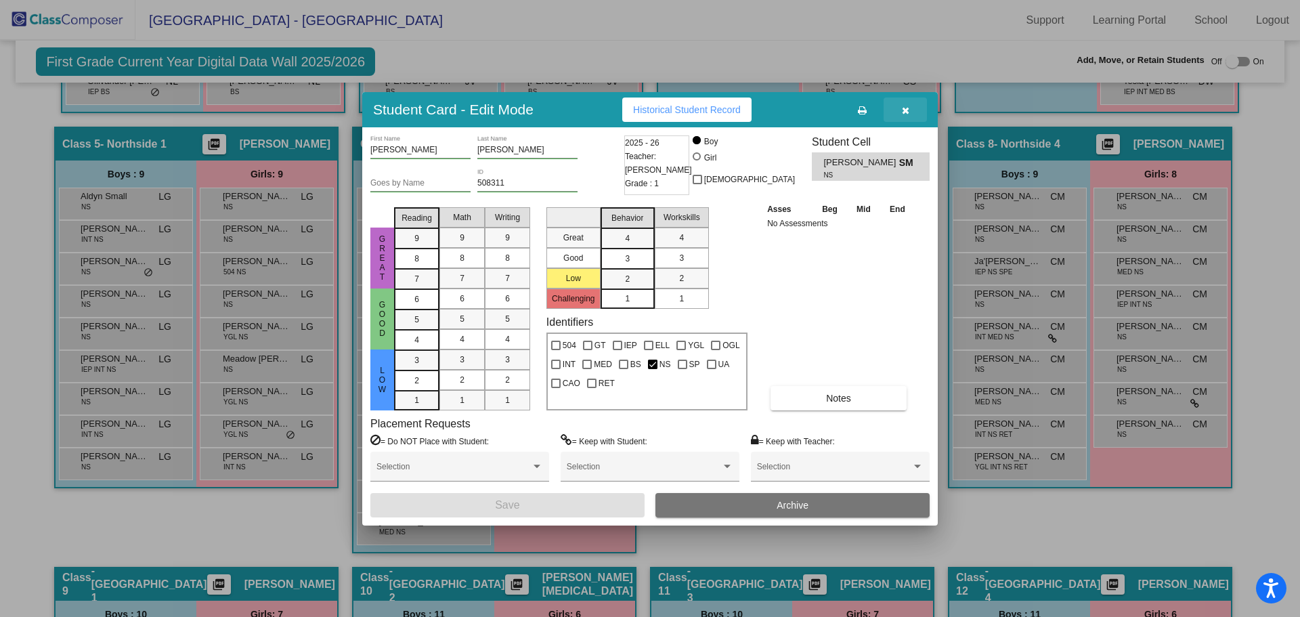
click at [915, 108] on button "button" at bounding box center [905, 110] width 43 height 24
